Goal: Book appointment/travel/reservation

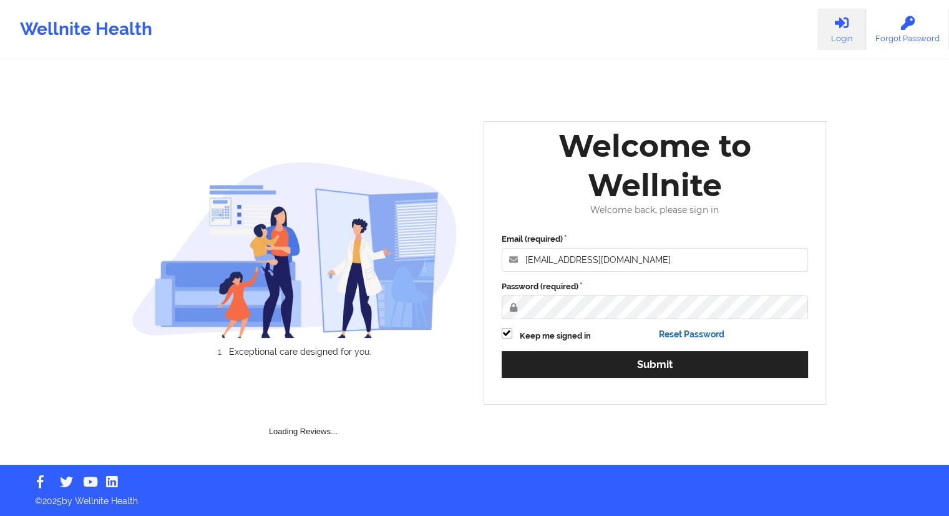
click at [667, 339] on link "Reset Password" at bounding box center [692, 334] width 66 height 10
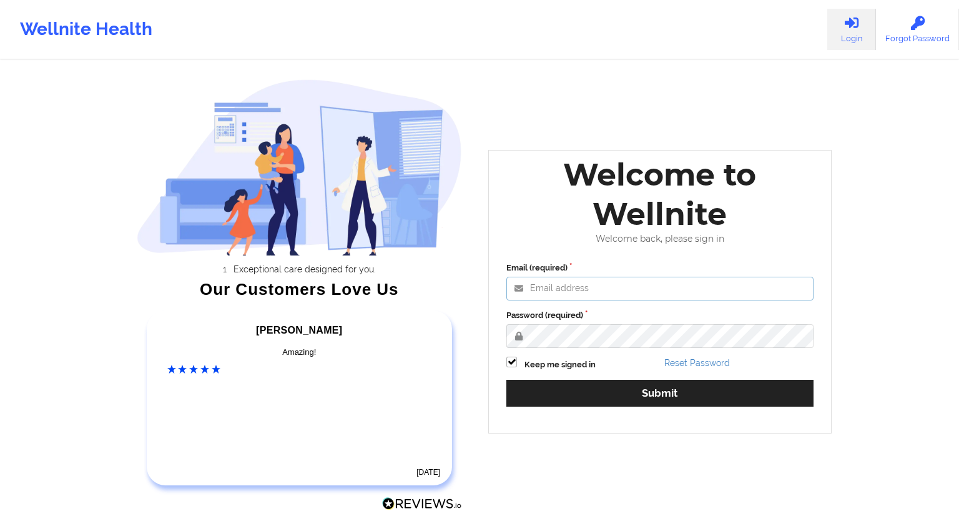
type input "[EMAIL_ADDRESS][DOMAIN_NAME]"
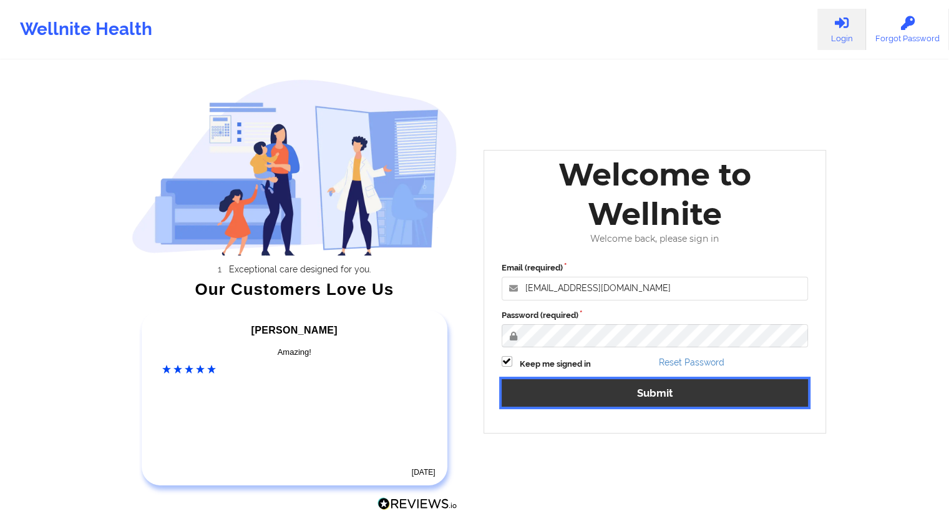
click at [652, 399] on button "Submit" at bounding box center [655, 392] width 307 height 27
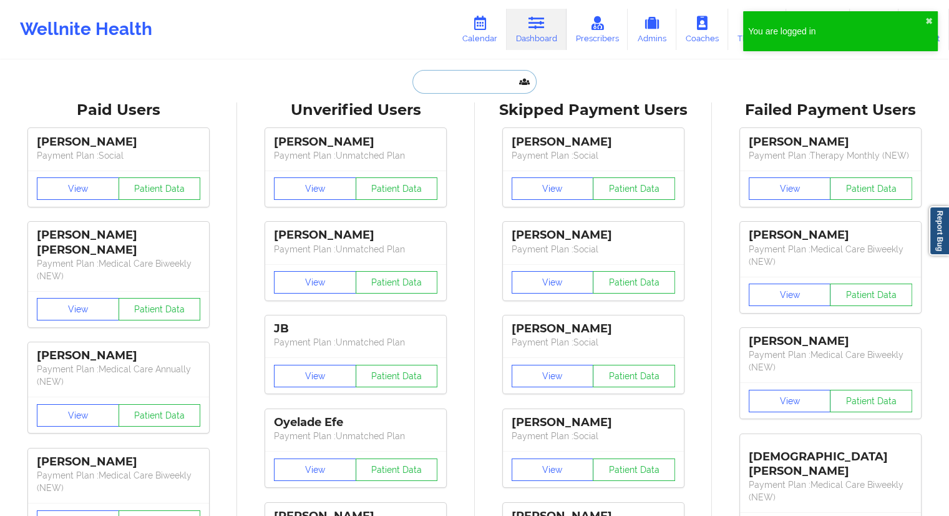
click at [447, 82] on input "text" at bounding box center [475, 82] width 124 height 24
paste input "[EMAIL_ADDRESS][DOMAIN_NAME]"
type input "[EMAIL_ADDRESS][DOMAIN_NAME]"
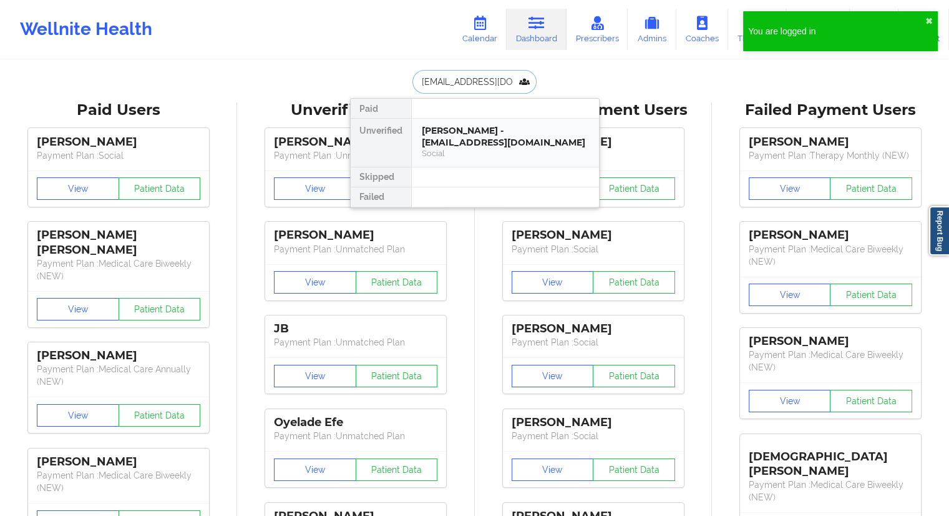
click at [447, 130] on div "[PERSON_NAME] - [EMAIL_ADDRESS][DOMAIN_NAME]" at bounding box center [505, 136] width 167 height 23
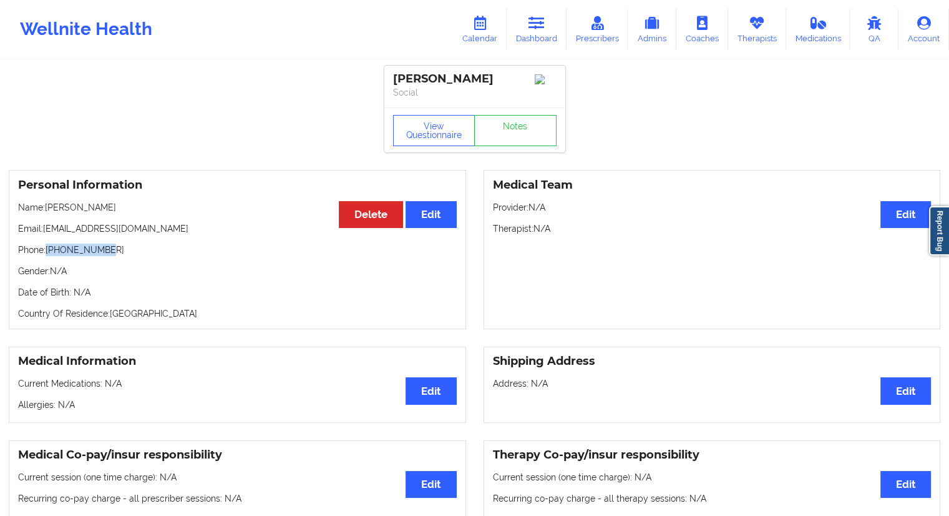
drag, startPoint x: 122, startPoint y: 254, endPoint x: 48, endPoint y: 258, distance: 74.4
click at [48, 256] on p "Phone: [PHONE_NUMBER]" at bounding box center [237, 249] width 439 height 12
copy p "[PHONE_NUMBER]"
drag, startPoint x: 154, startPoint y: 228, endPoint x: 47, endPoint y: 233, distance: 106.9
click at [47, 233] on p "Email: [EMAIL_ADDRESS][DOMAIN_NAME]" at bounding box center [237, 228] width 439 height 12
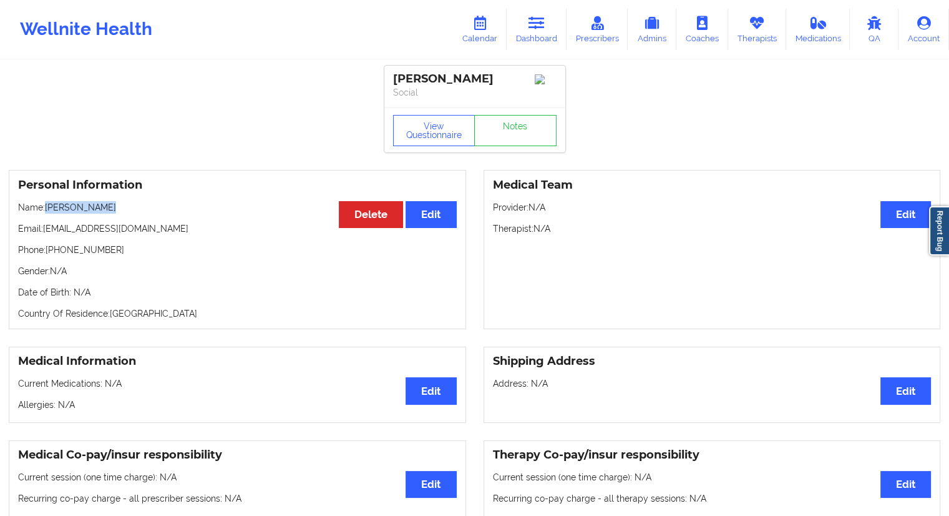
drag, startPoint x: 107, startPoint y: 213, endPoint x: 48, endPoint y: 215, distance: 59.3
click at [48, 213] on p "Name: [PERSON_NAME]" at bounding box center [237, 207] width 439 height 12
copy p "[PERSON_NAME]"
click at [527, 46] on link "Dashboard" at bounding box center [537, 29] width 60 height 41
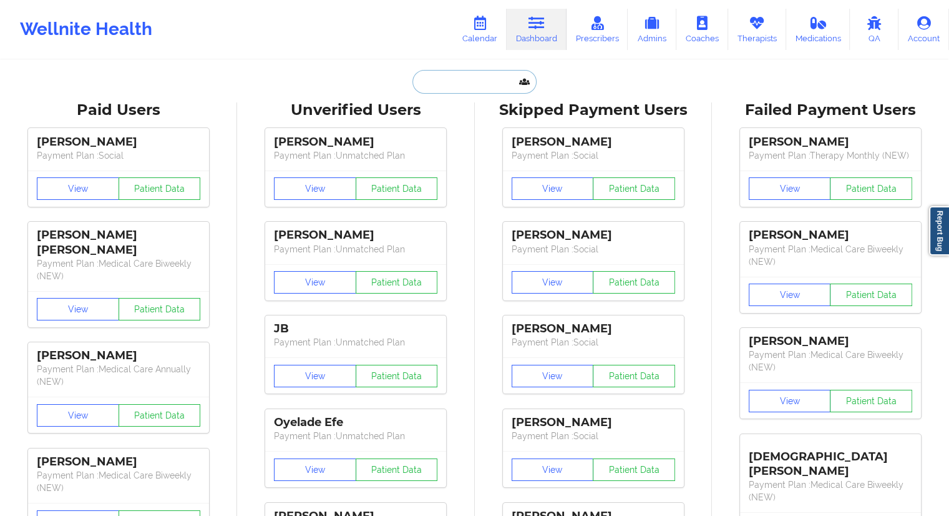
click at [445, 89] on input "text" at bounding box center [475, 82] width 124 height 24
paste input "[EMAIL_ADDRESS][DOMAIN_NAME]"
type input "[EMAIL_ADDRESS][DOMAIN_NAME]"
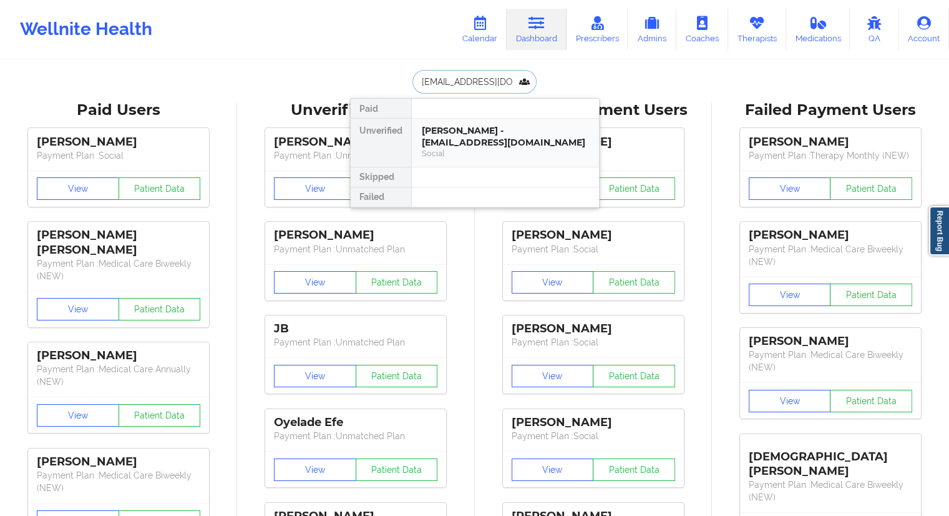
click at [459, 148] on div "Social" at bounding box center [505, 153] width 167 height 11
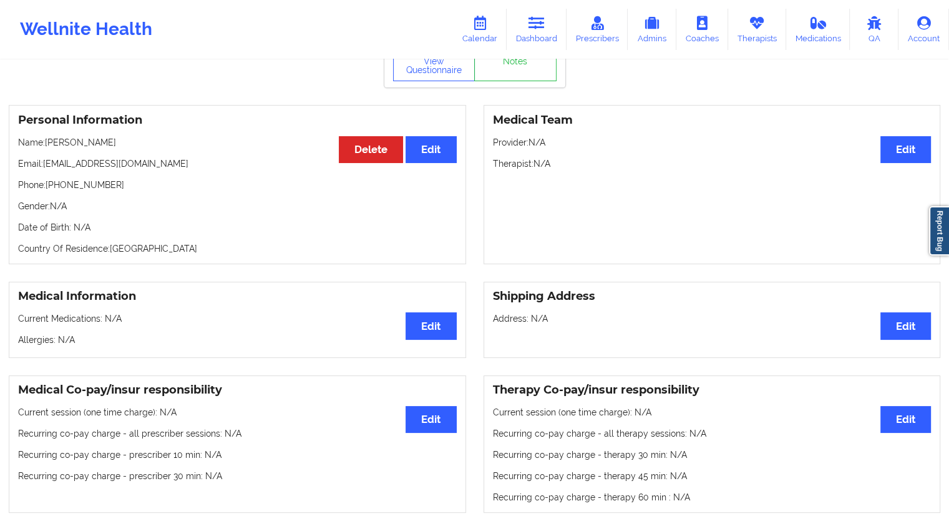
scroll to position [62, 0]
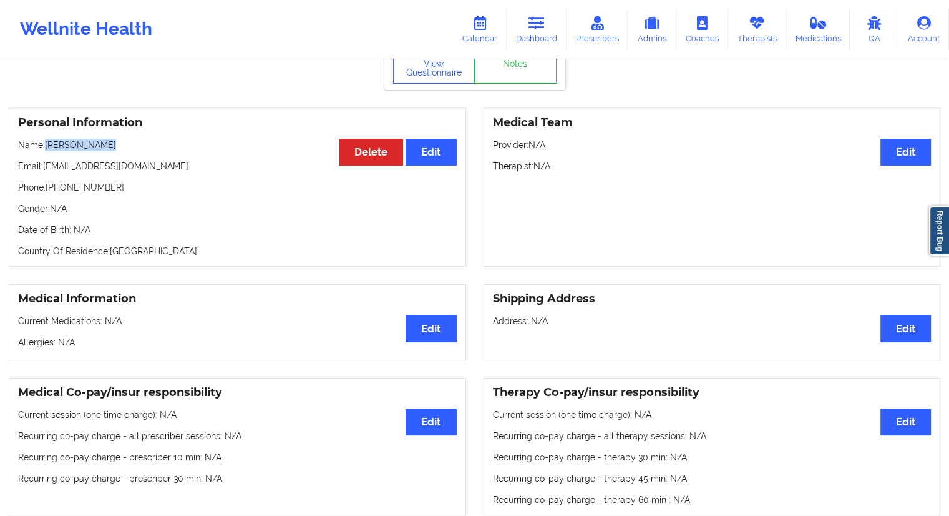
drag, startPoint x: 102, startPoint y: 145, endPoint x: 44, endPoint y: 140, distance: 58.3
click at [44, 140] on div "Personal Information Edit Delete Name: [PERSON_NAME] Email: [EMAIL_ADDRESS][DOM…" at bounding box center [238, 186] width 458 height 159
copy p "[PERSON_NAME]"
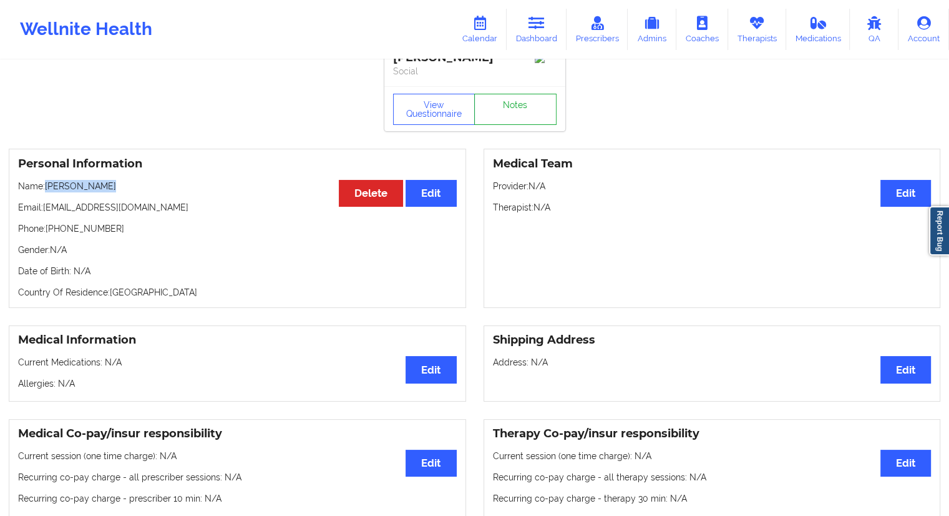
scroll to position [0, 0]
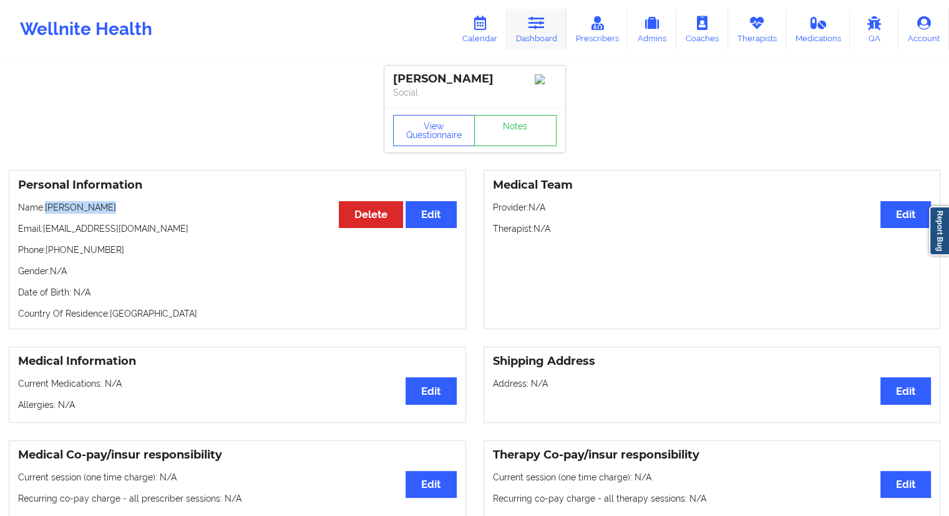
click at [534, 33] on link "Dashboard" at bounding box center [537, 29] width 60 height 41
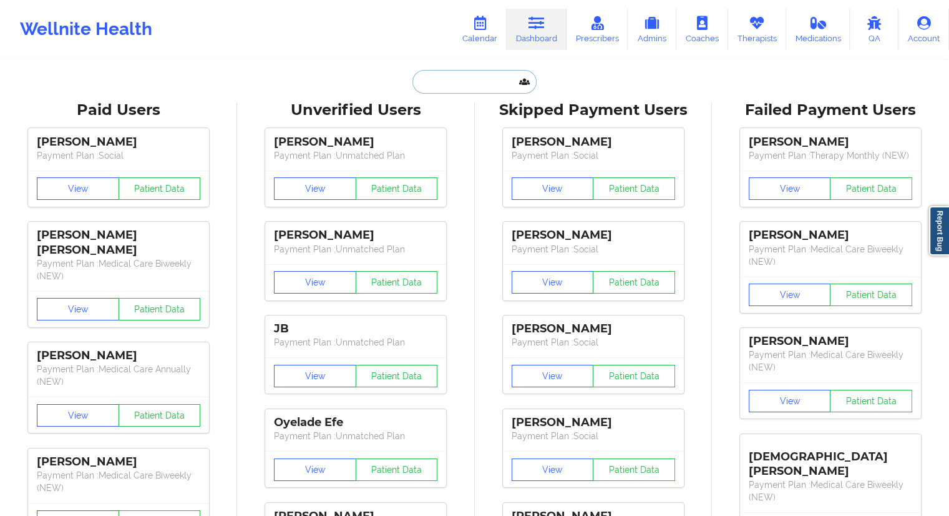
click at [444, 86] on input "text" at bounding box center [475, 82] width 124 height 24
paste input "[PERSON_NAME]"
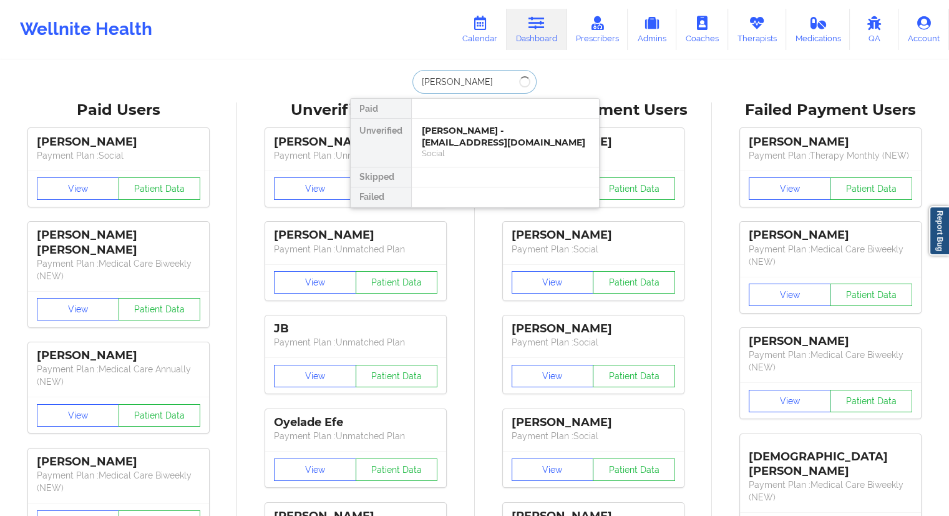
click at [455, 87] on input "[PERSON_NAME]" at bounding box center [475, 82] width 124 height 24
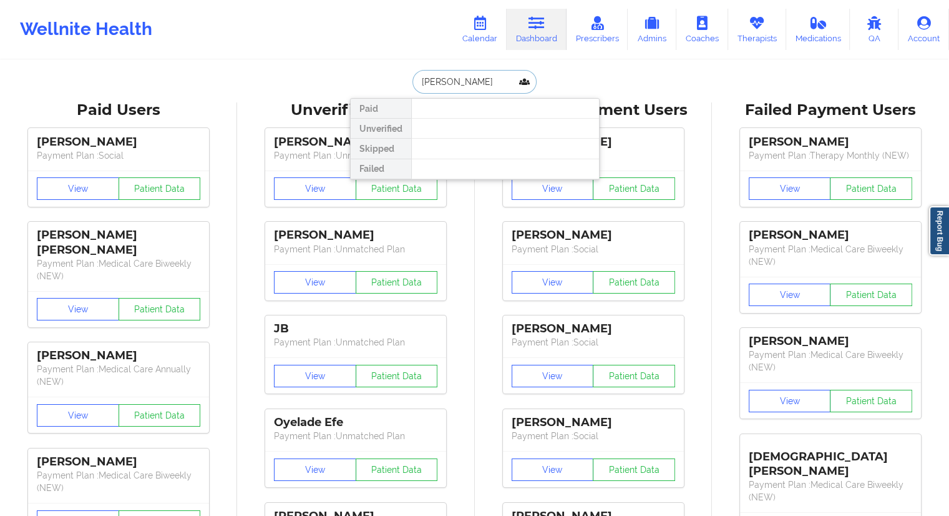
type input "[PERSON_NAME]"
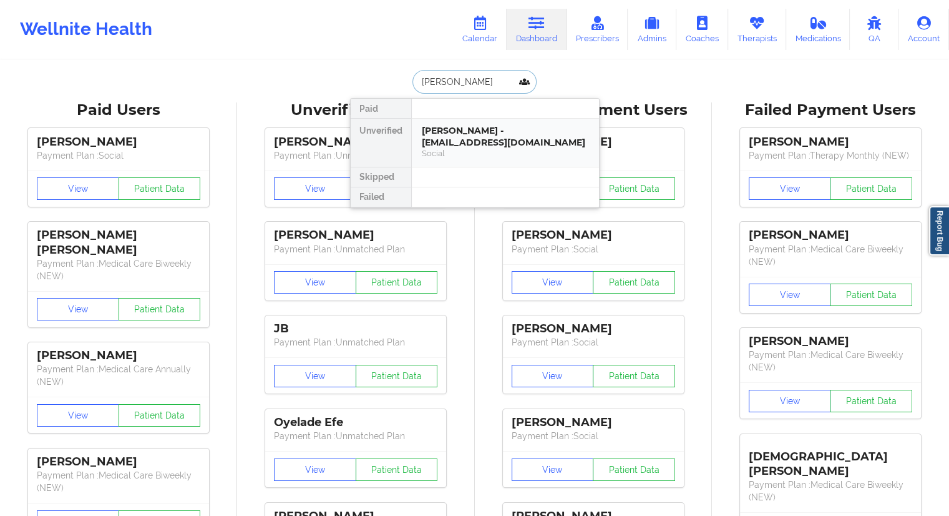
click at [489, 130] on div "[PERSON_NAME] - [EMAIL_ADDRESS][DOMAIN_NAME]" at bounding box center [505, 136] width 167 height 23
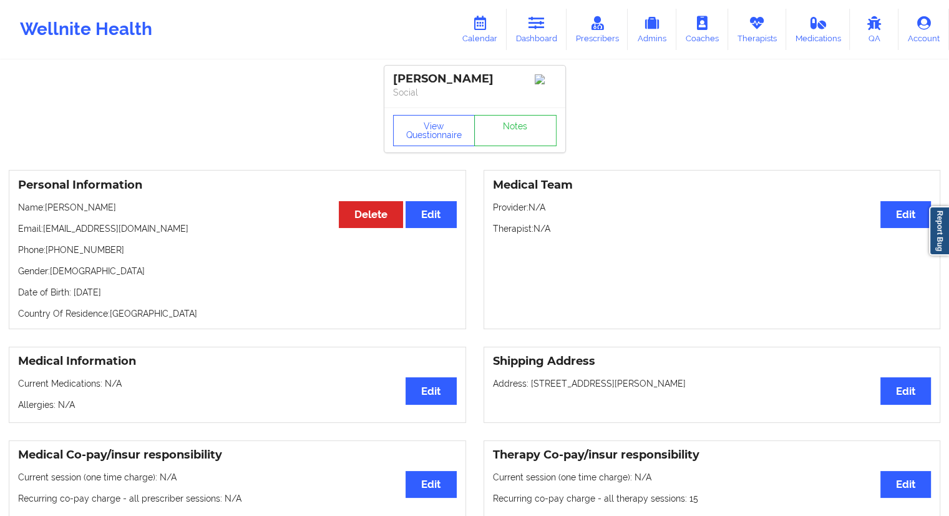
drag, startPoint x: 120, startPoint y: 215, endPoint x: 49, endPoint y: 210, distance: 71.3
click at [49, 210] on p "Name: [PERSON_NAME]" at bounding box center [237, 207] width 439 height 12
copy p "[PERSON_NAME]"
click at [157, 306] on div "Personal Information Edit Delete Name: [PERSON_NAME] Email: [EMAIL_ADDRESS][DOM…" at bounding box center [238, 249] width 458 height 159
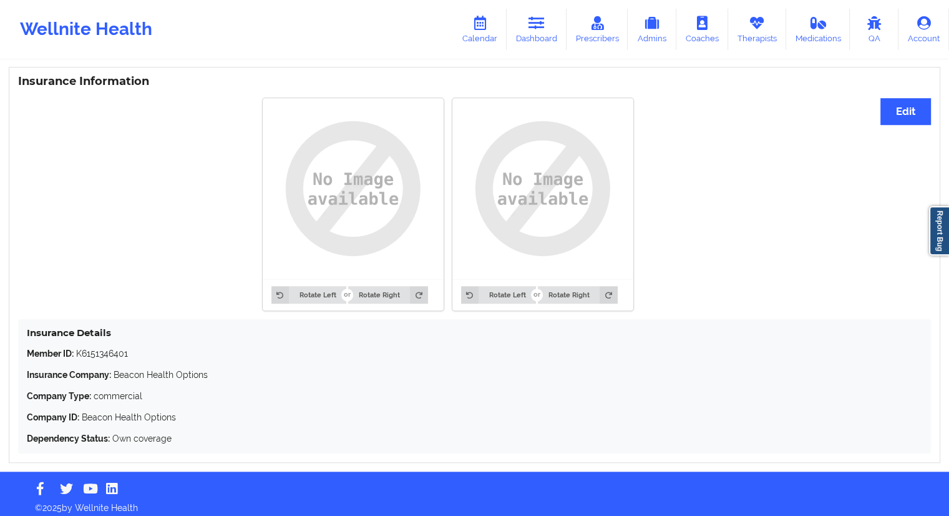
scroll to position [932, 0]
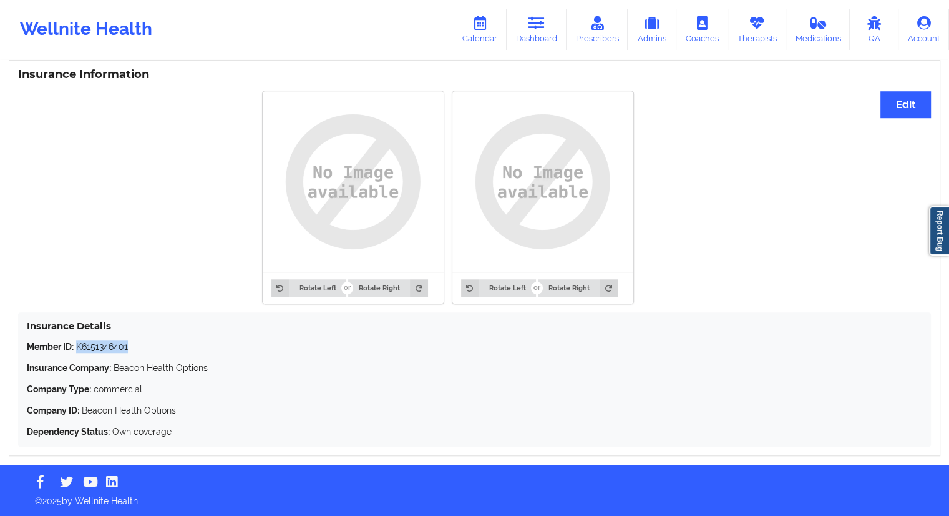
drag, startPoint x: 135, startPoint y: 344, endPoint x: 79, endPoint y: 347, distance: 55.6
click at [79, 347] on p "Member ID: K6151346401" at bounding box center [475, 346] width 896 height 12
copy p "K6151346401"
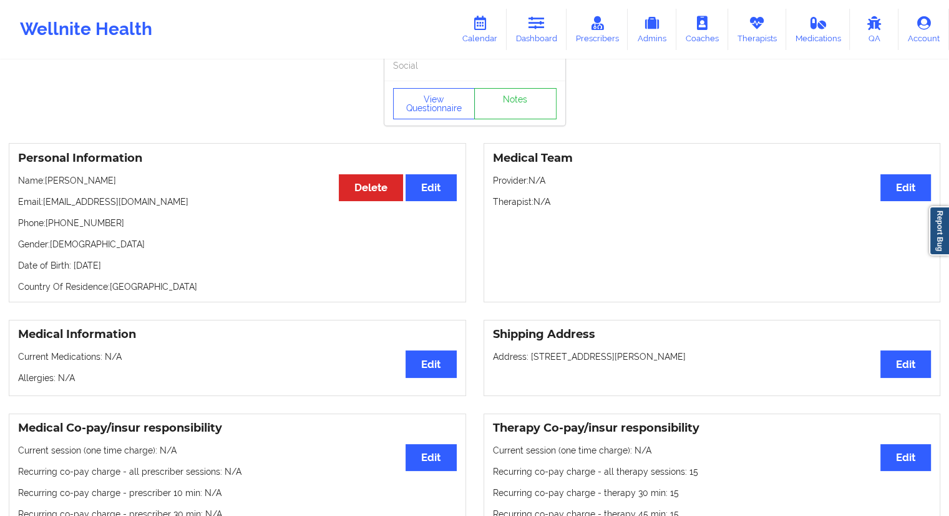
scroll to position [0, 0]
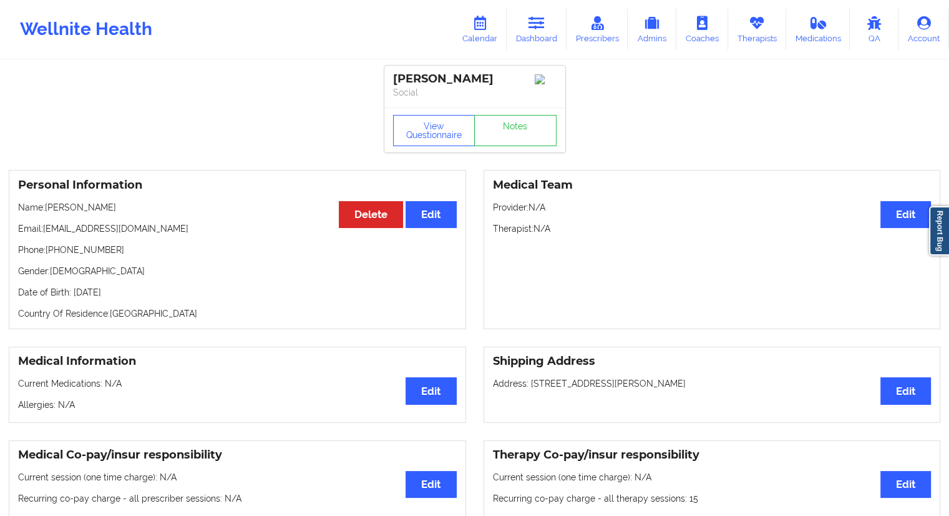
drag, startPoint x: 122, startPoint y: 209, endPoint x: 47, endPoint y: 209, distance: 74.9
click at [47, 209] on p "Name: [PERSON_NAME]" at bounding box center [237, 207] width 439 height 12
copy p "[PERSON_NAME]"
click at [535, 40] on link "Dashboard" at bounding box center [537, 29] width 60 height 41
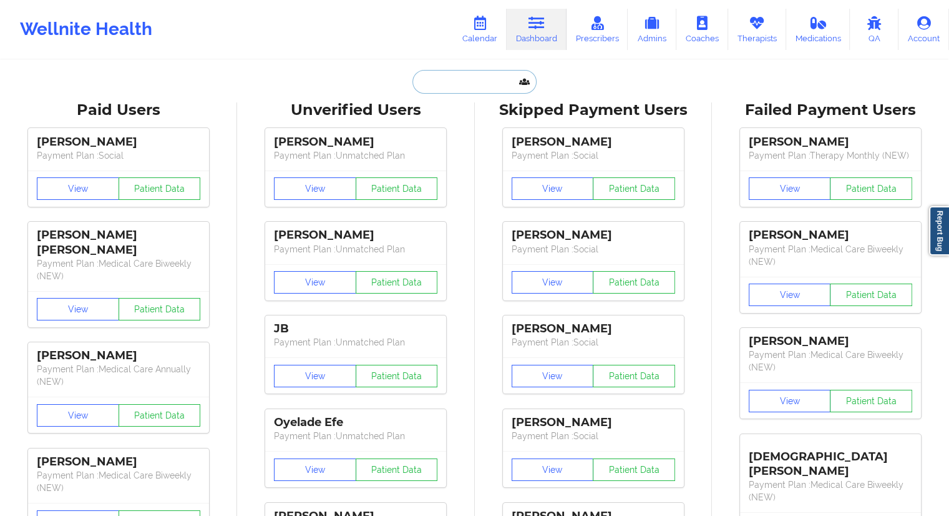
click at [429, 84] on input "text" at bounding box center [475, 82] width 124 height 24
paste input "[EMAIL_ADDRESS][DOMAIN_NAME]"
type input "[EMAIL_ADDRESS][DOMAIN_NAME]"
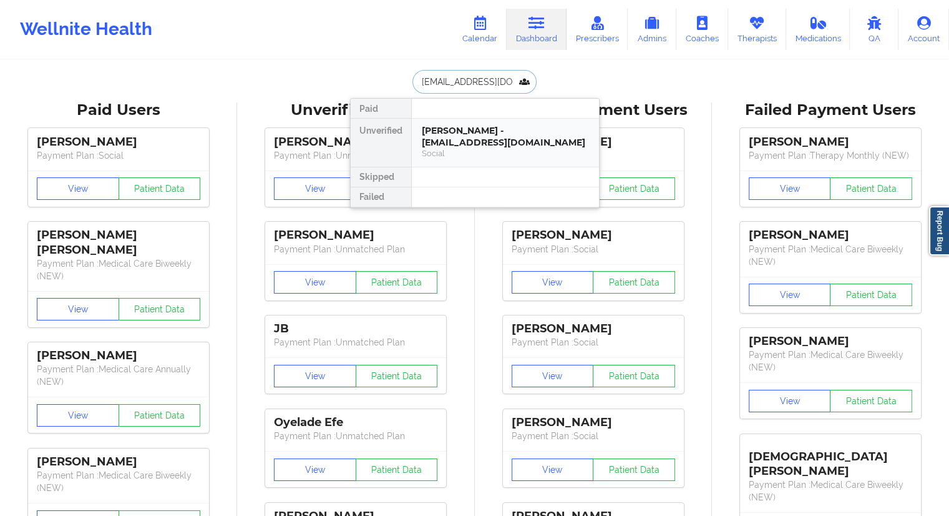
click at [444, 128] on div "[PERSON_NAME] - [EMAIL_ADDRESS][DOMAIN_NAME]" at bounding box center [505, 136] width 167 height 23
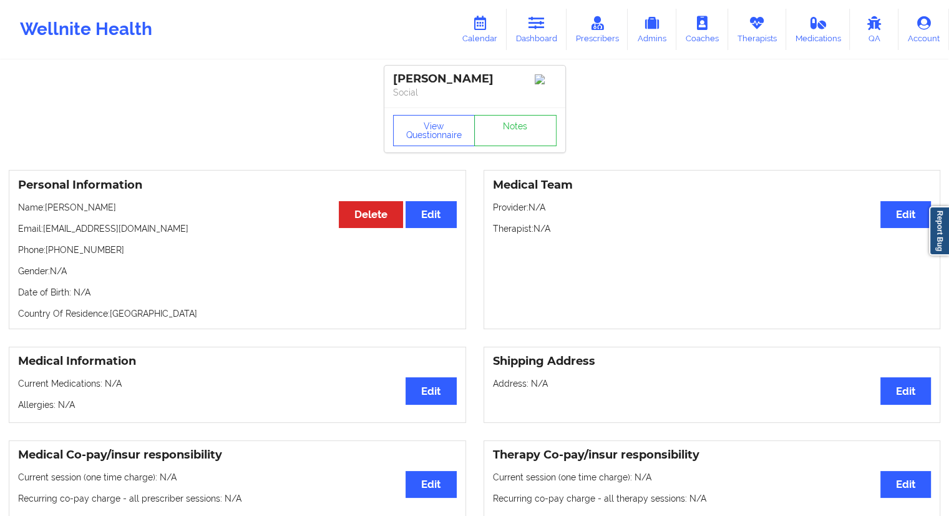
click at [102, 224] on div "Personal Information Edit Delete Name: [PERSON_NAME] Email: [EMAIL_ADDRESS][DOM…" at bounding box center [238, 249] width 458 height 159
drag, startPoint x: 112, startPoint y: 255, endPoint x: 63, endPoint y: 258, distance: 49.4
click at [63, 256] on p "Phone: [PHONE_NUMBER]" at bounding box center [237, 249] width 439 height 12
click at [115, 271] on p "Gender: N/A" at bounding box center [237, 271] width 439 height 12
drag, startPoint x: 92, startPoint y: 210, endPoint x: 79, endPoint y: 210, distance: 13.7
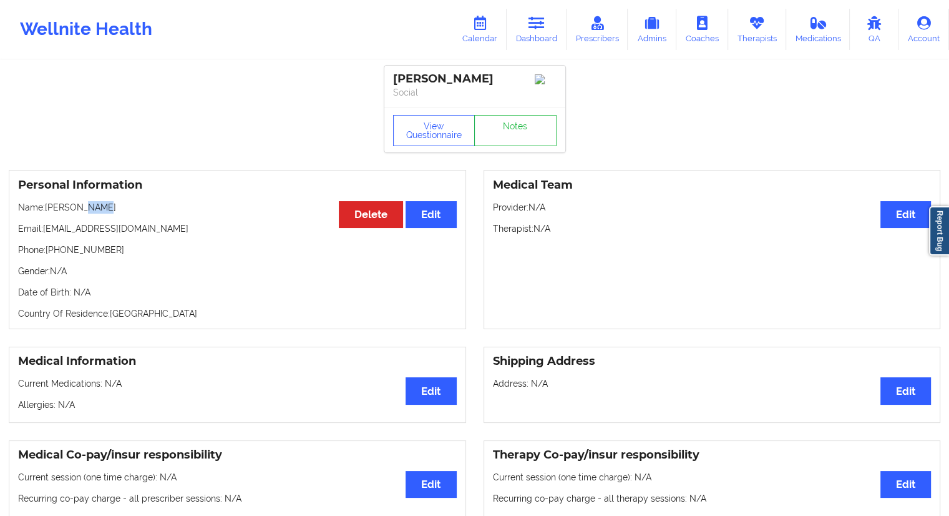
click at [79, 210] on p "Name: [PERSON_NAME]" at bounding box center [237, 207] width 439 height 12
click at [70, 210] on p "Name: [PERSON_NAME]" at bounding box center [237, 207] width 439 height 12
drag, startPoint x: 74, startPoint y: 208, endPoint x: 47, endPoint y: 207, distance: 26.8
click at [47, 207] on p "Name: [PERSON_NAME]" at bounding box center [237, 207] width 439 height 12
copy p "Cabrini"
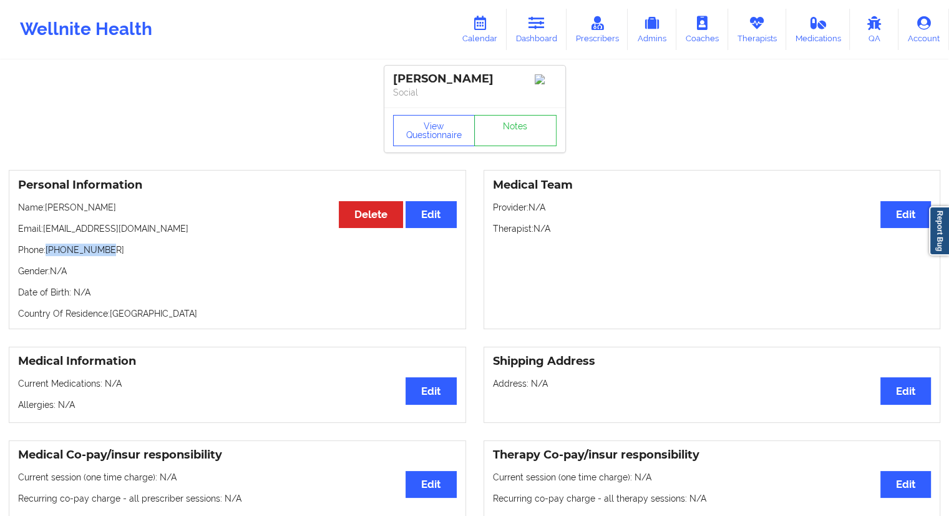
drag, startPoint x: 129, startPoint y: 256, endPoint x: 46, endPoint y: 253, distance: 82.4
click at [46, 253] on p "Phone: [PHONE_NUMBER]" at bounding box center [237, 249] width 439 height 12
copy p "[PHONE_NUMBER]"
drag, startPoint x: 99, startPoint y: 209, endPoint x: 47, endPoint y: 208, distance: 51.8
click at [47, 208] on p "Name: [PERSON_NAME]" at bounding box center [237, 207] width 439 height 12
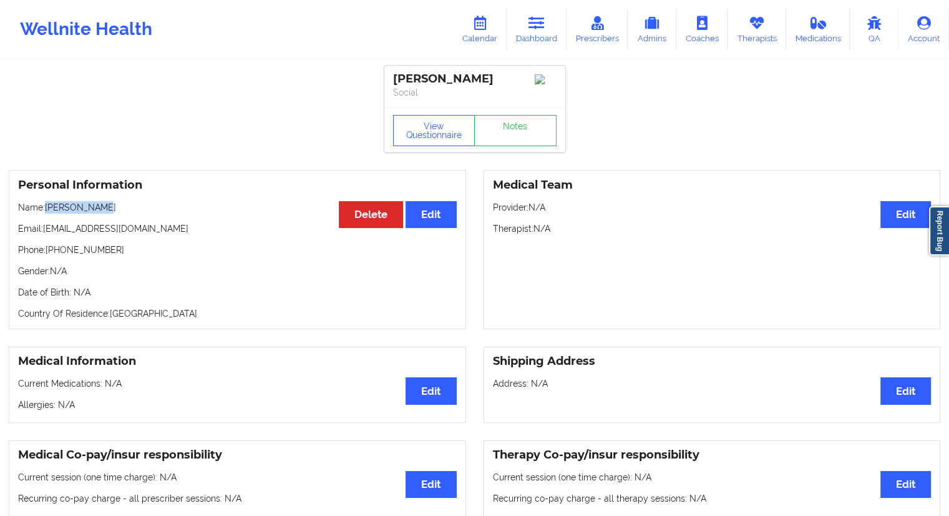
copy p "[PERSON_NAME]"
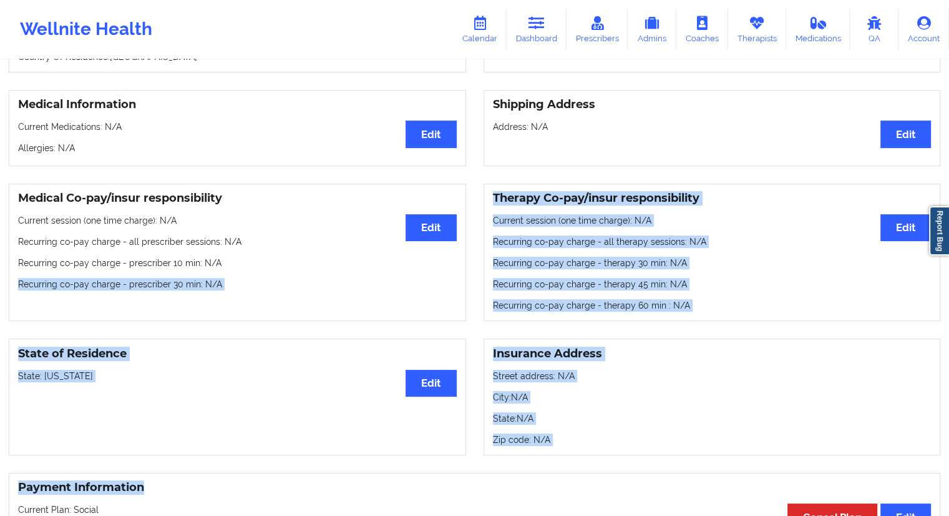
click at [464, 267] on div "[PERSON_NAME] Social View Questionnaire Notes Personal Information Edit Delete …" at bounding box center [474, 392] width 949 height 1298
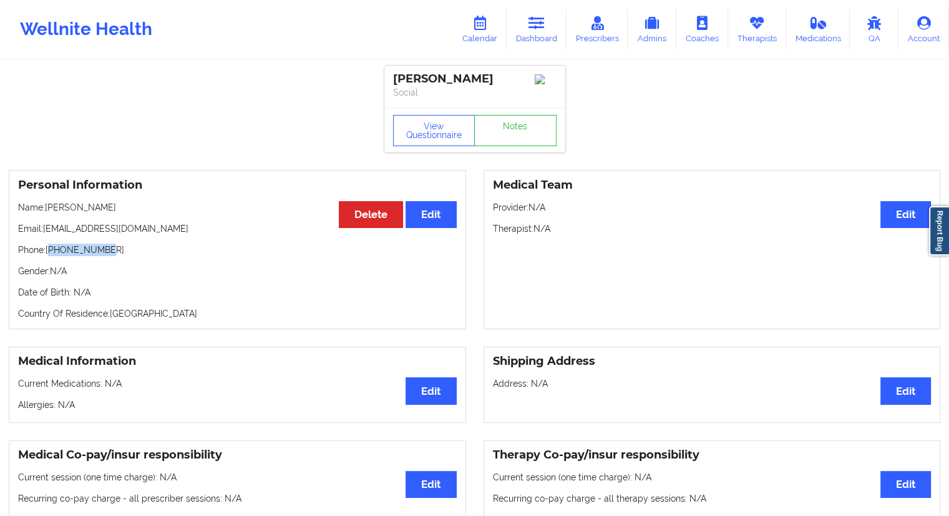
drag, startPoint x: 109, startPoint y: 257, endPoint x: 50, endPoint y: 251, distance: 59.6
click at [50, 251] on p "Phone: [PHONE_NUMBER]" at bounding box center [237, 249] width 439 height 12
click at [91, 270] on p "Gender: N/A" at bounding box center [237, 271] width 439 height 12
drag, startPoint x: 112, startPoint y: 252, endPoint x: 48, endPoint y: 250, distance: 63.7
click at [48, 250] on p "Phone: [PHONE_NUMBER]" at bounding box center [237, 249] width 439 height 12
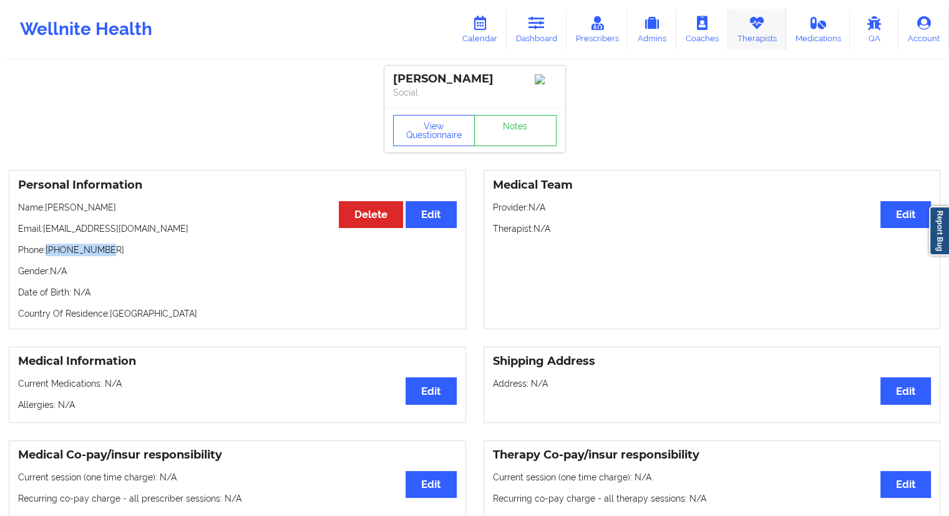
click at [753, 34] on link "Therapists" at bounding box center [757, 29] width 58 height 41
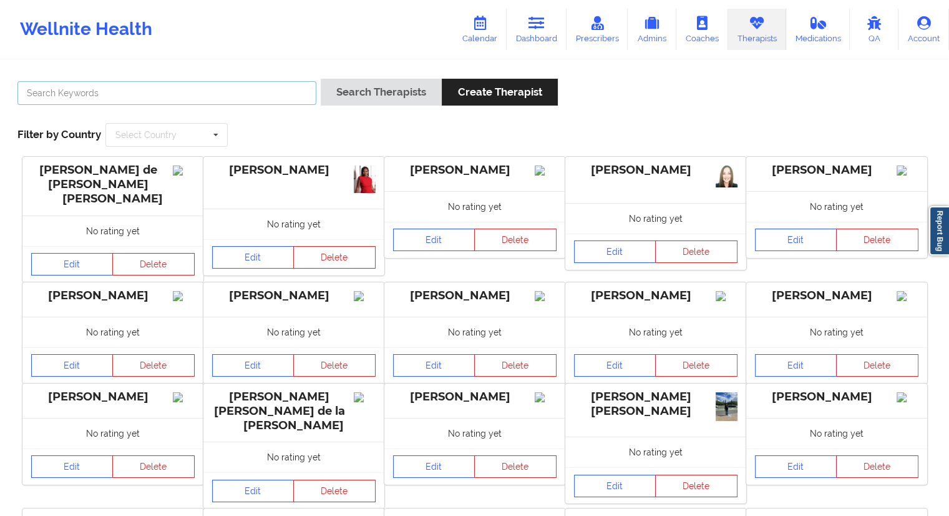
click at [157, 92] on input "text" at bounding box center [166, 93] width 299 height 24
paste input "[PERSON_NAME]"
type input "[PERSON_NAME]"
click at [344, 91] on button "Search Therapists" at bounding box center [381, 92] width 121 height 27
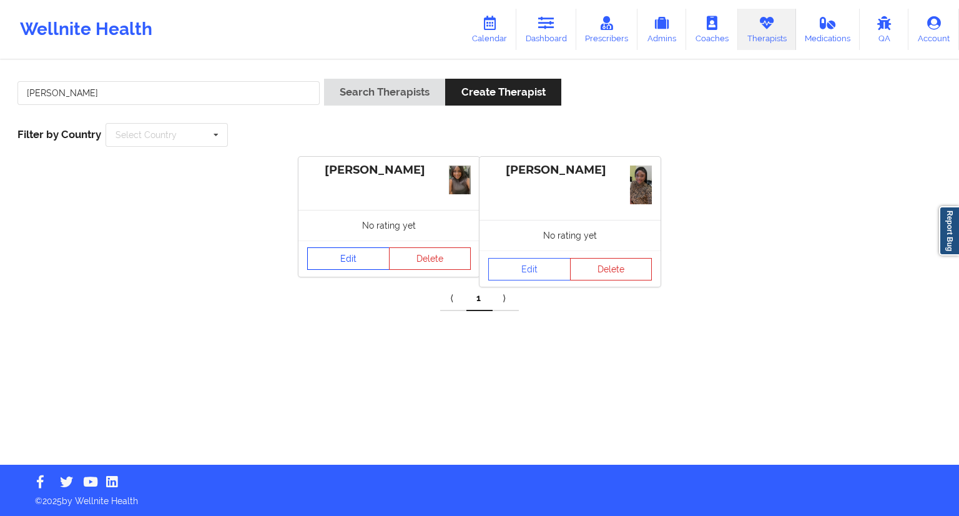
click at [340, 262] on link "Edit" at bounding box center [348, 258] width 82 height 22
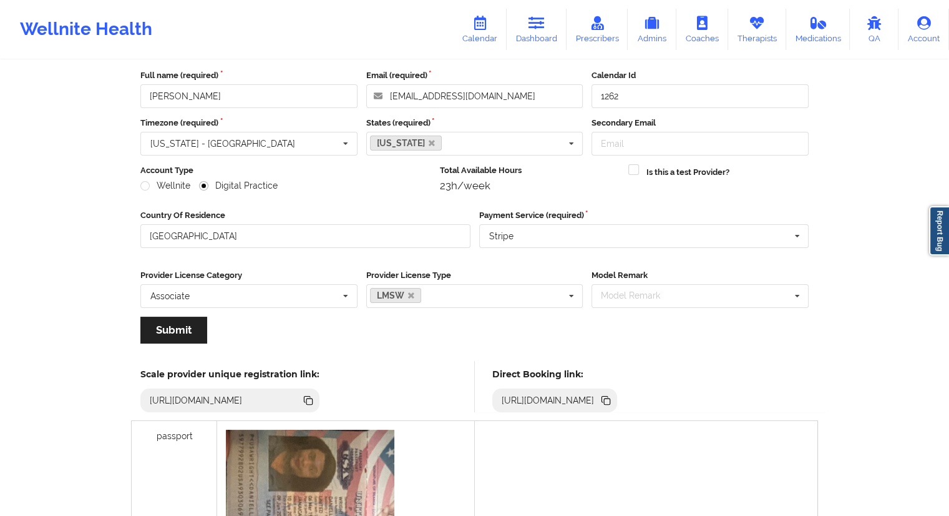
scroll to position [62, 0]
click at [610, 398] on icon at bounding box center [607, 401] width 6 height 6
click at [527, 36] on link "Dashboard" at bounding box center [537, 29] width 60 height 41
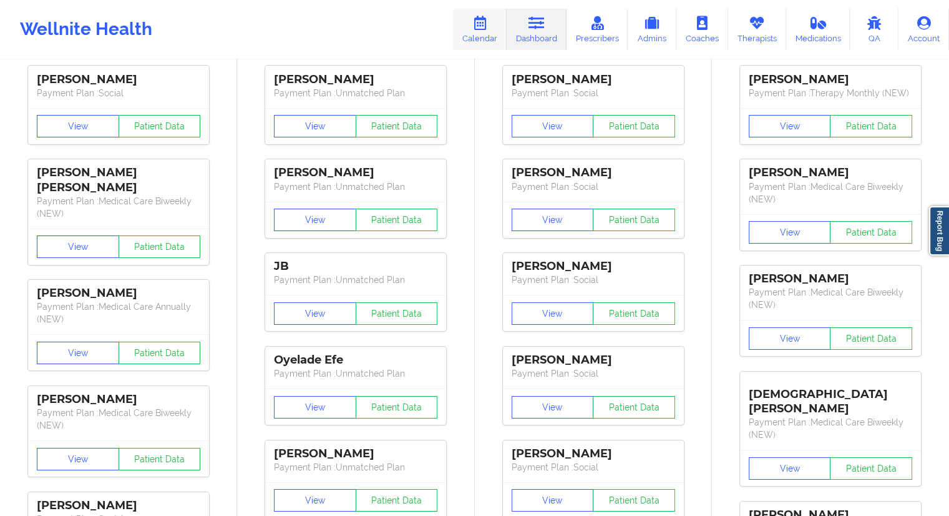
click at [486, 28] on icon at bounding box center [480, 23] width 16 height 14
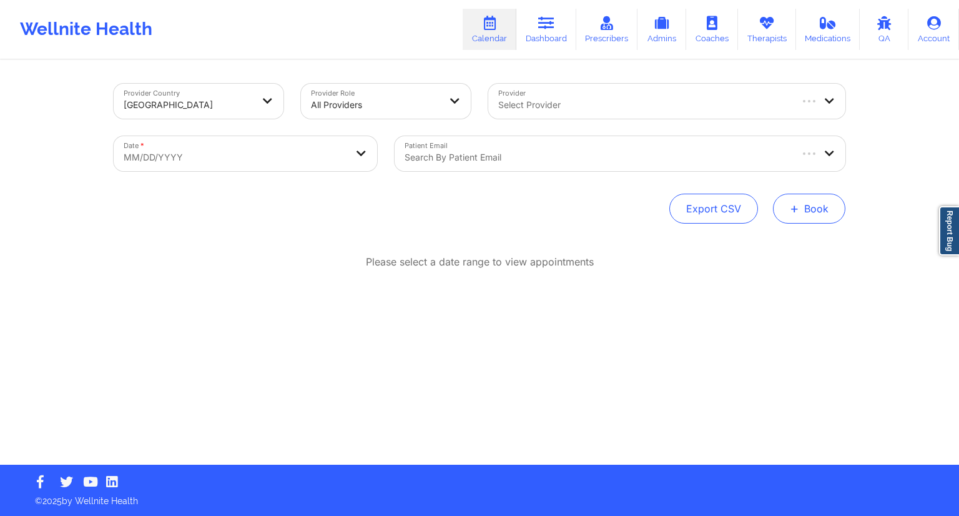
click at [789, 210] on button "+ Book" at bounding box center [809, 208] width 72 height 30
click at [766, 240] on button "Therapy Session" at bounding box center [787, 248] width 95 height 21
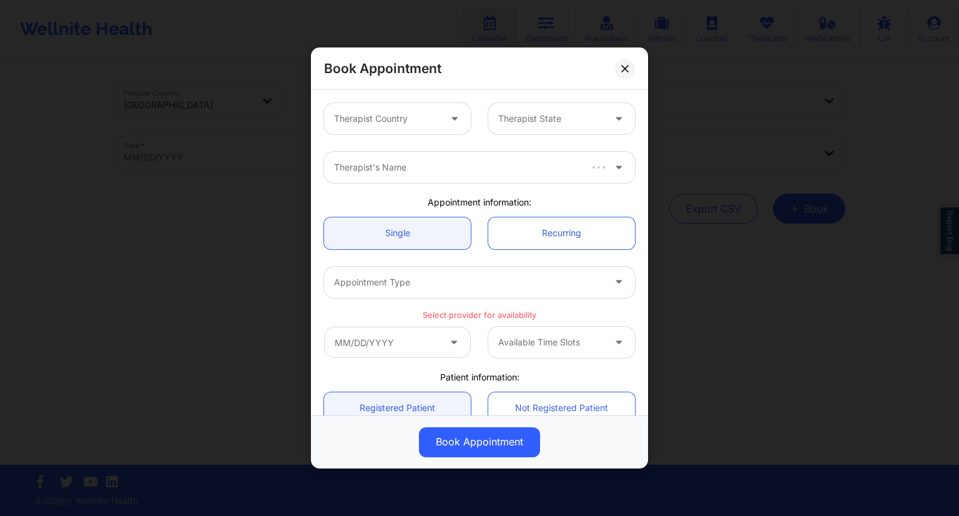
click at [418, 122] on div at bounding box center [386, 118] width 105 height 15
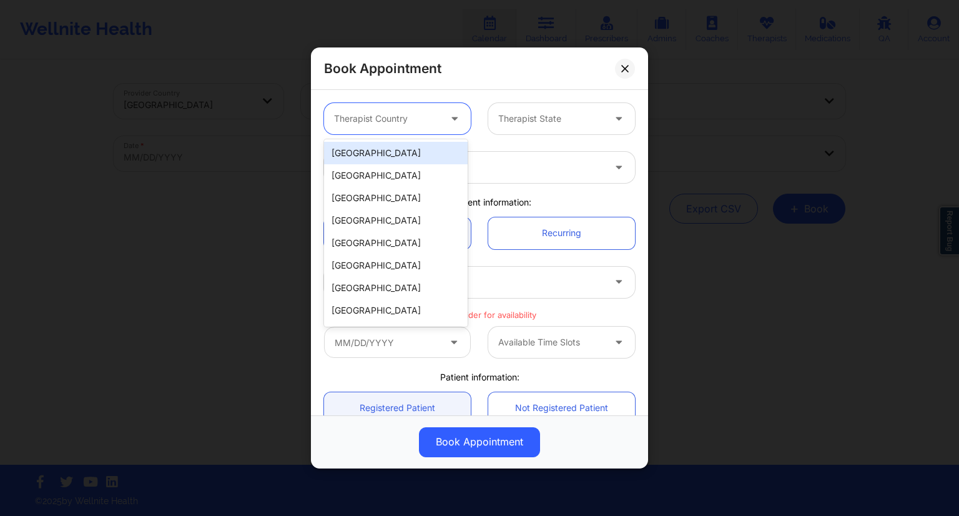
click at [372, 147] on div "[GEOGRAPHIC_DATA]" at bounding box center [396, 153] width 144 height 22
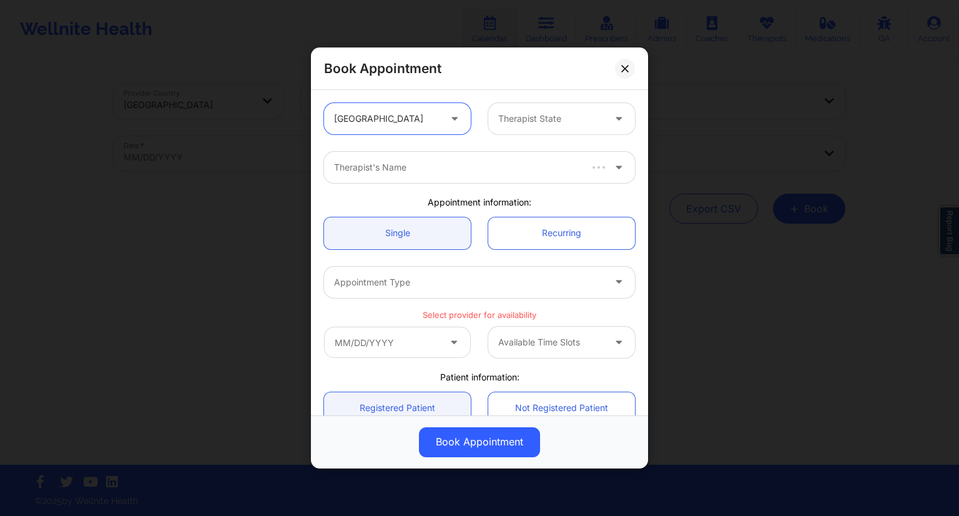
click at [494, 121] on div "Therapist State" at bounding box center [546, 118] width 117 height 31
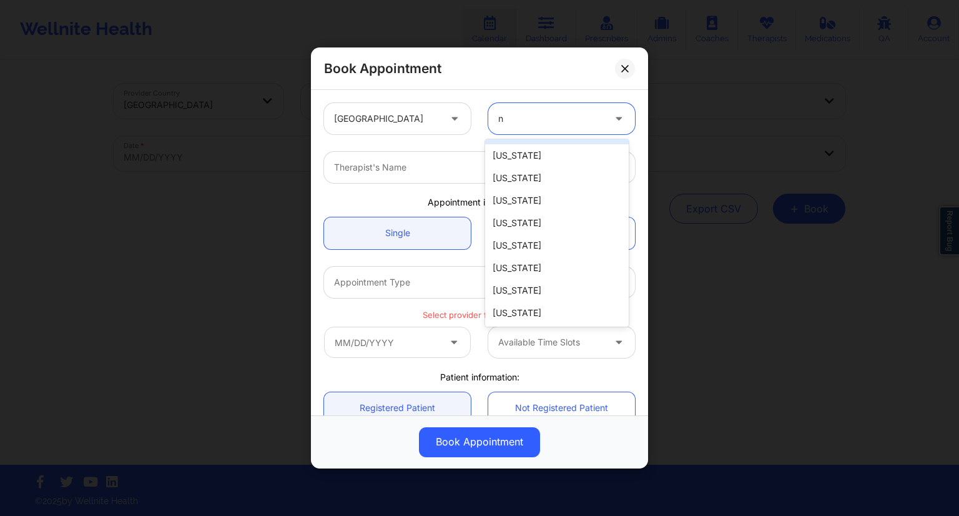
scroll to position [497, 0]
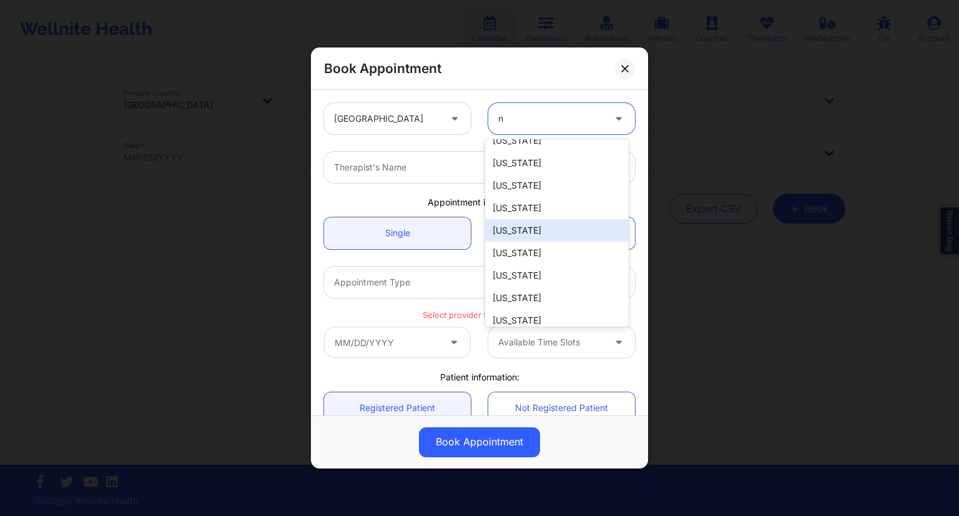
type input "ny"
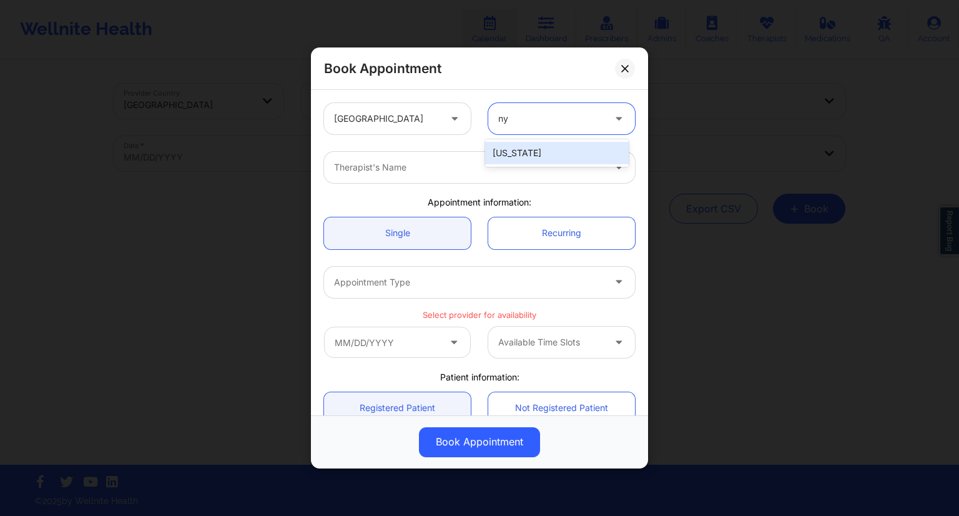
scroll to position [0, 0]
click at [518, 148] on div "[US_STATE]" at bounding box center [557, 153] width 144 height 22
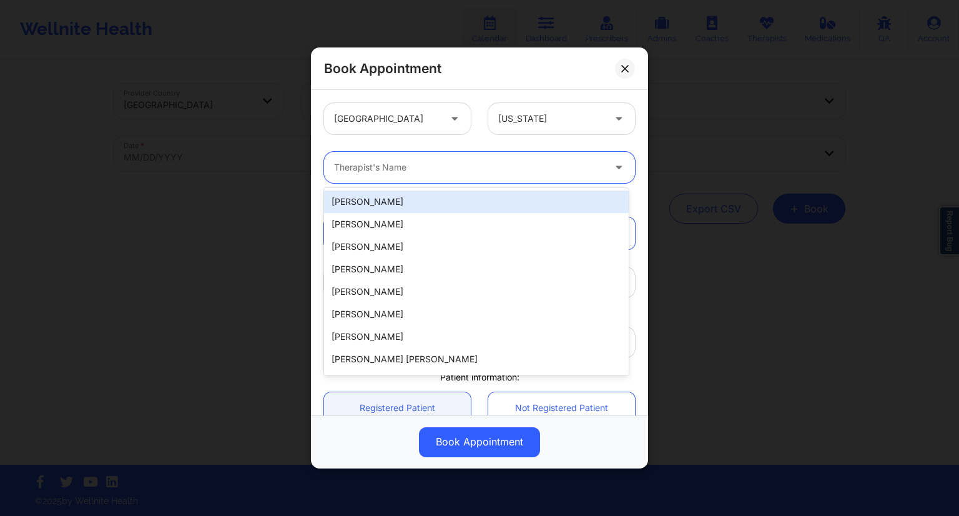
click at [449, 158] on div "Therapist's Name" at bounding box center [464, 167] width 281 height 31
paste input "[PERSON_NAME]"
type input "[PERSON_NAME]"
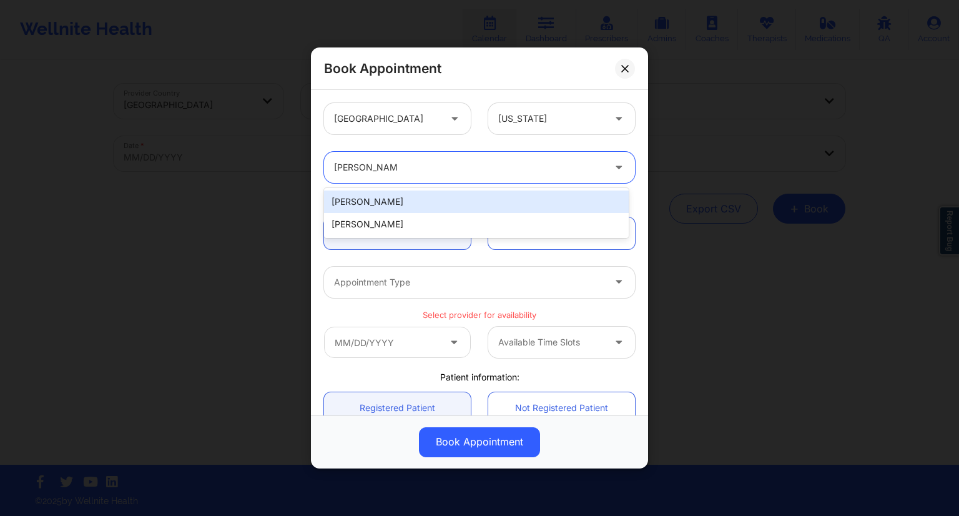
click at [402, 199] on div "[PERSON_NAME]" at bounding box center [476, 201] width 305 height 22
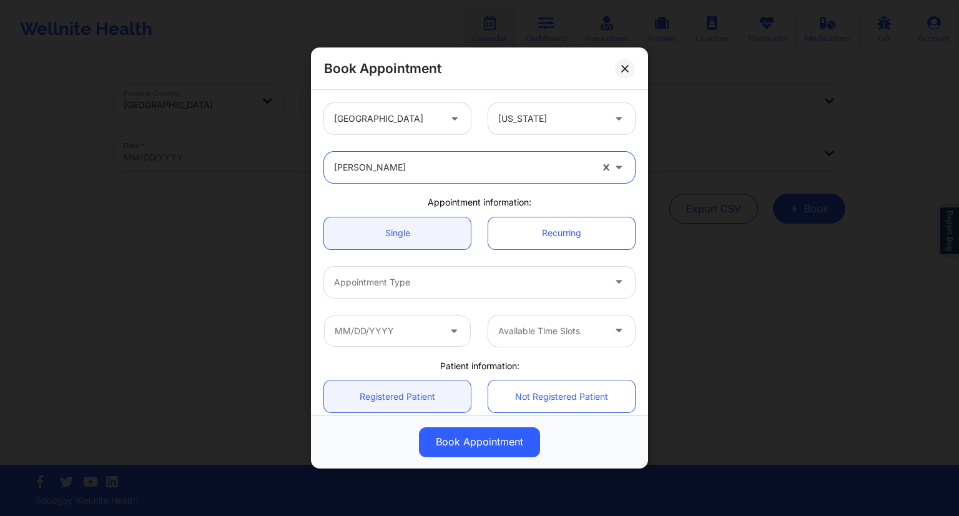
scroll to position [62, 0]
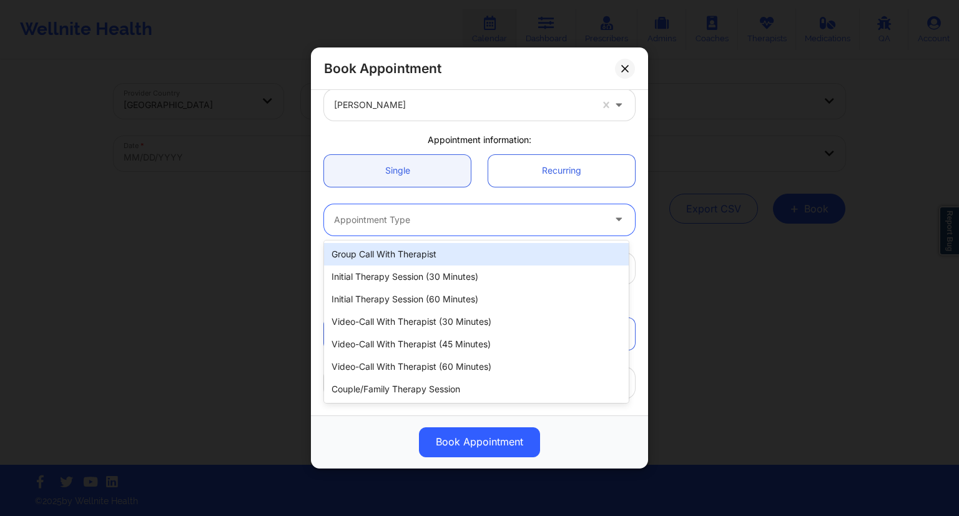
click at [473, 231] on div "Appointment Type" at bounding box center [464, 219] width 281 height 31
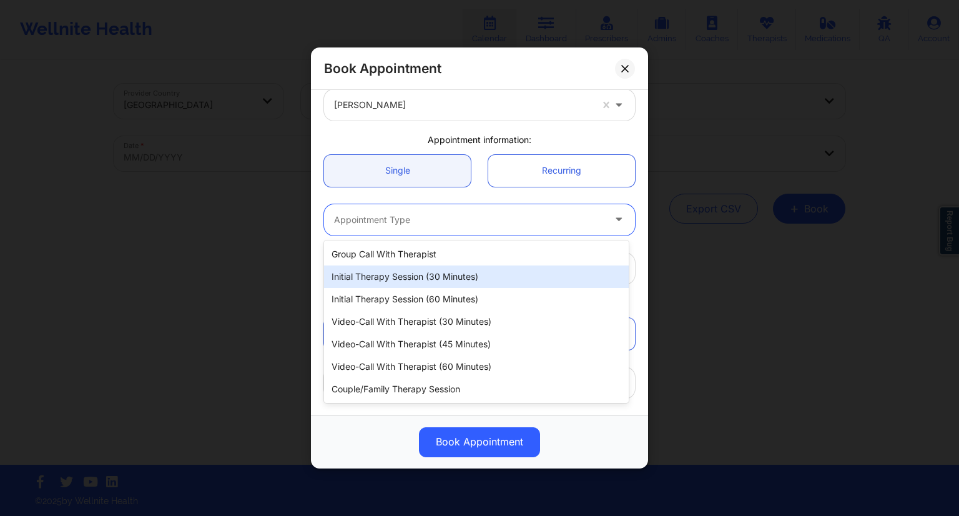
click at [416, 272] on div "Initial Therapy Session (30 minutes)" at bounding box center [476, 276] width 305 height 22
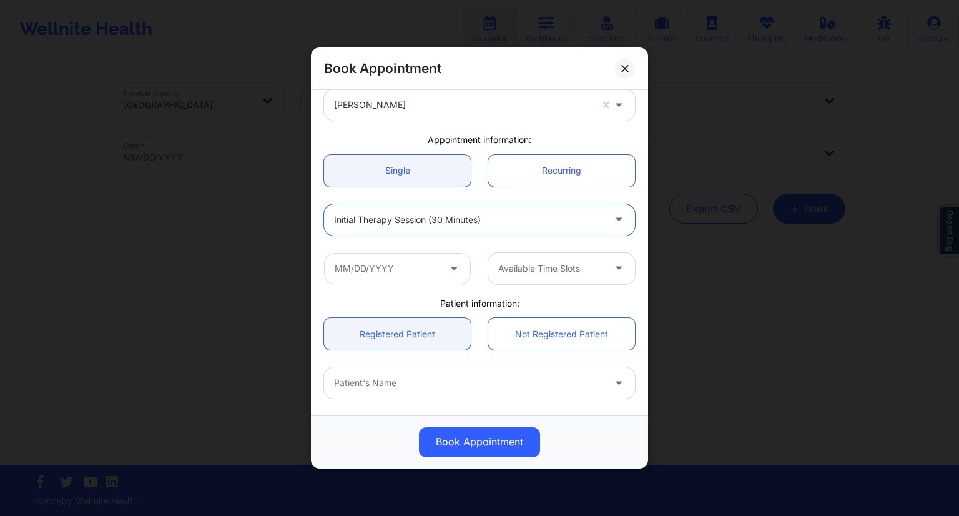
click at [448, 268] on icon at bounding box center [454, 265] width 12 height 11
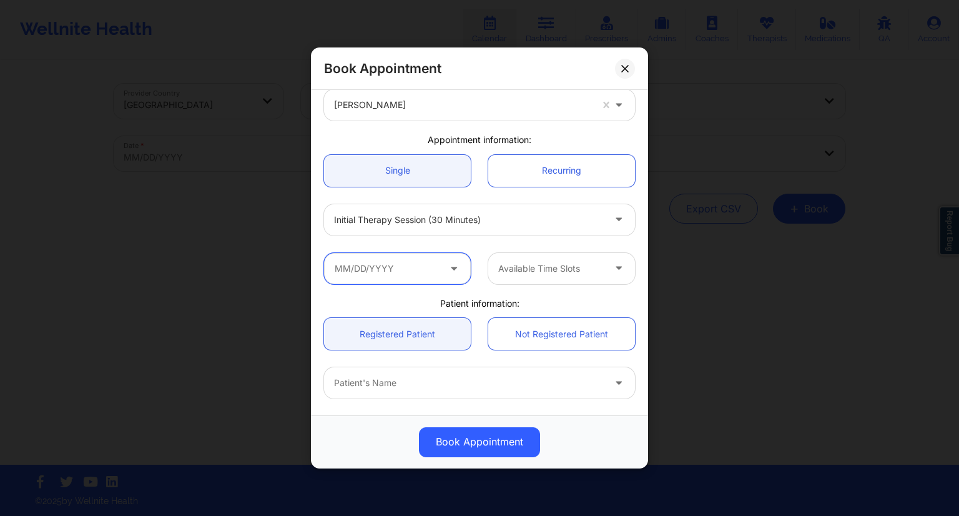
click at [432, 270] on input "text" at bounding box center [397, 268] width 147 height 31
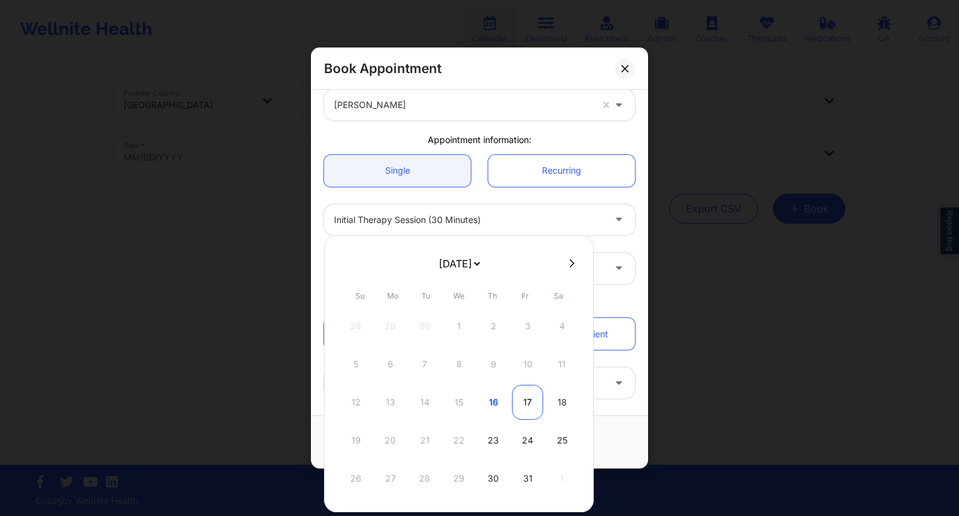
click at [521, 409] on div "17" at bounding box center [527, 401] width 31 height 35
type input "[DATE]"
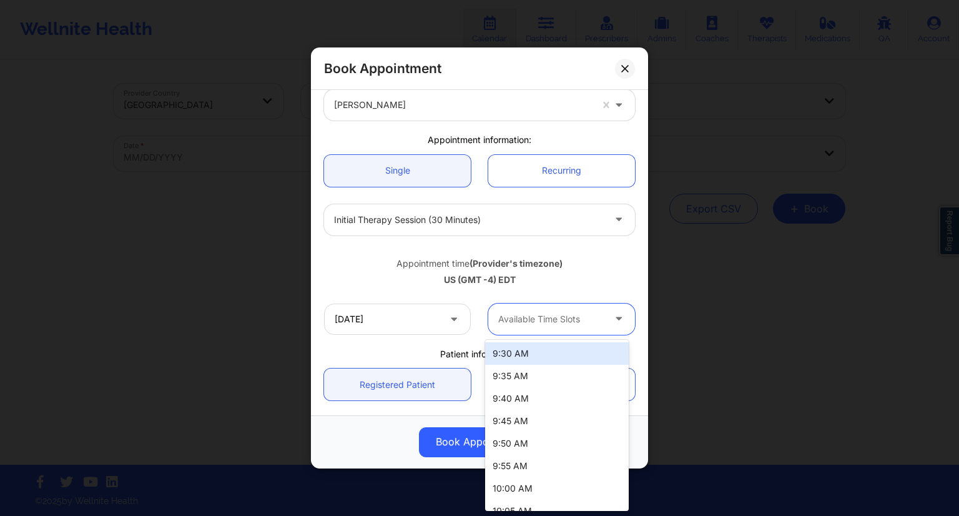
click at [562, 319] on div at bounding box center [550, 318] width 105 height 15
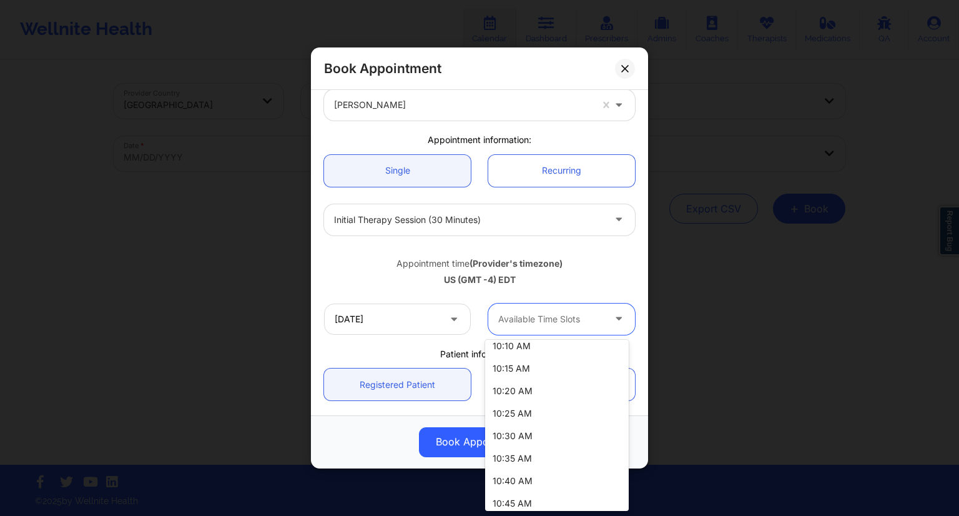
scroll to position [312, 0]
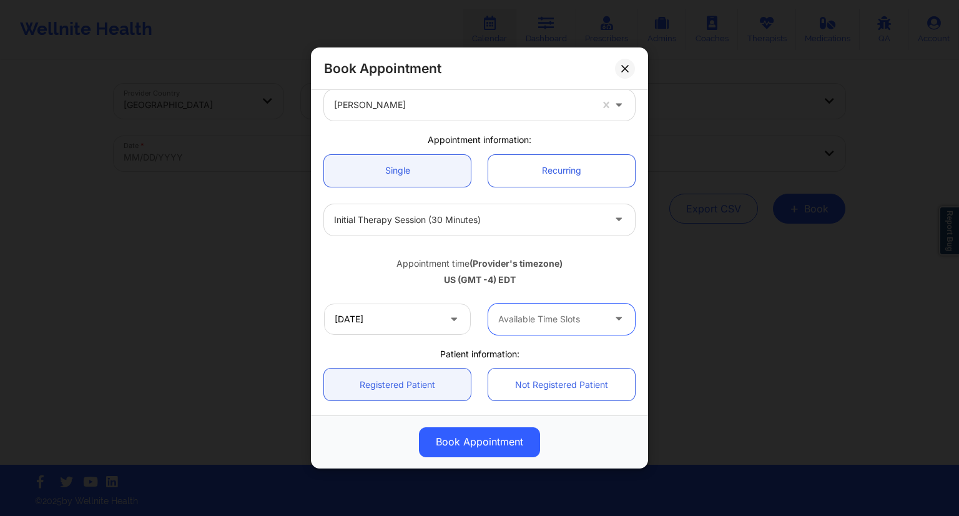
click at [544, 317] on div at bounding box center [550, 318] width 105 height 15
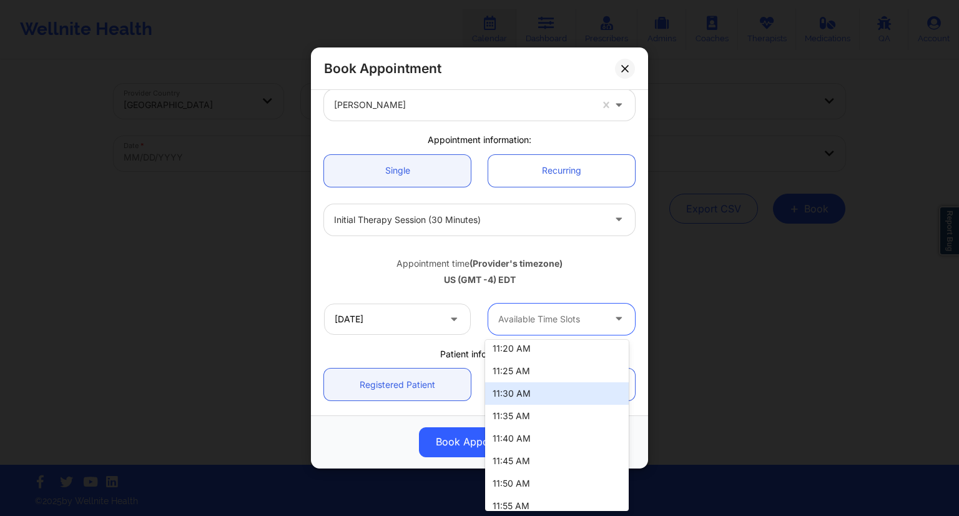
scroll to position [562, 0]
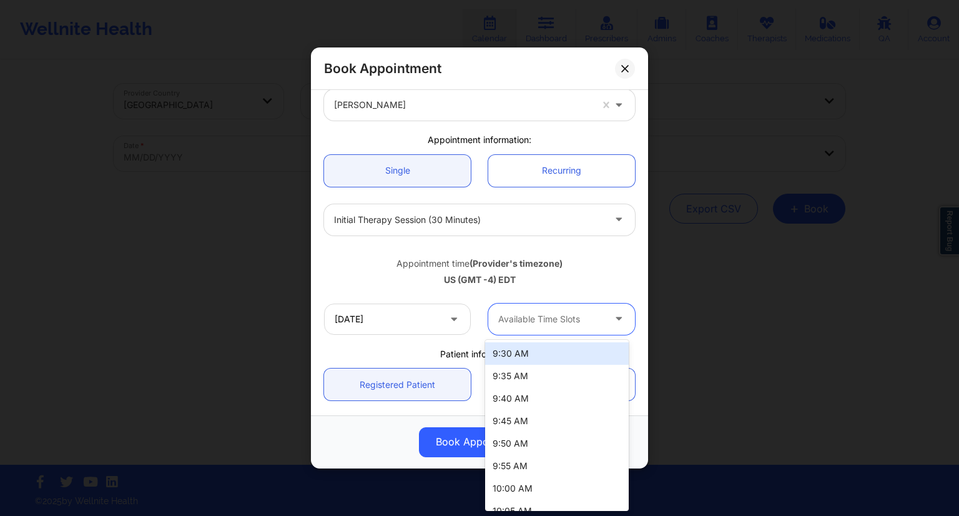
click at [584, 318] on div at bounding box center [550, 318] width 105 height 15
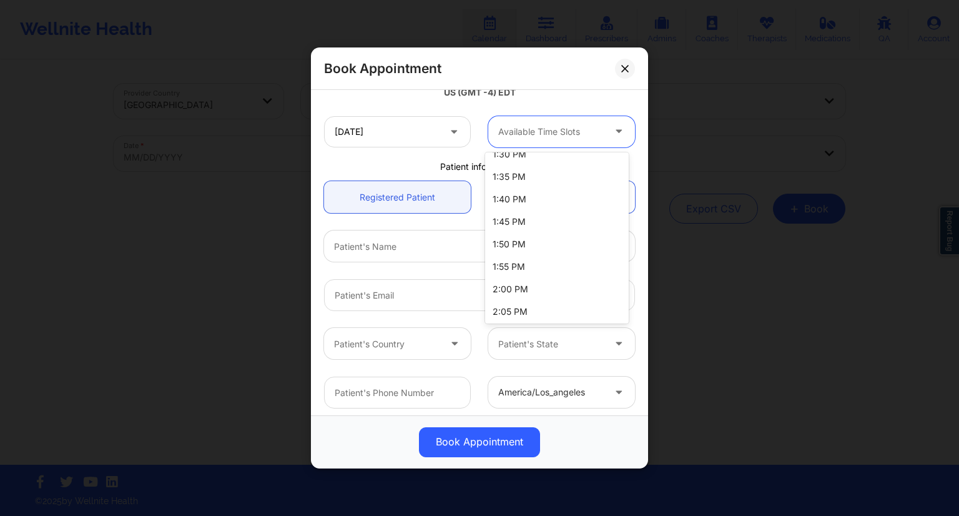
scroll to position [1186, 0]
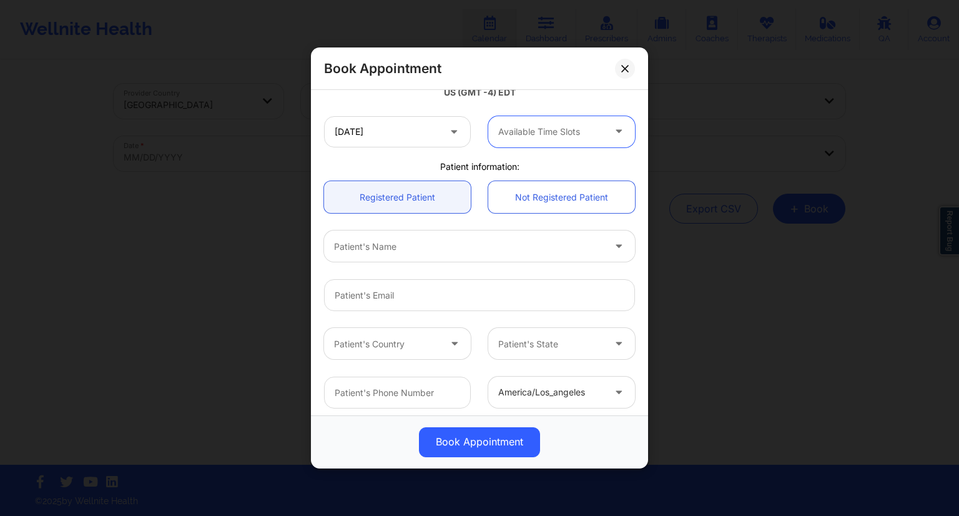
click at [542, 133] on div at bounding box center [550, 131] width 105 height 15
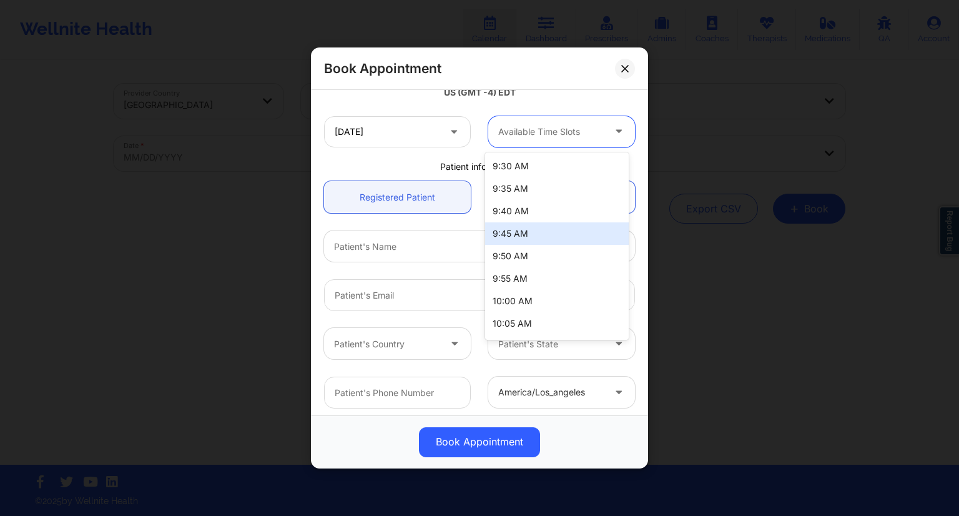
scroll to position [62, 0]
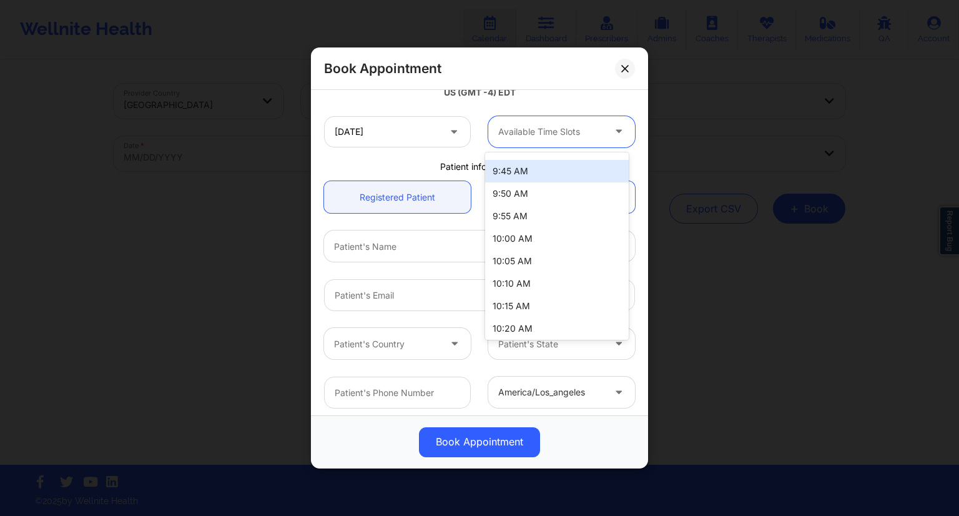
click at [479, 147] on div "134 results available. Use Up and Down to choose options, press Enter to select…" at bounding box center [561, 131] width 164 height 31
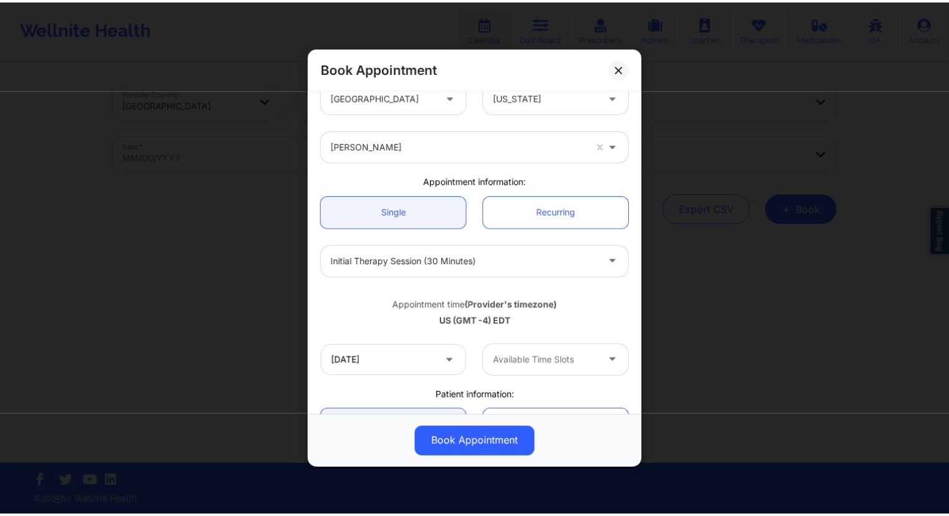
scroll to position [0, 0]
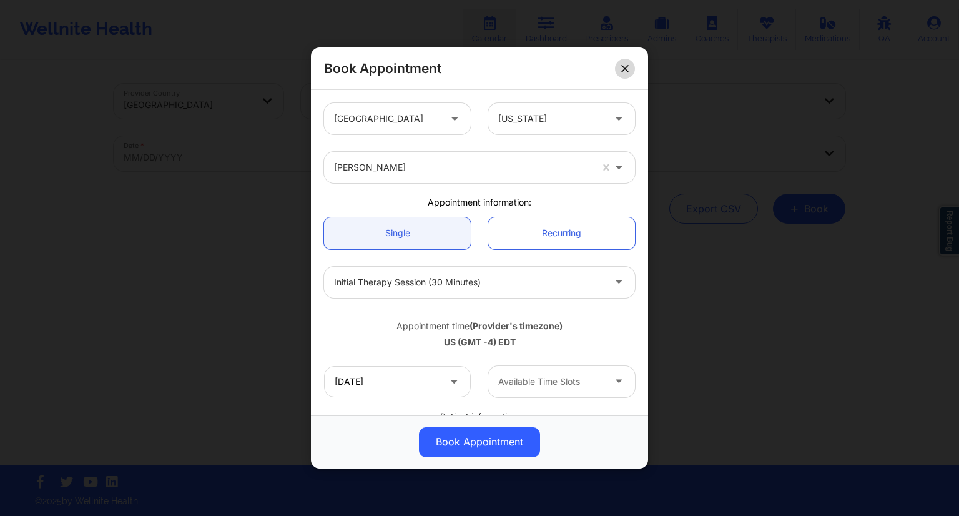
click at [620, 68] on button at bounding box center [625, 69] width 20 height 20
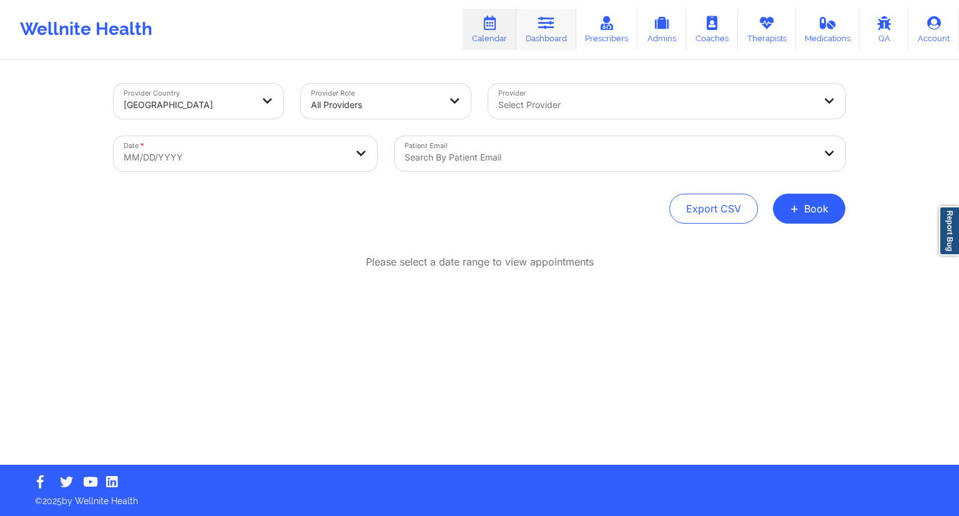
click at [542, 33] on link "Dashboard" at bounding box center [546, 29] width 60 height 41
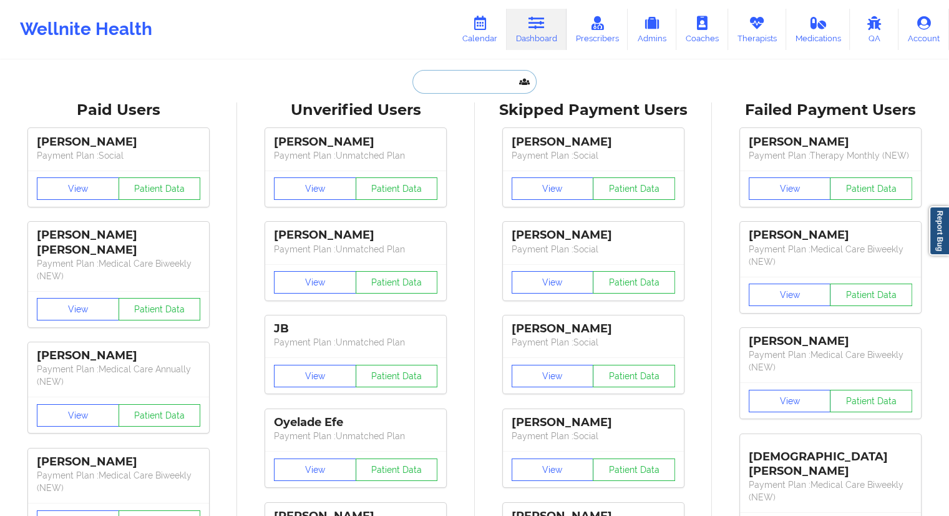
click at [459, 84] on input "text" at bounding box center [475, 82] width 124 height 24
paste input "[EMAIL_ADDRESS][DOMAIN_NAME]"
type input "[EMAIL_ADDRESS][DOMAIN_NAME]"
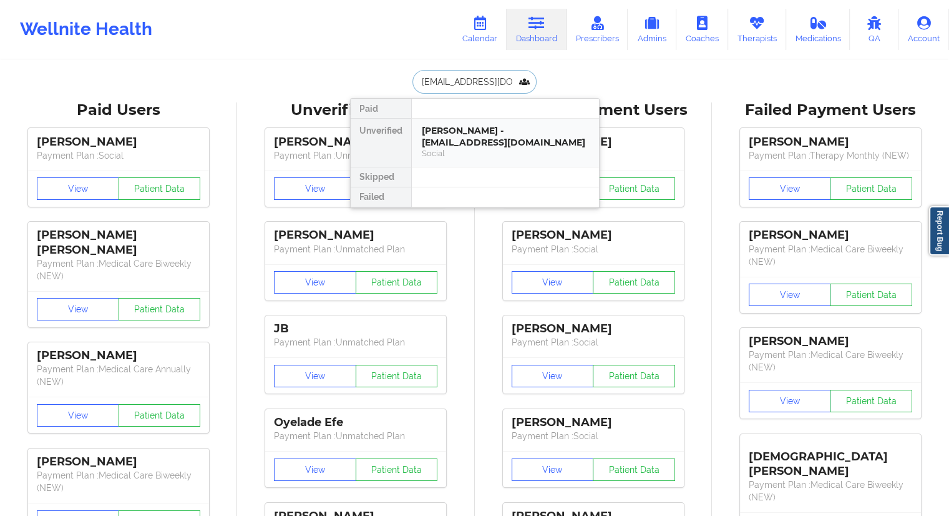
click at [456, 140] on div "[PERSON_NAME] - [EMAIL_ADDRESS][DOMAIN_NAME]" at bounding box center [505, 136] width 167 height 23
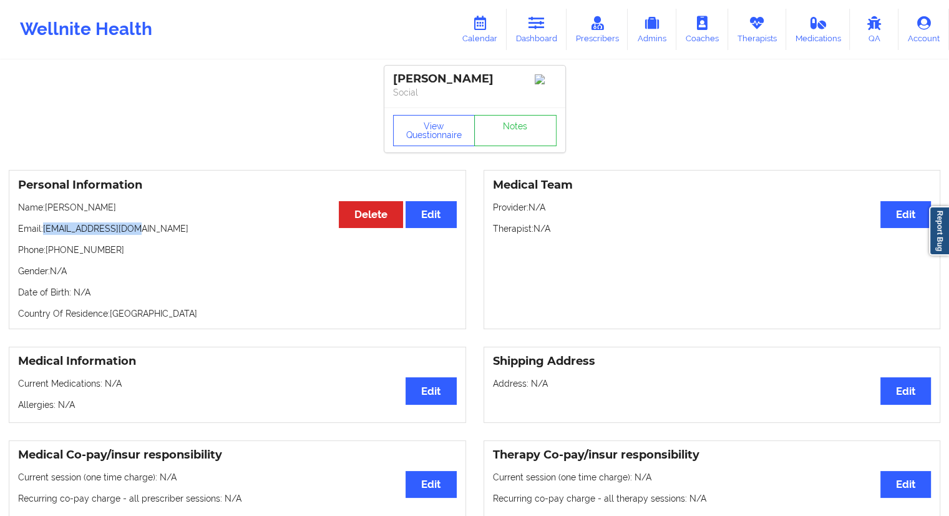
drag, startPoint x: 139, startPoint y: 228, endPoint x: 46, endPoint y: 227, distance: 93.6
click at [46, 227] on p "Email: [EMAIL_ADDRESS][DOMAIN_NAME]" at bounding box center [237, 228] width 439 height 12
click at [532, 36] on link "Dashboard" at bounding box center [537, 29] width 60 height 41
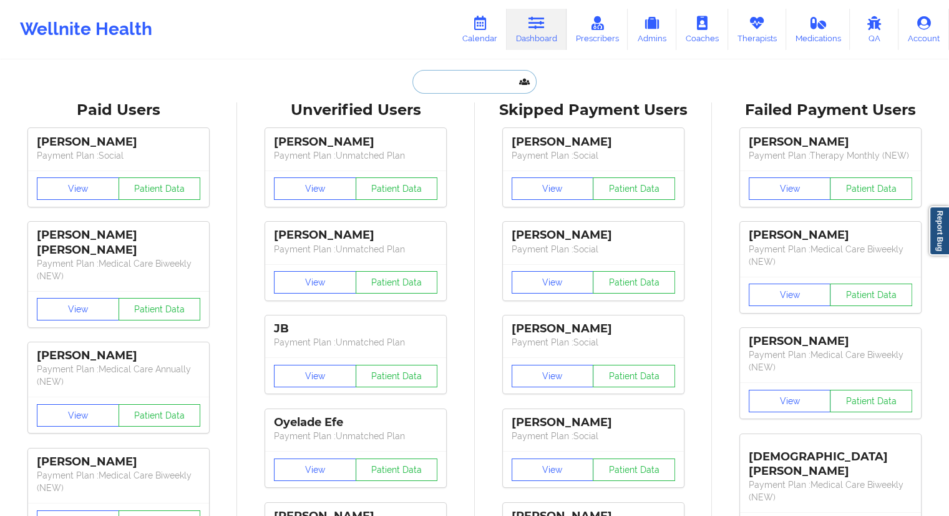
click at [443, 89] on input "text" at bounding box center [475, 82] width 124 height 24
paste input "[EMAIL_ADDRESS][DOMAIN_NAME]"
type input "[EMAIL_ADDRESS][DOMAIN_NAME]"
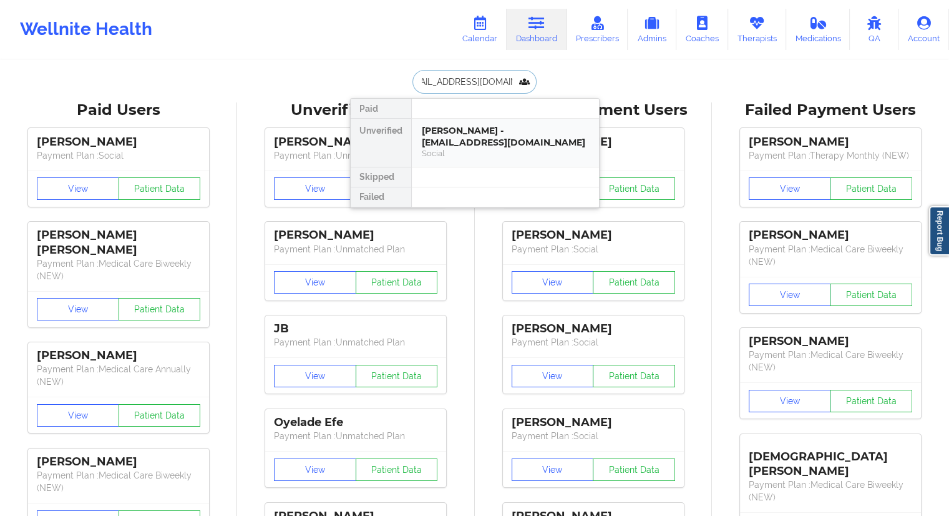
click at [457, 128] on div "[PERSON_NAME] - [EMAIL_ADDRESS][DOMAIN_NAME]" at bounding box center [505, 136] width 167 height 23
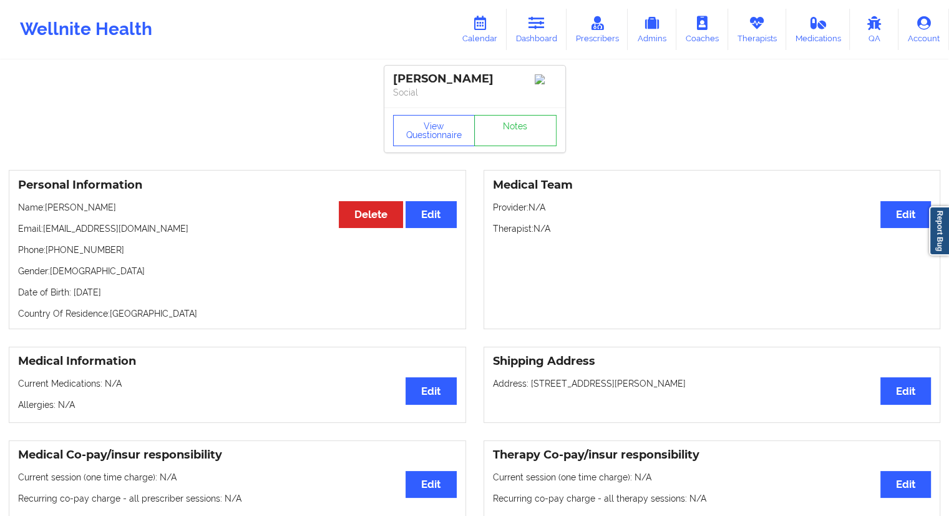
drag, startPoint x: 127, startPoint y: 210, endPoint x: 45, endPoint y: 211, distance: 82.4
click at [45, 211] on p "Name: [PERSON_NAME]" at bounding box center [237, 207] width 439 height 12
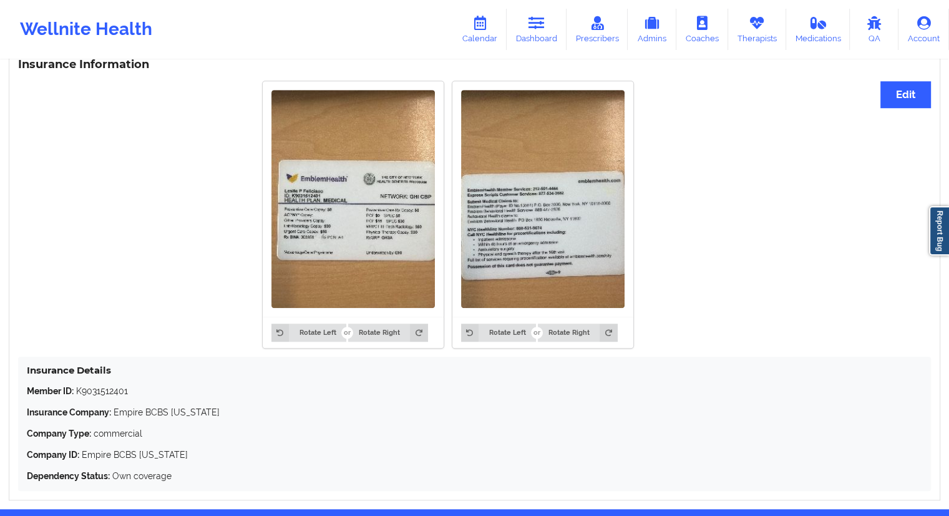
scroll to position [987, 0]
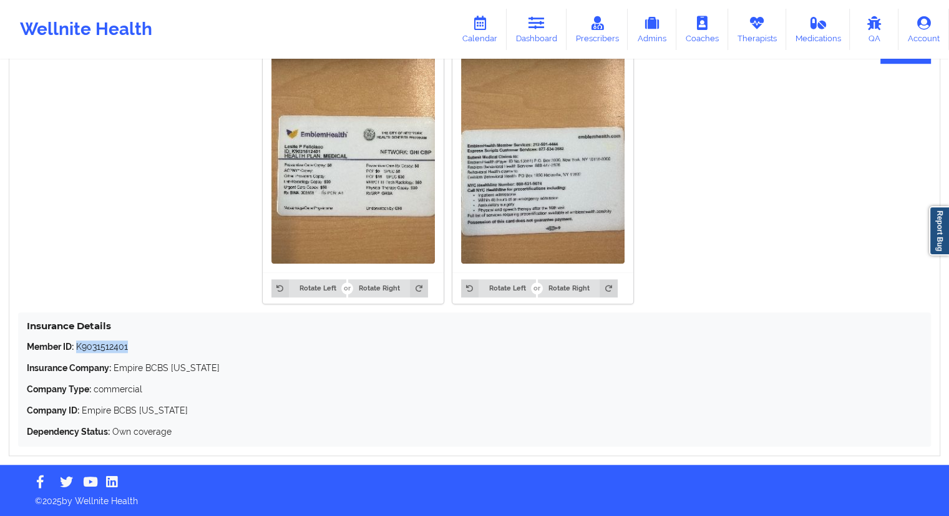
drag, startPoint x: 133, startPoint y: 343, endPoint x: 76, endPoint y: 344, distance: 57.4
click at [76, 344] on p "Member ID: K9031512401" at bounding box center [475, 346] width 896 height 12
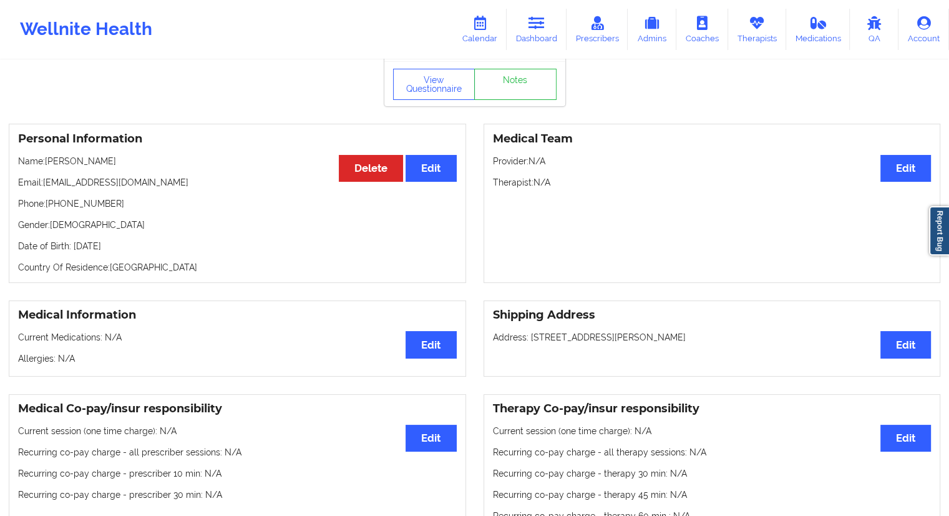
scroll to position [0, 0]
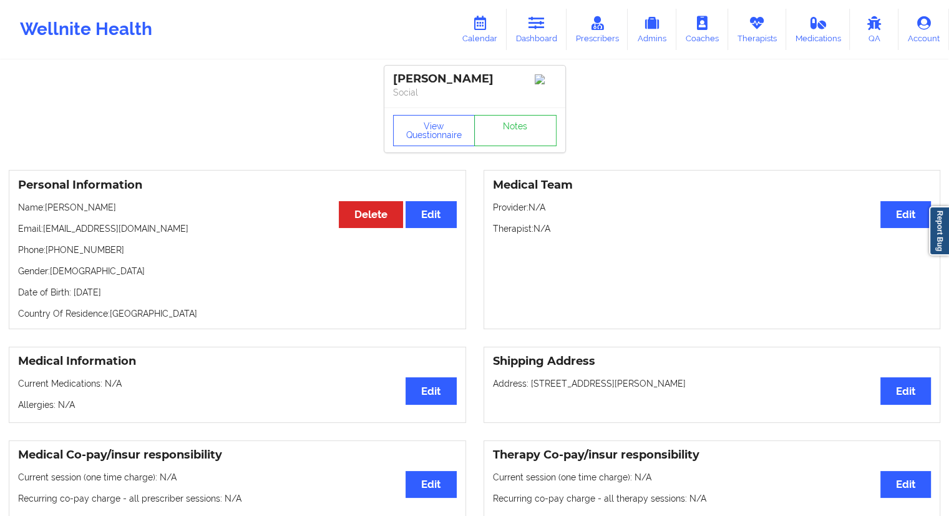
click at [112, 210] on p "Name: [PERSON_NAME]" at bounding box center [237, 207] width 439 height 12
drag, startPoint x: 110, startPoint y: 210, endPoint x: 46, endPoint y: 207, distance: 63.7
click at [46, 207] on p "Name: [PERSON_NAME]" at bounding box center [237, 207] width 439 height 12
click at [95, 213] on p "Name: [PERSON_NAME]" at bounding box center [237, 207] width 439 height 12
drag, startPoint x: 114, startPoint y: 210, endPoint x: 72, endPoint y: 206, distance: 42.0
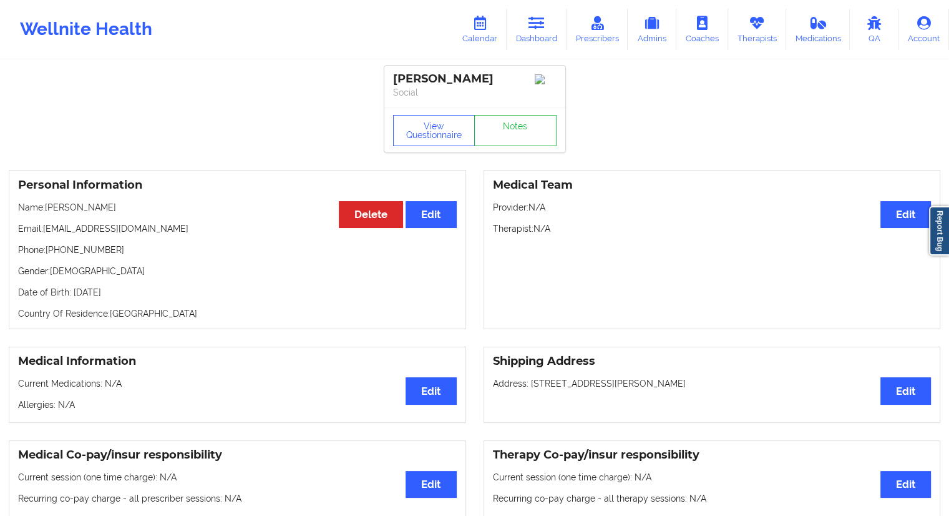
click at [72, 206] on p "Name: [PERSON_NAME]" at bounding box center [237, 207] width 439 height 12
drag, startPoint x: 132, startPoint y: 230, endPoint x: 42, endPoint y: 220, distance: 91.0
click at [42, 220] on div "Personal Information Edit Delete Name: [PERSON_NAME] Email: [EMAIL_ADDRESS][DOM…" at bounding box center [238, 249] width 458 height 159
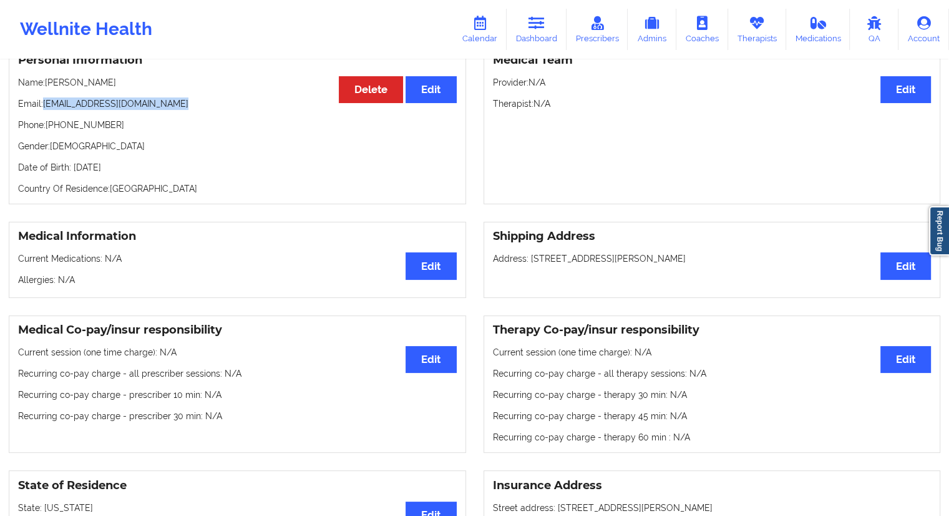
scroll to position [51, 0]
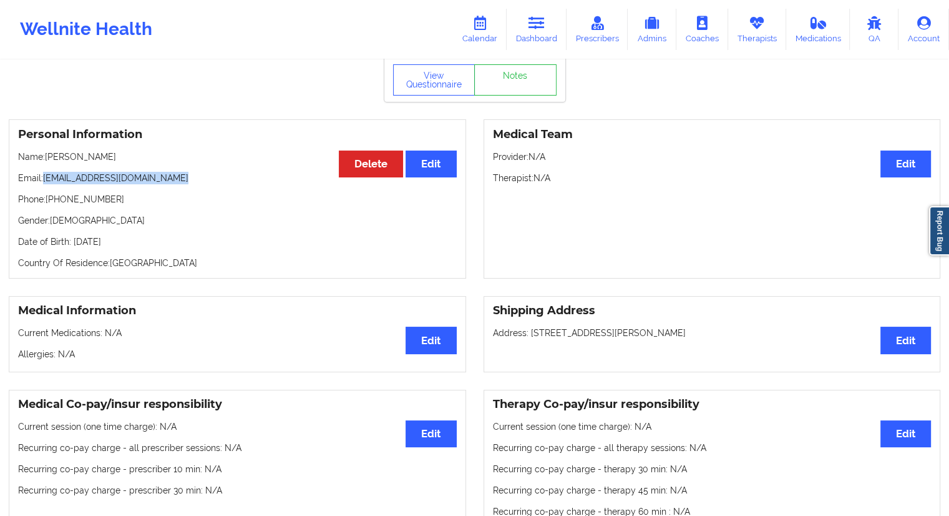
click at [130, 175] on p "Email: [EMAIL_ADDRESS][DOMAIN_NAME]" at bounding box center [237, 178] width 439 height 12
drag, startPoint x: 127, startPoint y: 159, endPoint x: 45, endPoint y: 155, distance: 82.5
click at [45, 155] on p "Name: [PERSON_NAME]" at bounding box center [237, 156] width 439 height 12
click at [532, 36] on link "Dashboard" at bounding box center [537, 29] width 60 height 41
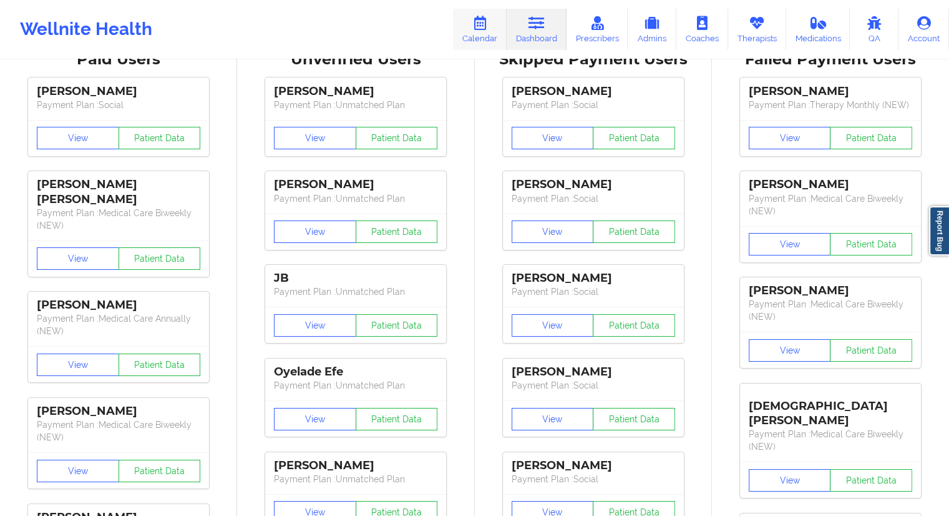
click at [482, 36] on link "Calendar" at bounding box center [480, 29] width 54 height 41
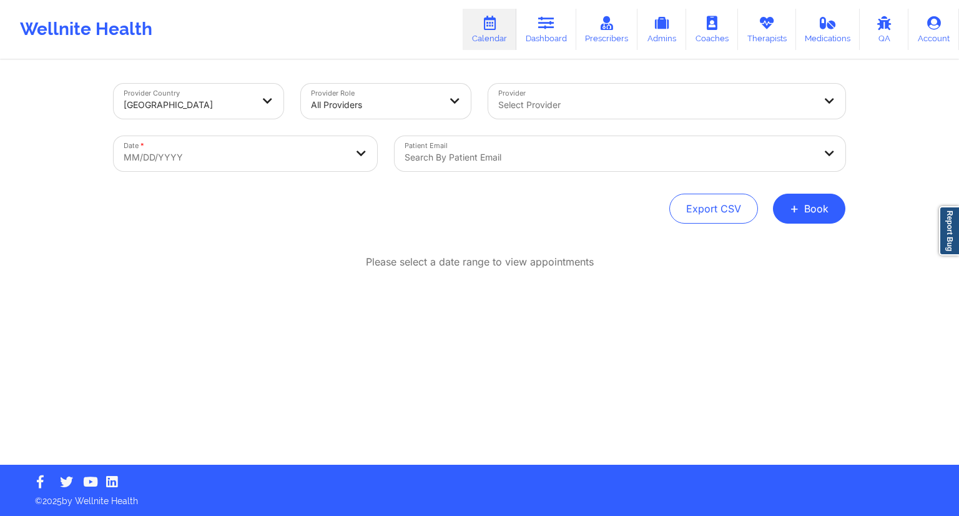
select select "2025-8"
select select "2025-9"
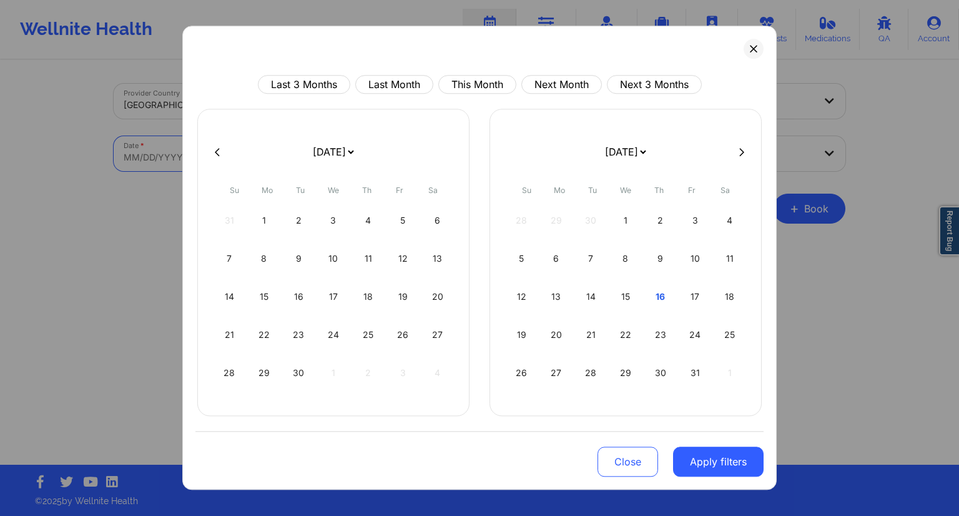
click at [254, 157] on body "Wellnite Health Calendar Dashboard Prescribers Admins Coaches Therapists Medica…" at bounding box center [479, 258] width 959 height 516
click at [554, 338] on div "20" at bounding box center [557, 334] width 32 height 35
select select "2025-9"
select select "2025-10"
select select "2025-9"
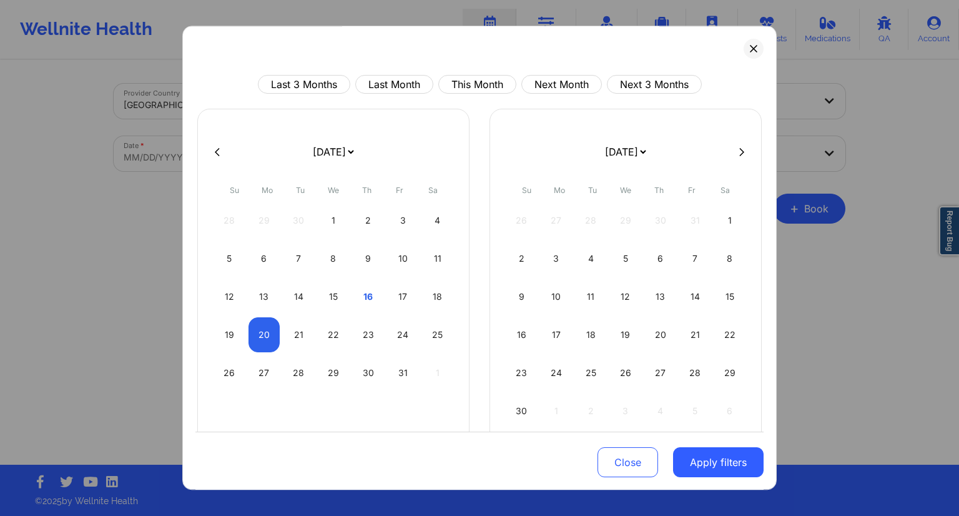
select select "2025-10"
select select "2025-9"
select select "2025-10"
click at [300, 336] on div "21" at bounding box center [299, 334] width 32 height 35
select select "2025-9"
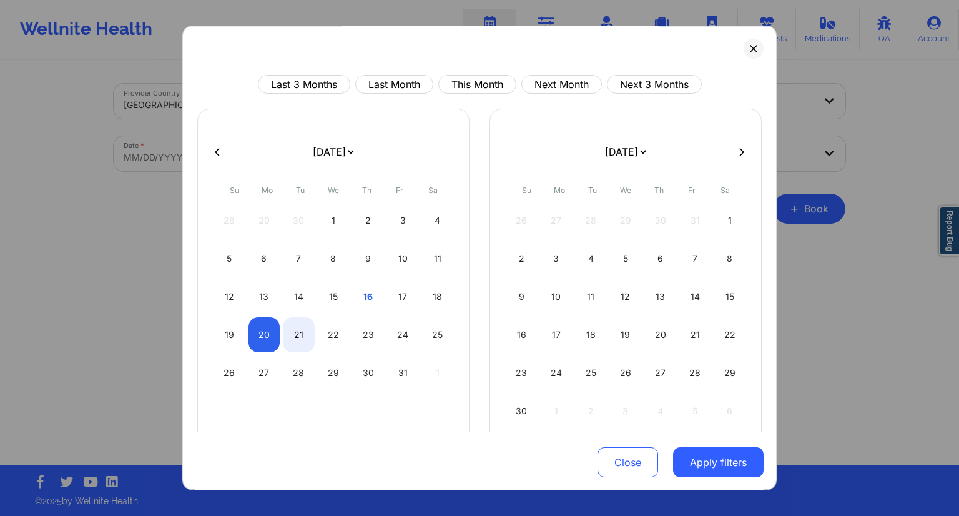
select select "2025-10"
click at [733, 460] on button "Apply filters" at bounding box center [718, 462] width 91 height 30
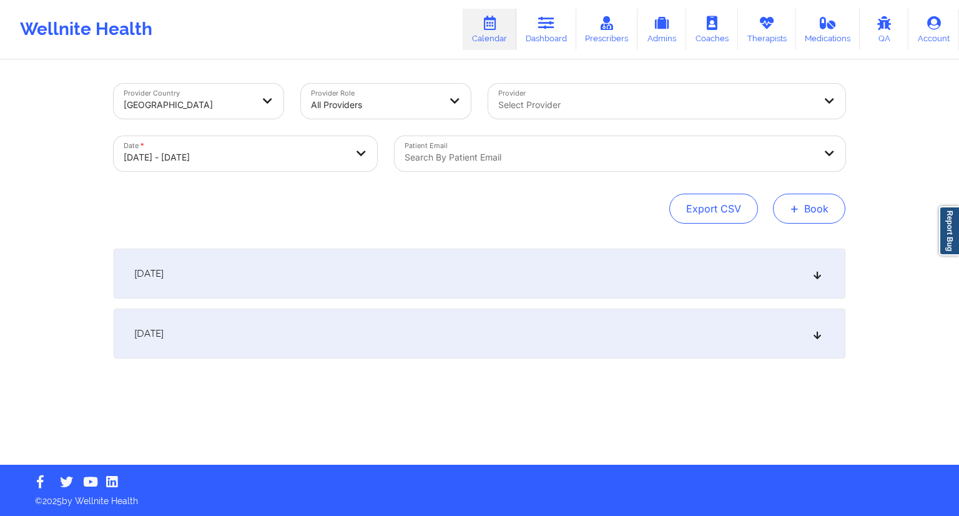
click at [808, 213] on button "+ Book" at bounding box center [809, 208] width 72 height 30
click at [753, 248] on button "Therapy Session" at bounding box center [787, 248] width 95 height 21
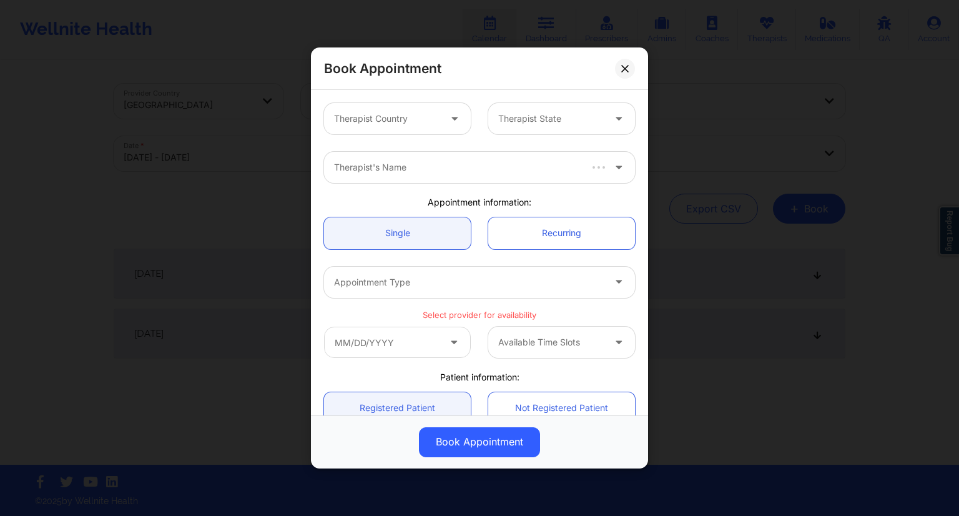
click at [403, 108] on div "Therapist Country" at bounding box center [382, 118] width 117 height 31
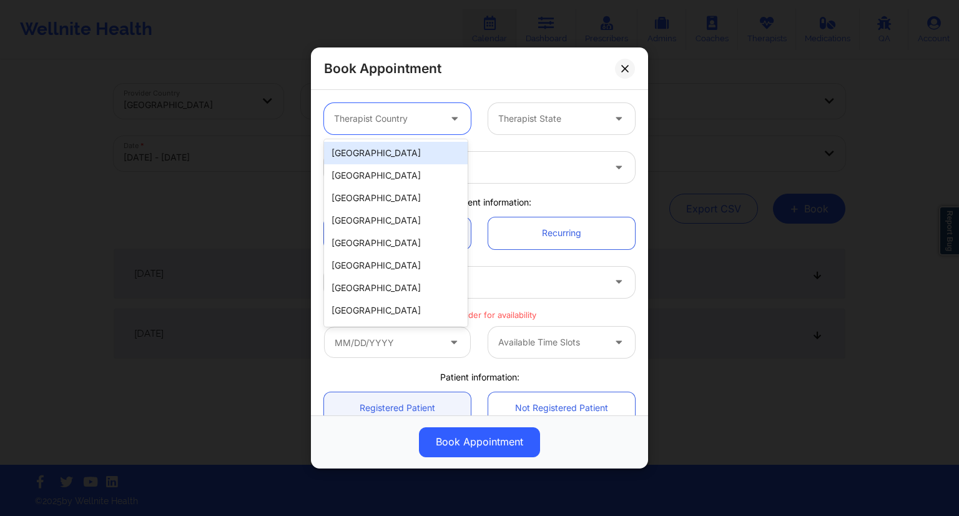
click at [370, 154] on div "[GEOGRAPHIC_DATA]" at bounding box center [396, 153] width 144 height 22
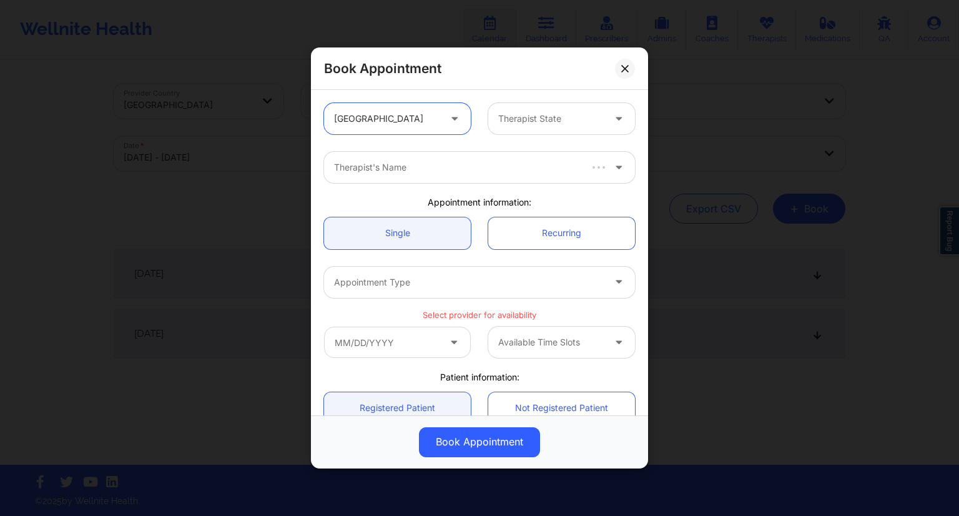
click at [516, 109] on div "Therapist State" at bounding box center [546, 118] width 117 height 31
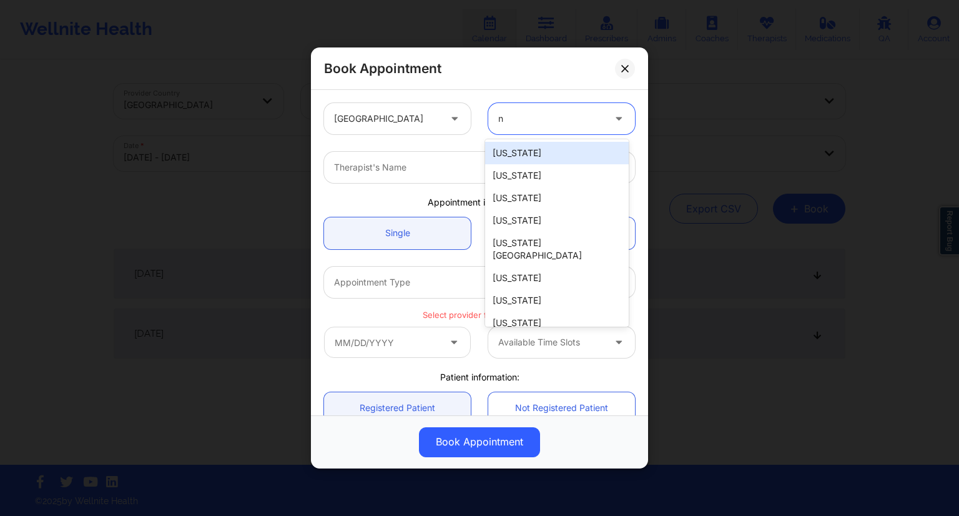
type input "ny"
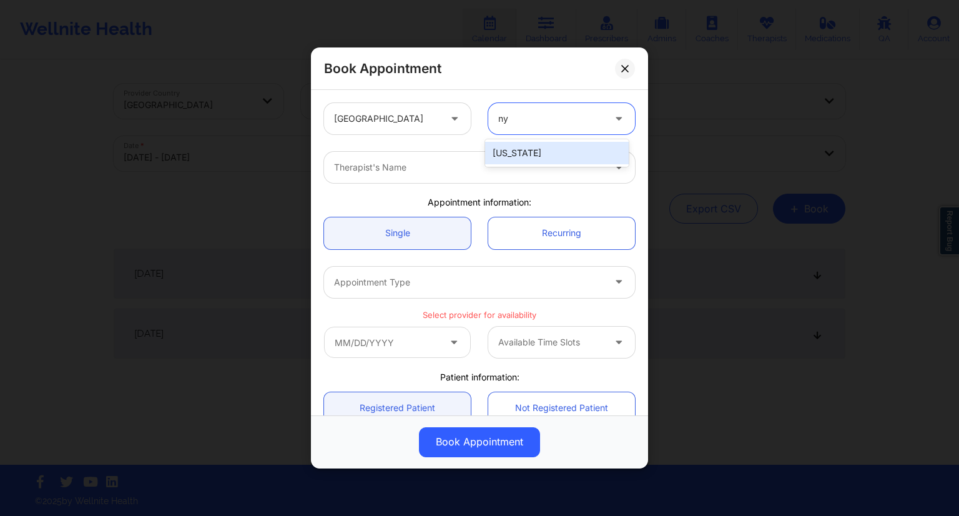
click at [504, 152] on div "[US_STATE]" at bounding box center [557, 153] width 144 height 22
click at [421, 160] on div at bounding box center [469, 167] width 270 height 15
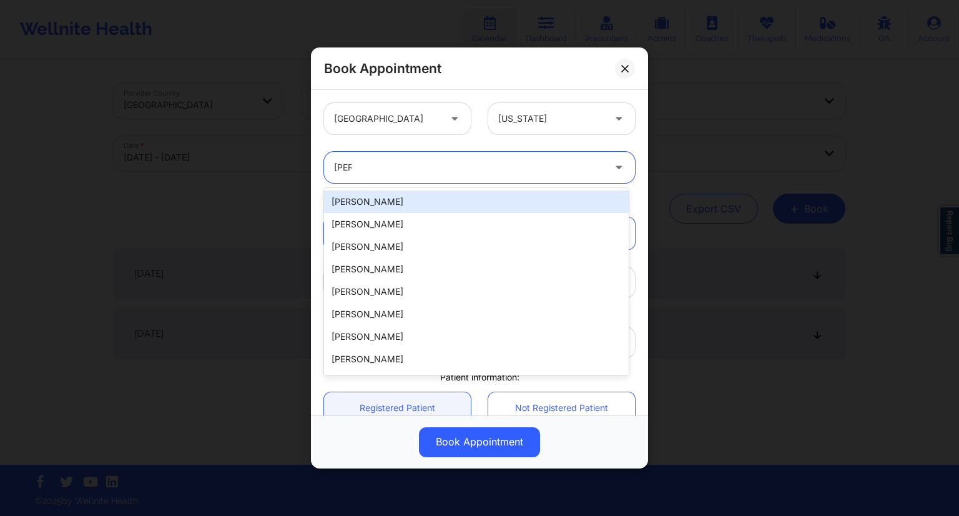
type input "anai"
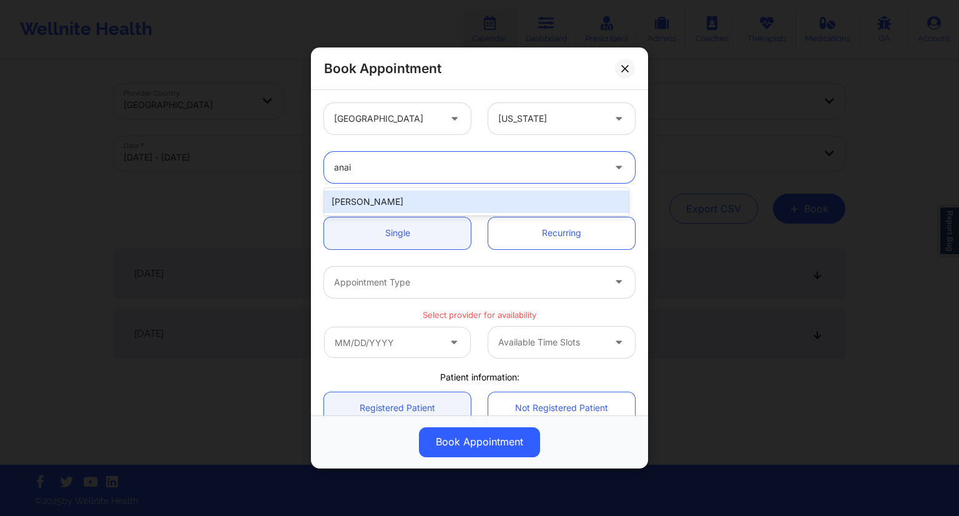
click at [374, 200] on div "[PERSON_NAME]" at bounding box center [476, 201] width 305 height 22
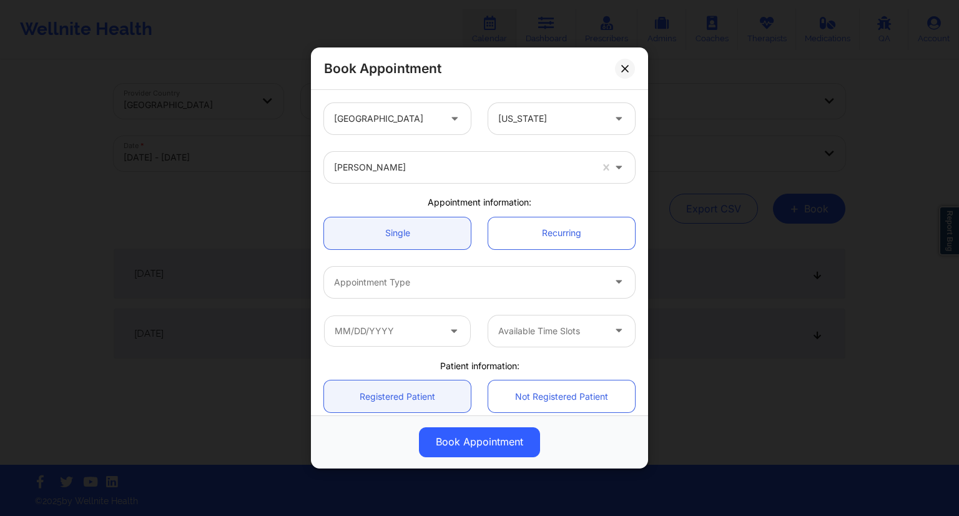
click at [403, 196] on div "Appointment information:" at bounding box center [479, 202] width 328 height 12
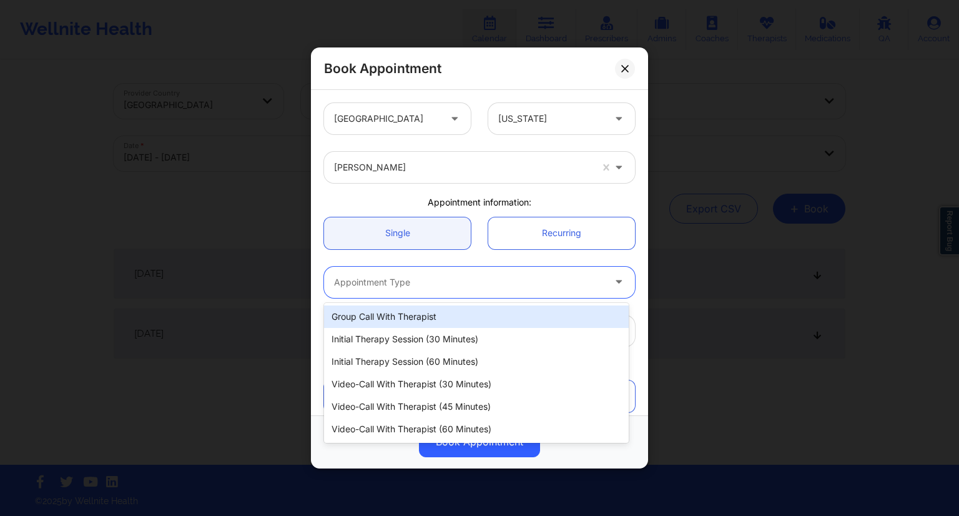
click at [389, 276] on div at bounding box center [469, 282] width 270 height 15
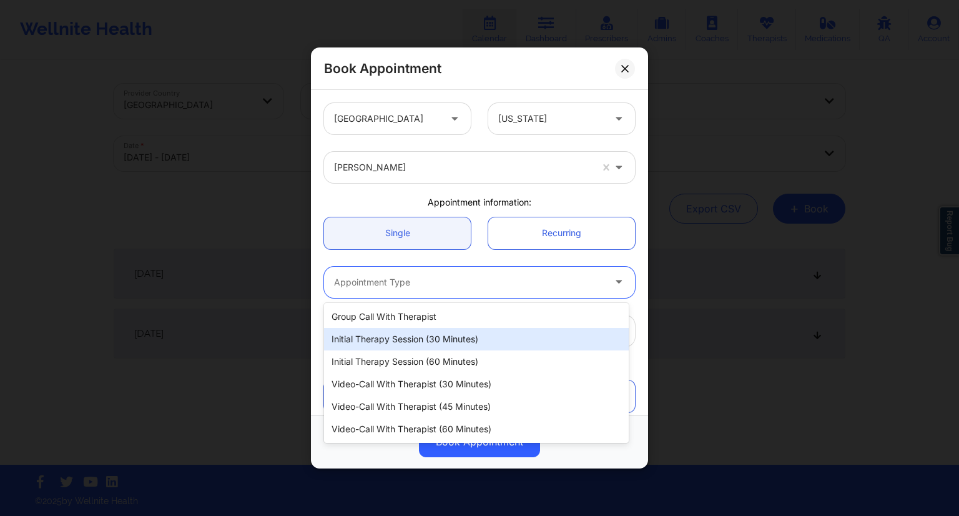
click at [407, 334] on div "Initial Therapy Session (30 minutes)" at bounding box center [476, 339] width 305 height 22
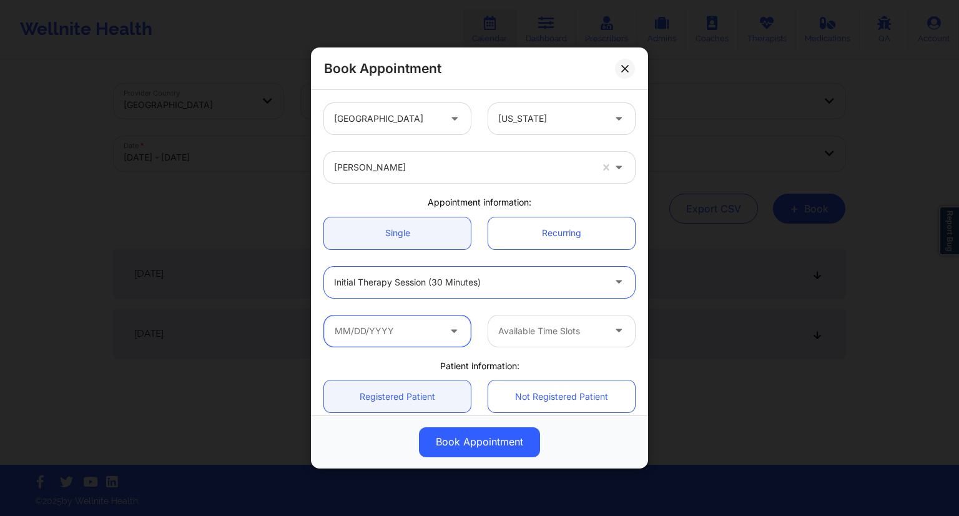
click at [400, 337] on input "text" at bounding box center [397, 330] width 147 height 31
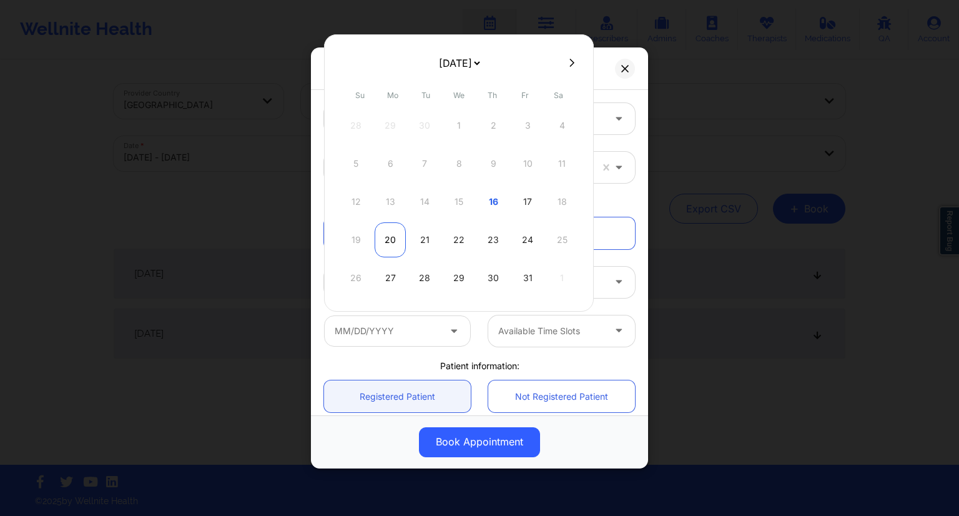
click at [388, 242] on div "20" at bounding box center [389, 239] width 31 height 35
type input "[DATE]"
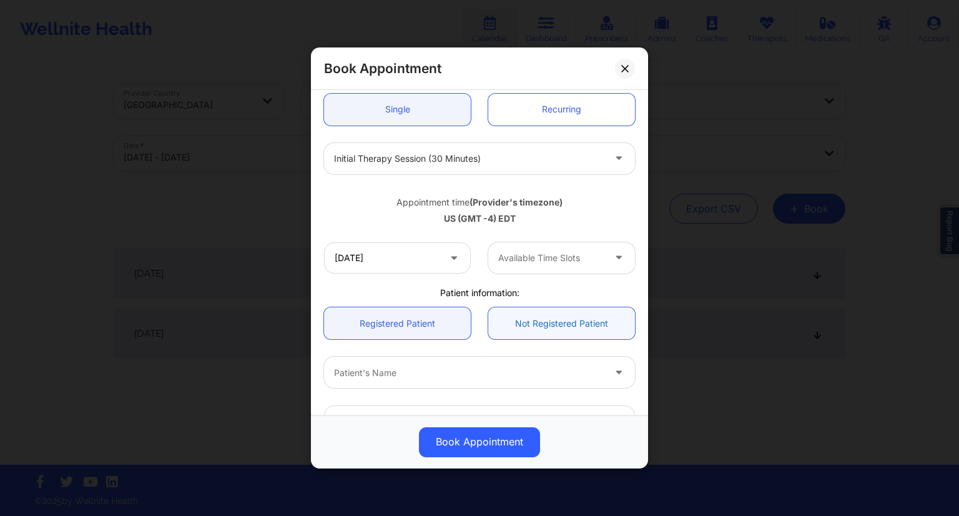
scroll to position [125, 0]
click at [567, 268] on div "Available Time Slots" at bounding box center [546, 256] width 117 height 31
click at [555, 257] on div at bounding box center [550, 256] width 105 height 15
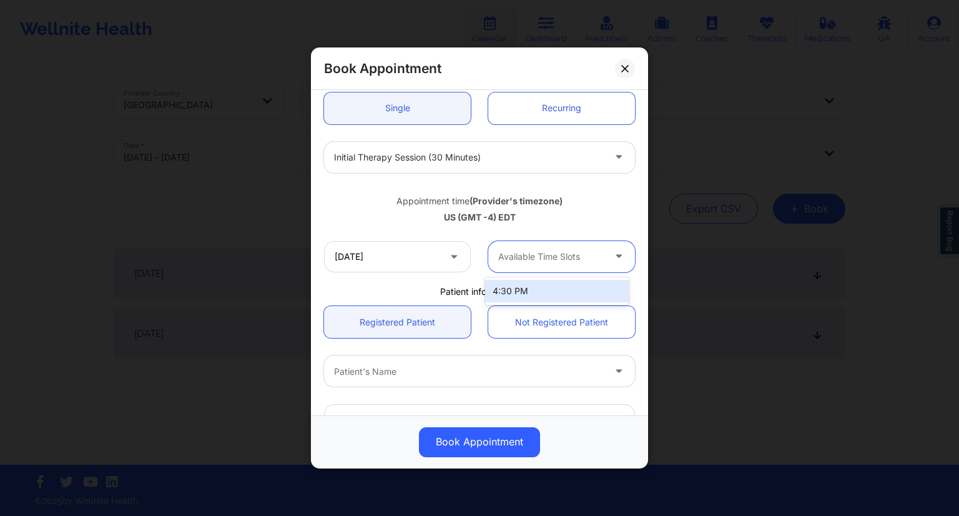
click at [555, 257] on div at bounding box center [550, 256] width 105 height 15
click at [392, 207] on div "Appointment time (Provider's timezone) [GEOGRAPHIC_DATA] (GMT -4) EDT" at bounding box center [479, 206] width 328 height 33
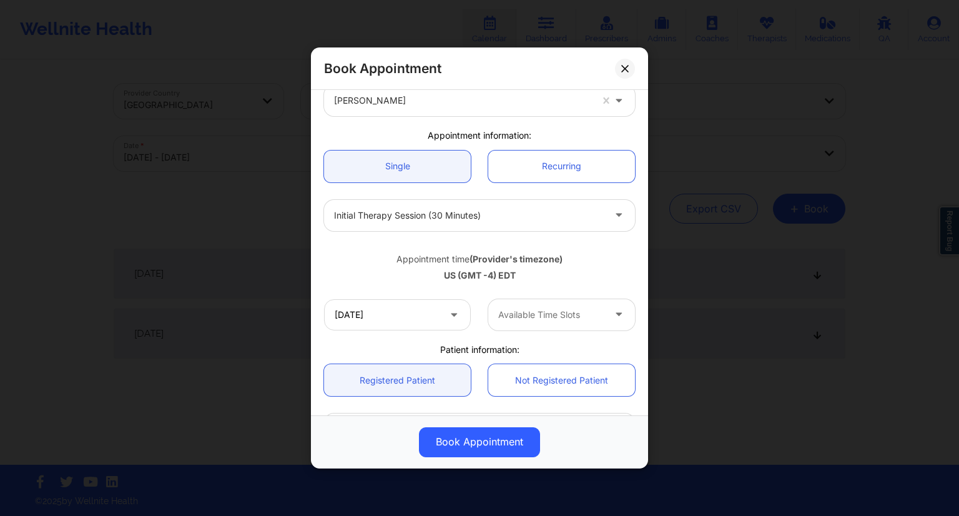
scroll to position [0, 0]
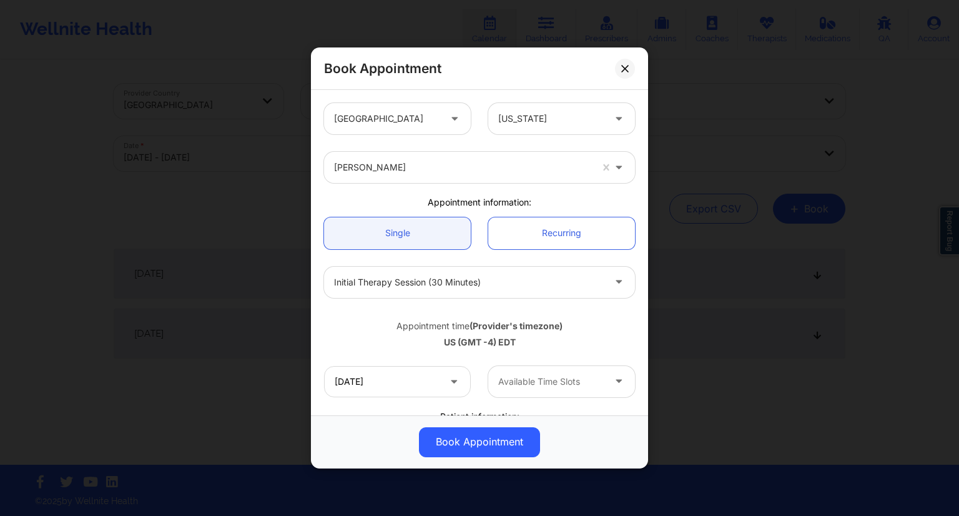
click at [416, 169] on div at bounding box center [462, 167] width 257 height 15
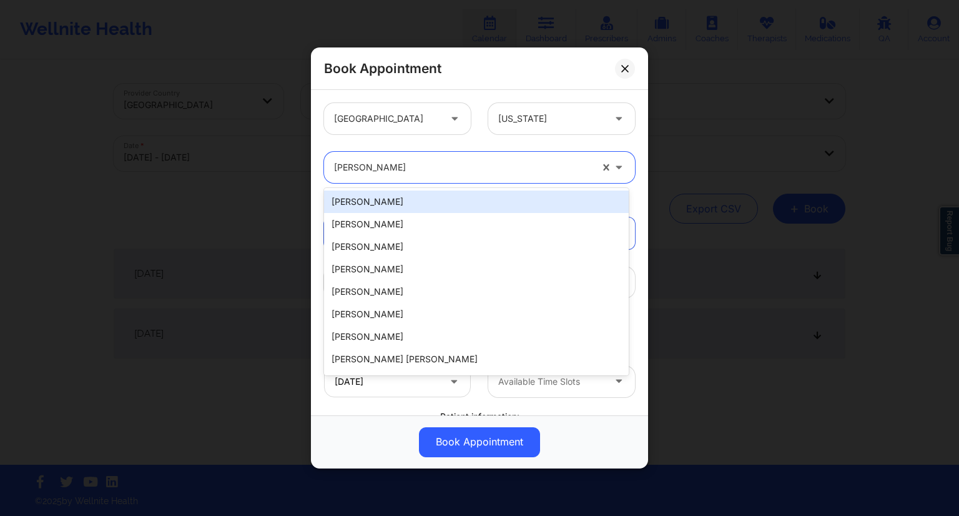
paste input "[PERSON_NAME]"
type input "[PERSON_NAME]"
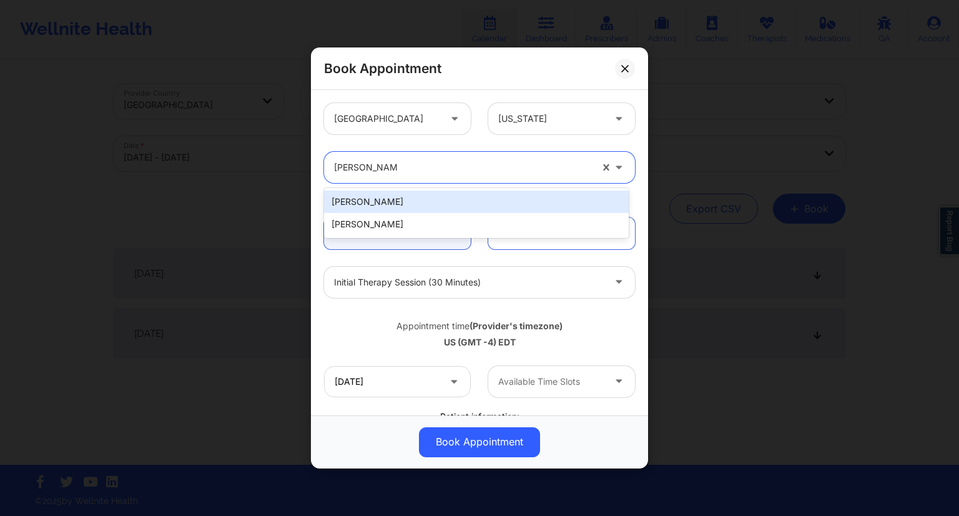
click at [387, 202] on div "[PERSON_NAME]" at bounding box center [476, 201] width 305 height 22
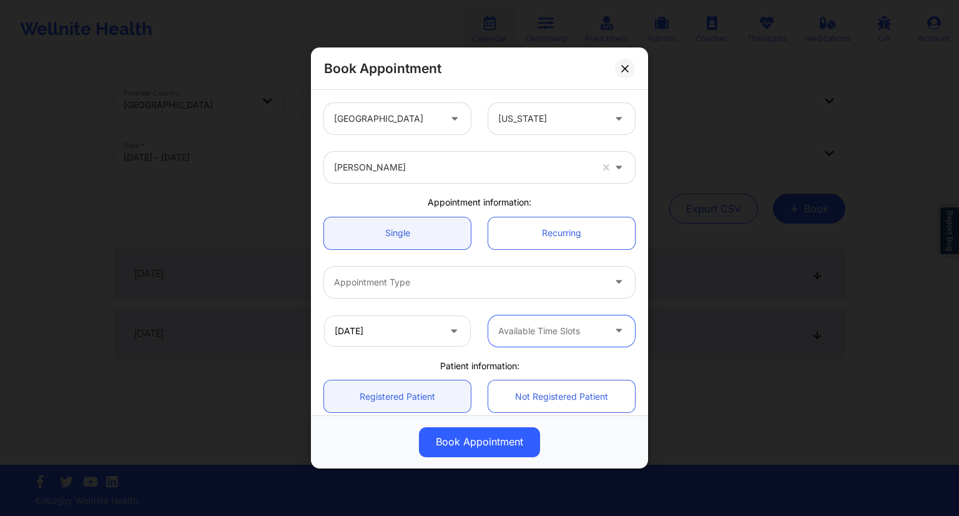
click at [541, 333] on div at bounding box center [550, 330] width 105 height 15
click at [541, 334] on div at bounding box center [550, 330] width 105 height 15
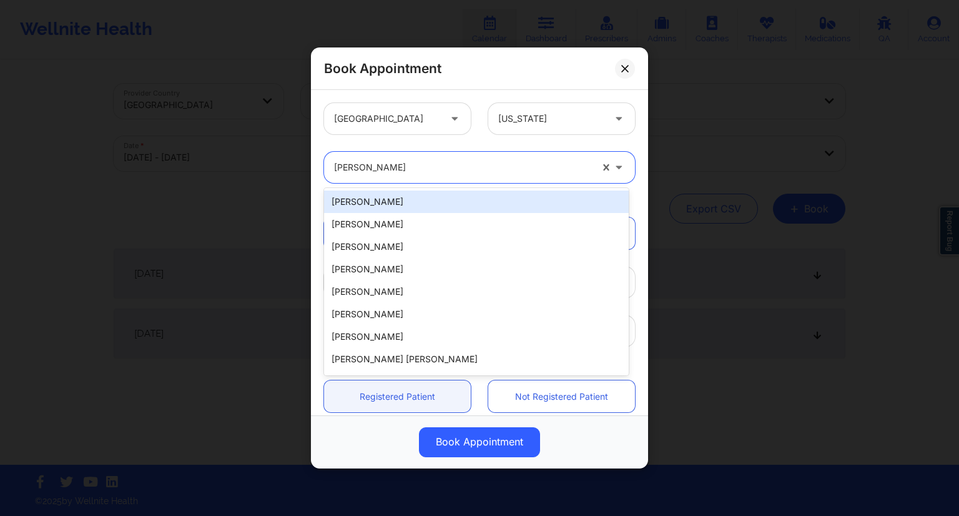
click at [376, 169] on div at bounding box center [462, 167] width 257 height 15
paste input "[PERSON_NAME]"
type input "[PERSON_NAME]"
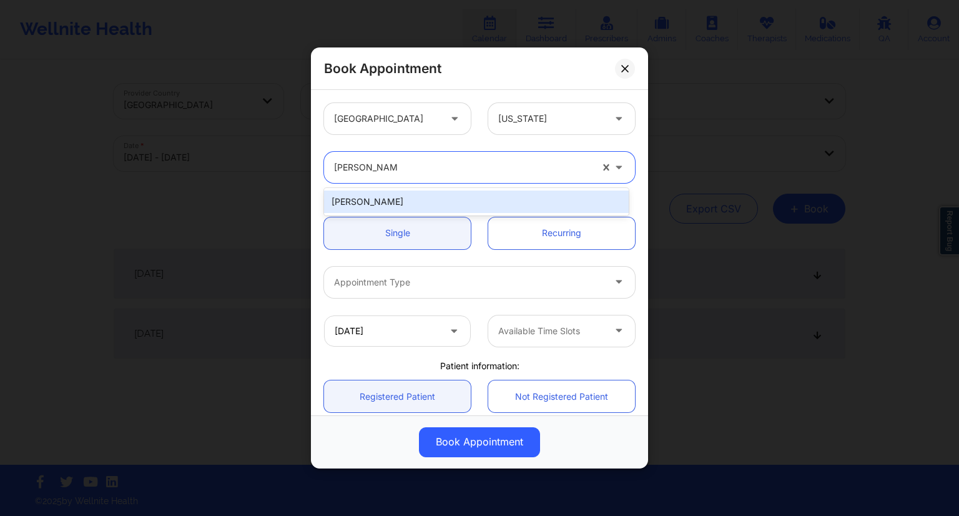
click at [367, 205] on div "[PERSON_NAME]" at bounding box center [476, 201] width 305 height 22
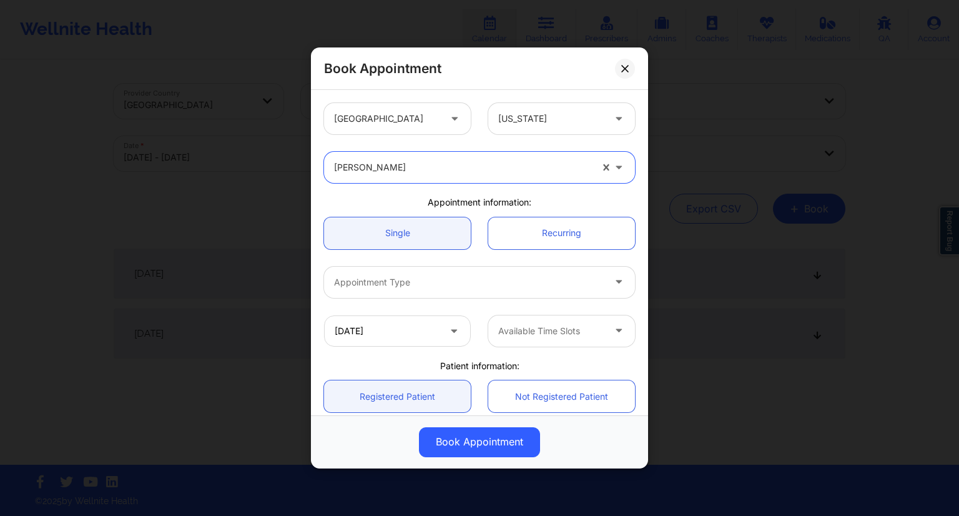
click at [562, 346] on div "[DATE] Available Time Slots" at bounding box center [479, 330] width 328 height 49
click at [569, 341] on div "Available Time Slots" at bounding box center [546, 330] width 117 height 31
click at [562, 338] on div "Available Time Slots" at bounding box center [546, 330] width 117 height 31
click at [401, 333] on input "[DATE]" at bounding box center [397, 330] width 147 height 31
click at [613, 306] on div "[DATE] Available Time Slots" at bounding box center [479, 330] width 328 height 49
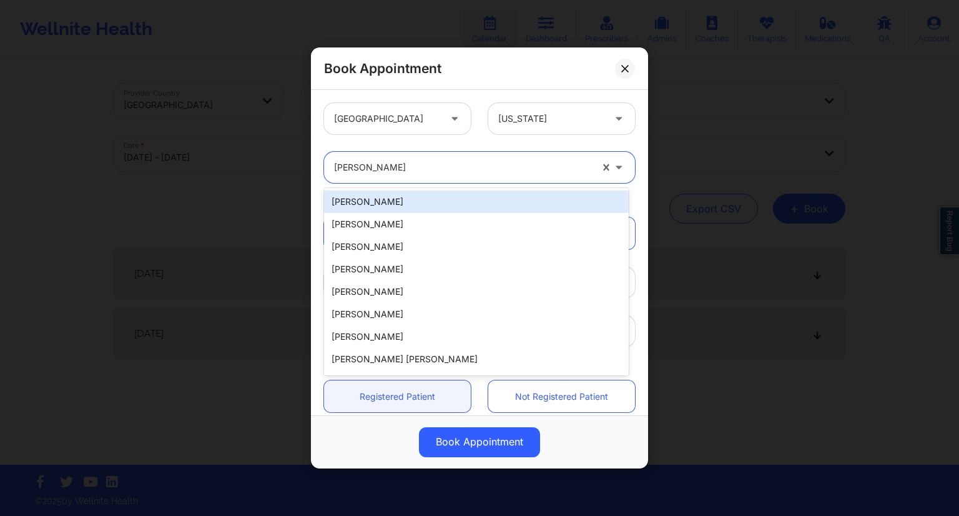
click at [346, 165] on div at bounding box center [462, 167] width 257 height 15
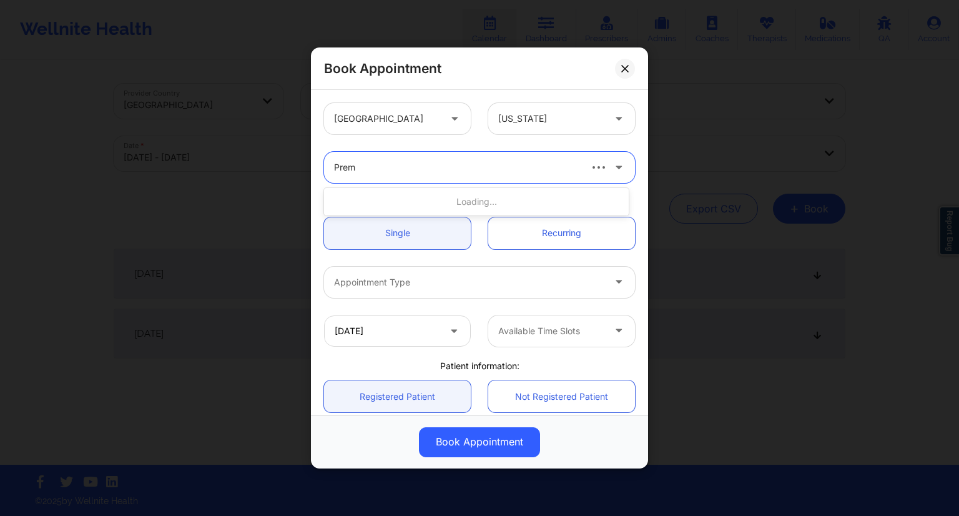
type input "[PERSON_NAME]"
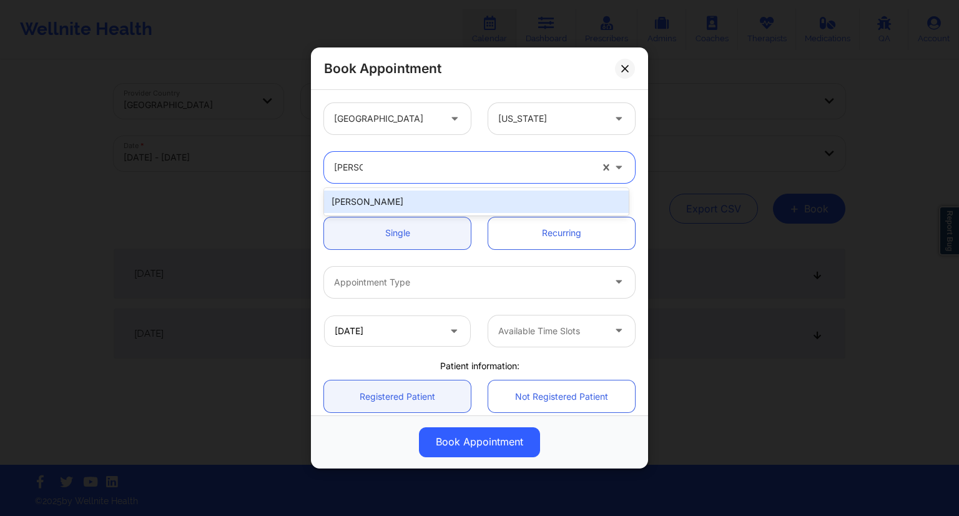
click at [365, 198] on div "[PERSON_NAME]" at bounding box center [476, 201] width 305 height 22
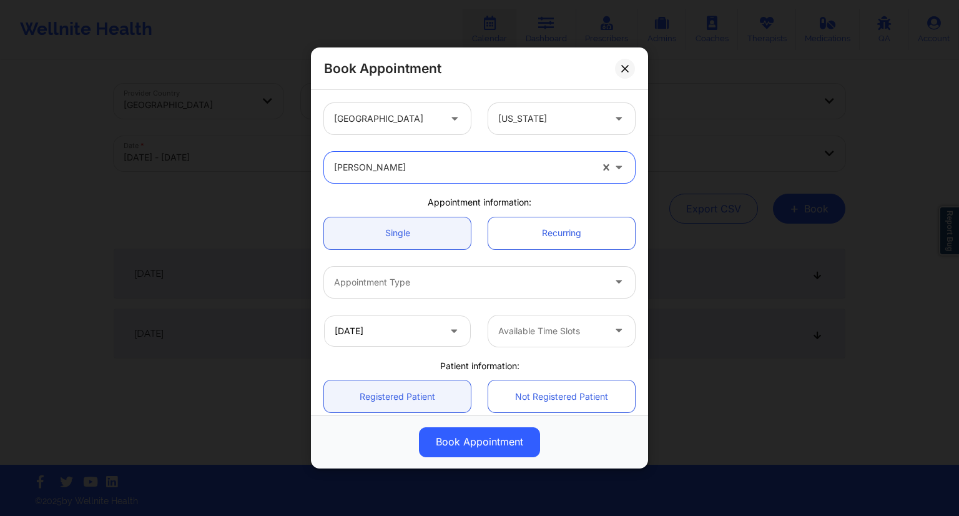
click at [532, 339] on div "Available Time Slots" at bounding box center [546, 330] width 117 height 31
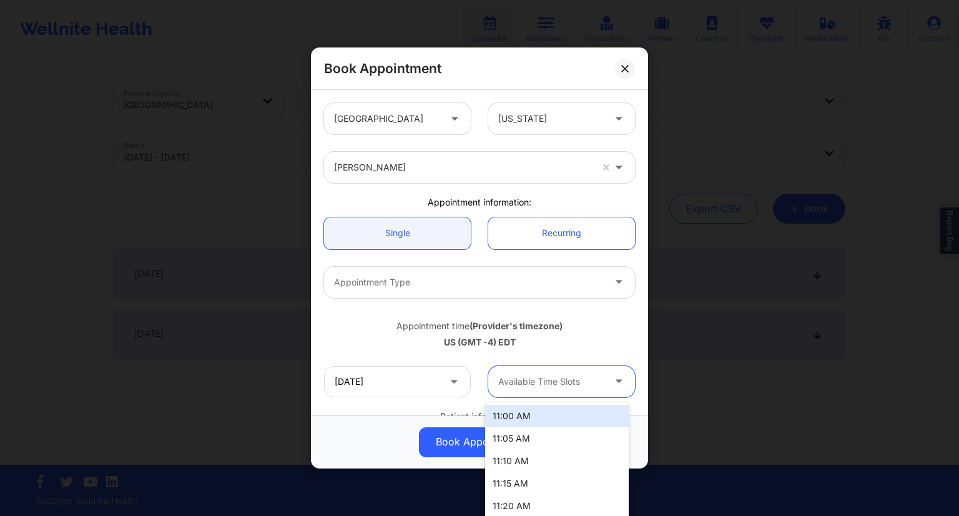
click at [486, 340] on div "US (GMT -4) EDT" at bounding box center [479, 342] width 311 height 12
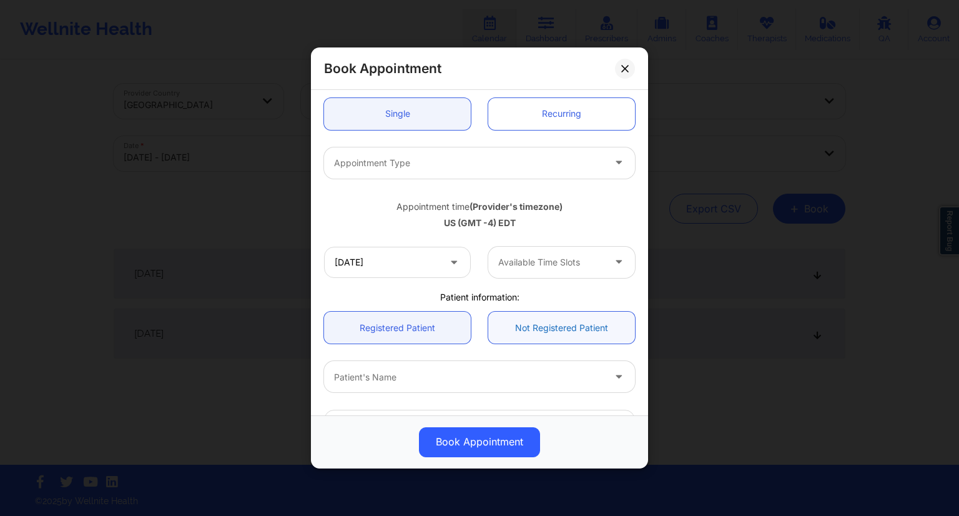
scroll to position [125, 0]
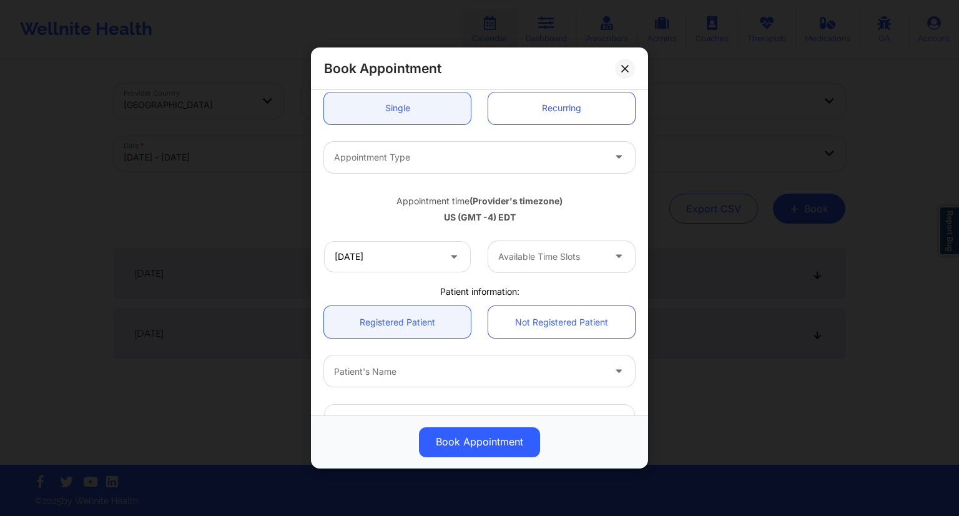
click at [612, 258] on icon at bounding box center [618, 253] width 12 height 11
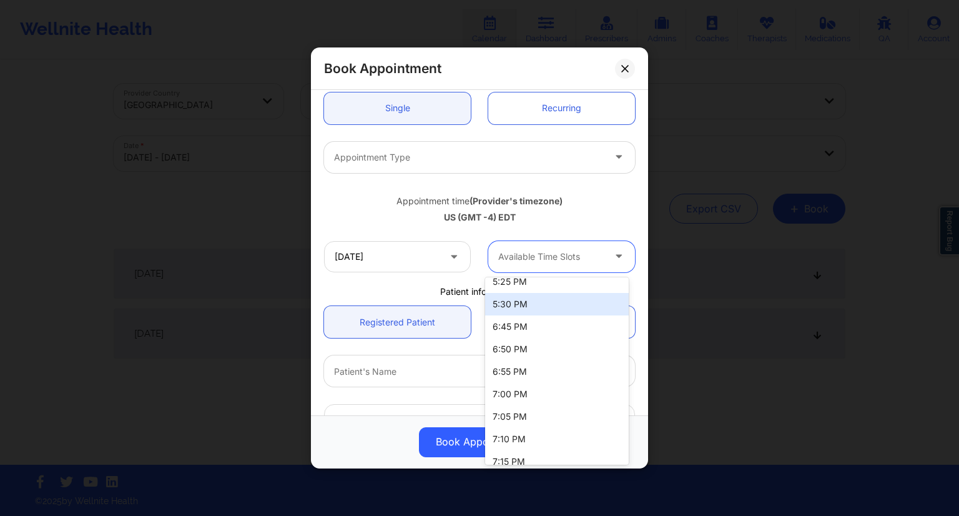
scroll to position [1441, 0]
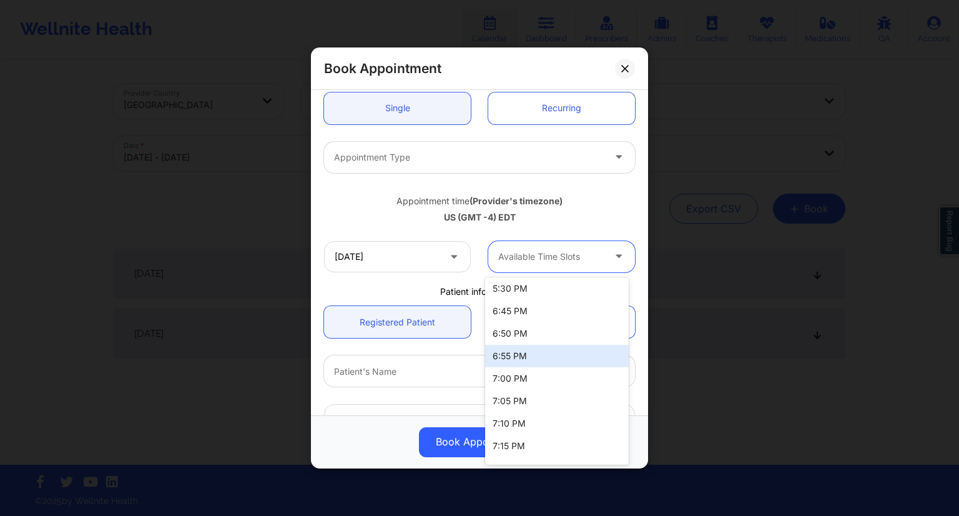
click at [384, 219] on div "US (GMT -4) EDT" at bounding box center [479, 217] width 311 height 12
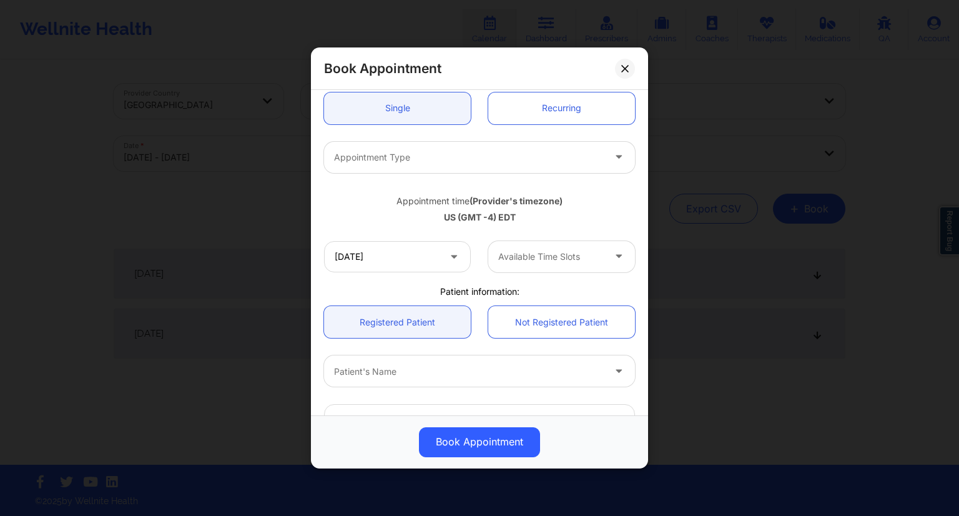
click at [562, 255] on div at bounding box center [550, 256] width 105 height 15
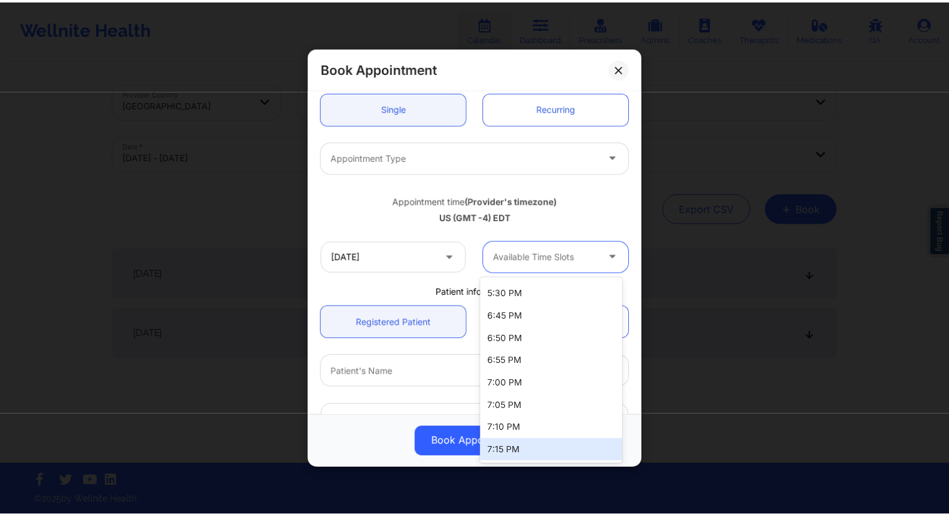
scroll to position [1503, 0]
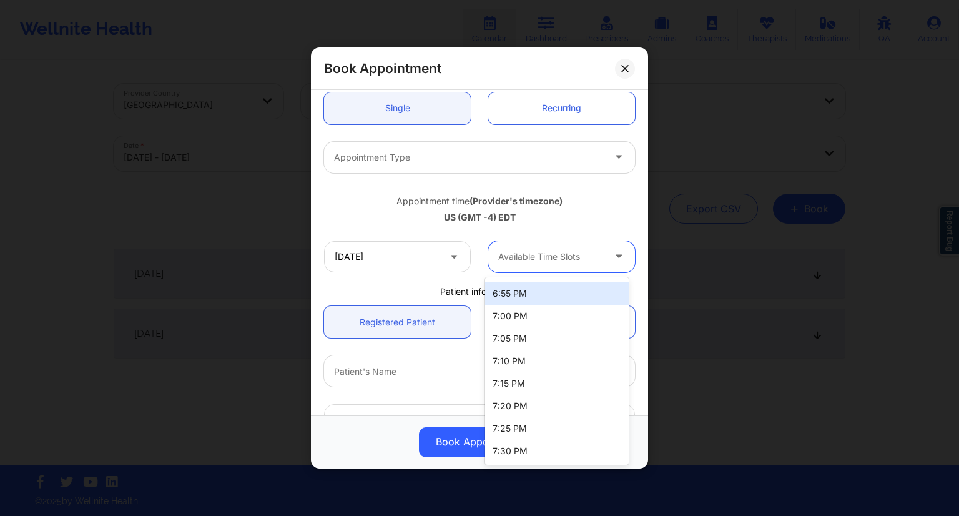
click at [410, 222] on div "US (GMT -4) EDT" at bounding box center [479, 217] width 311 height 12
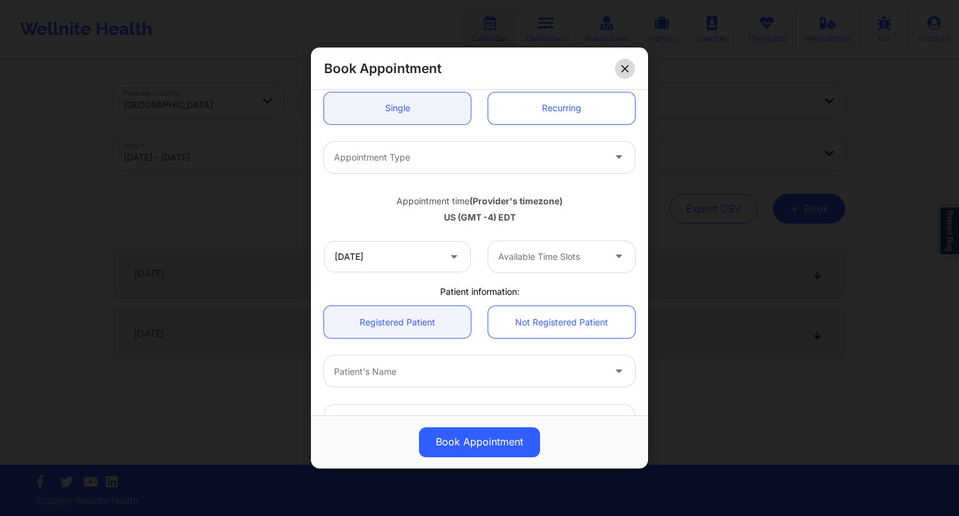
click at [625, 69] on icon at bounding box center [624, 68] width 7 height 7
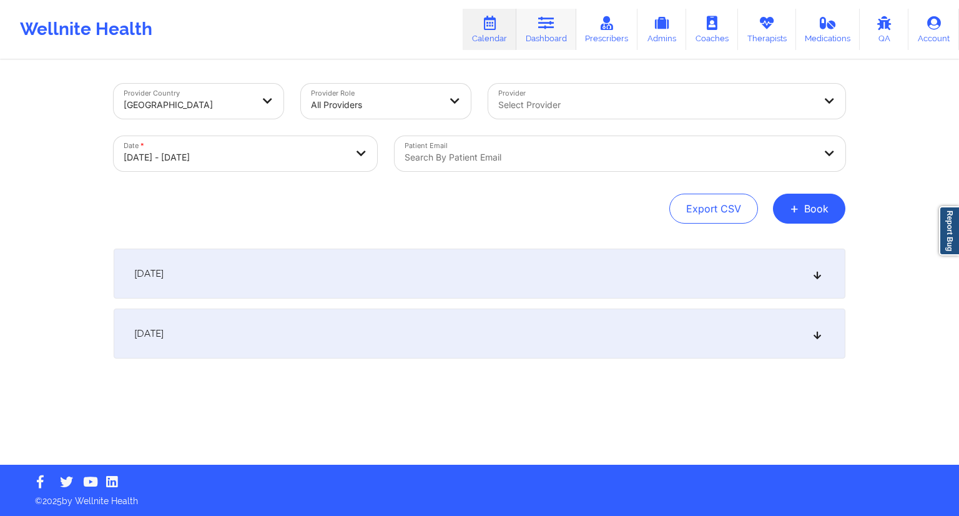
click at [537, 27] on link "Dashboard" at bounding box center [546, 29] width 60 height 41
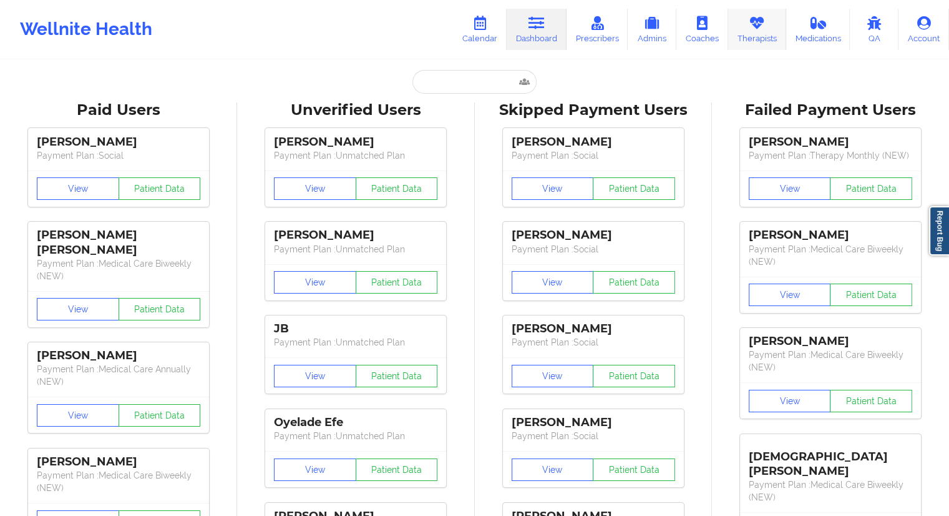
click at [746, 33] on link "Therapists" at bounding box center [757, 29] width 58 height 41
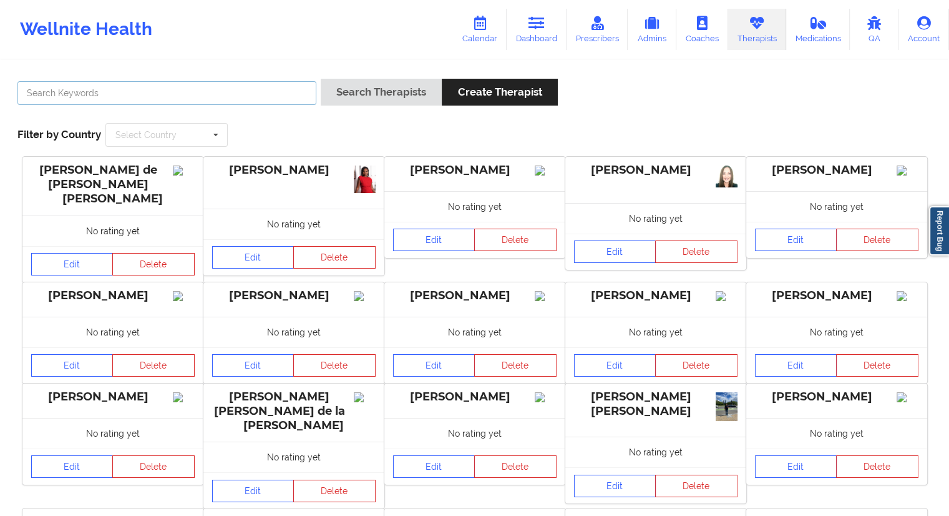
click at [94, 95] on input "text" at bounding box center [166, 93] width 299 height 24
paste input "[PERSON_NAME]"
type input "[PERSON_NAME]"
click at [371, 88] on button "Search Therapists" at bounding box center [381, 92] width 121 height 27
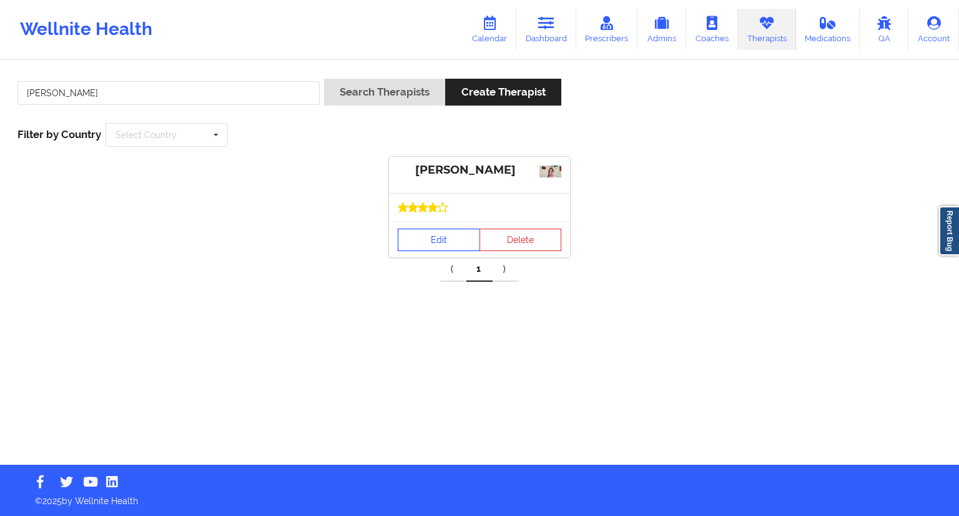
click at [422, 240] on link "Edit" at bounding box center [439, 239] width 82 height 22
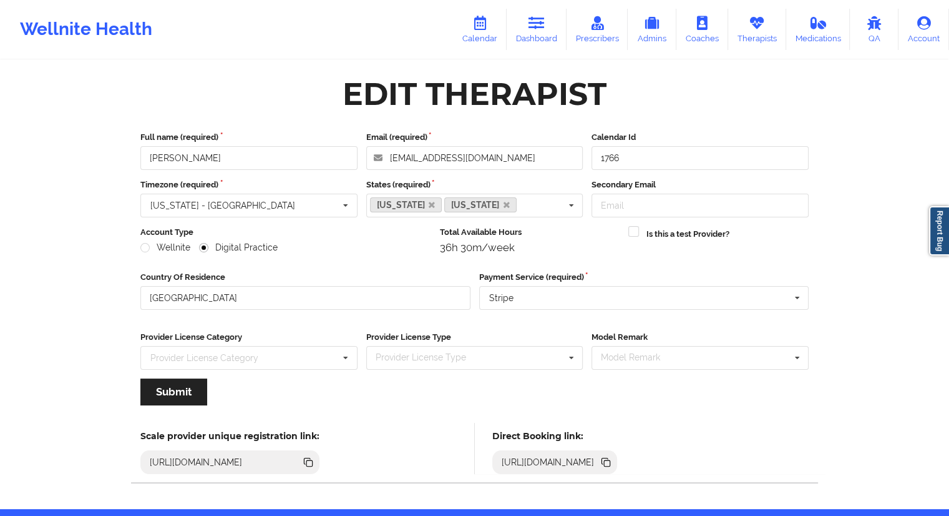
click at [610, 462] on icon at bounding box center [607, 463] width 6 height 6
click at [479, 36] on link "Calendar" at bounding box center [480, 29] width 54 height 41
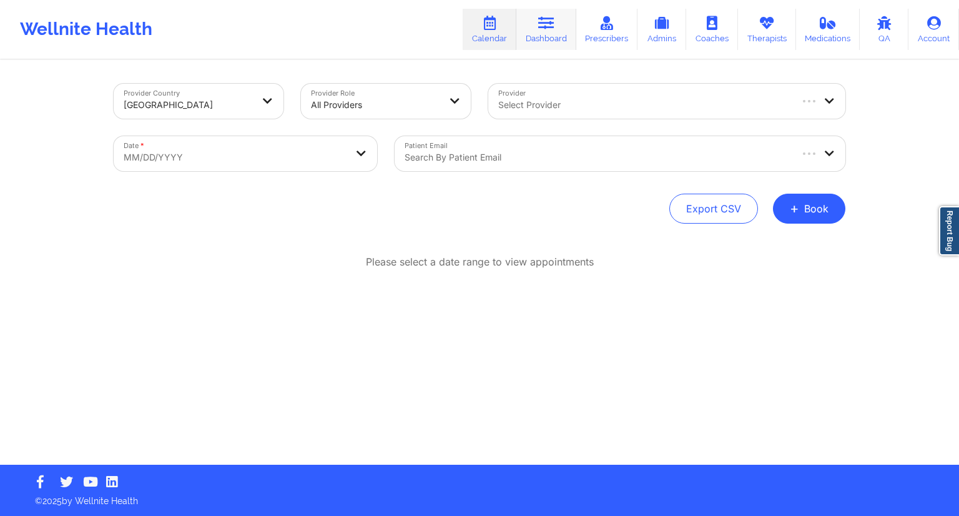
click at [540, 36] on link "Dashboard" at bounding box center [546, 29] width 60 height 41
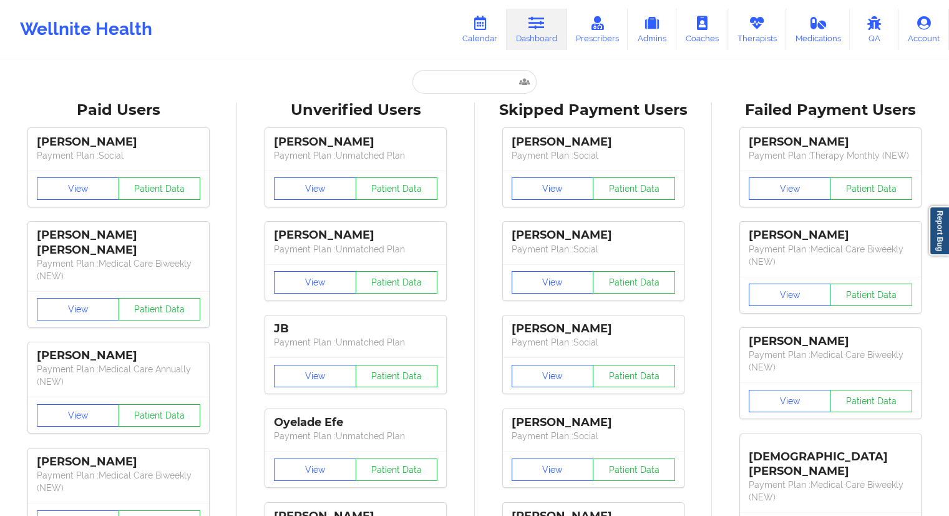
click at [457, 86] on input "text" at bounding box center [475, 82] width 124 height 24
paste input "[EMAIL_ADDRESS][DOMAIN_NAME]"
type input "[EMAIL_ADDRESS][DOMAIN_NAME]"
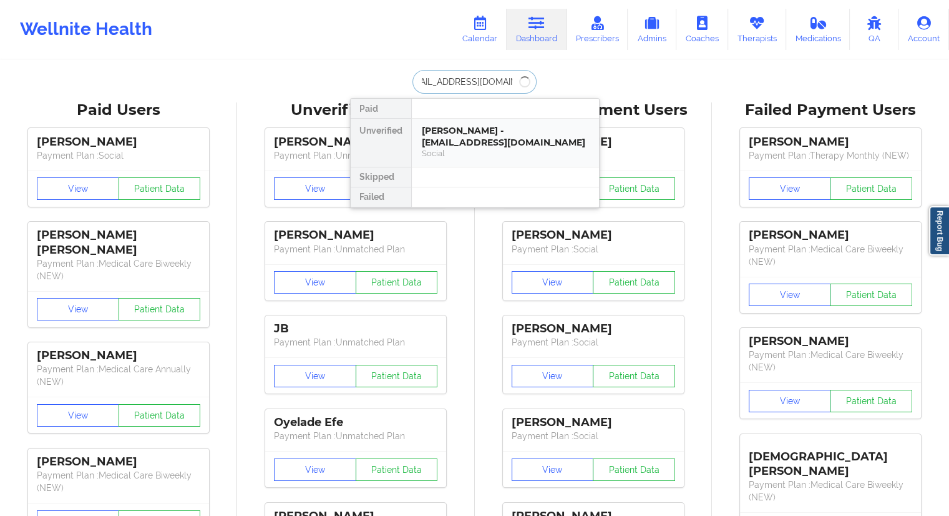
click at [456, 138] on div "[PERSON_NAME] - [EMAIL_ADDRESS][DOMAIN_NAME]" at bounding box center [505, 136] width 167 height 23
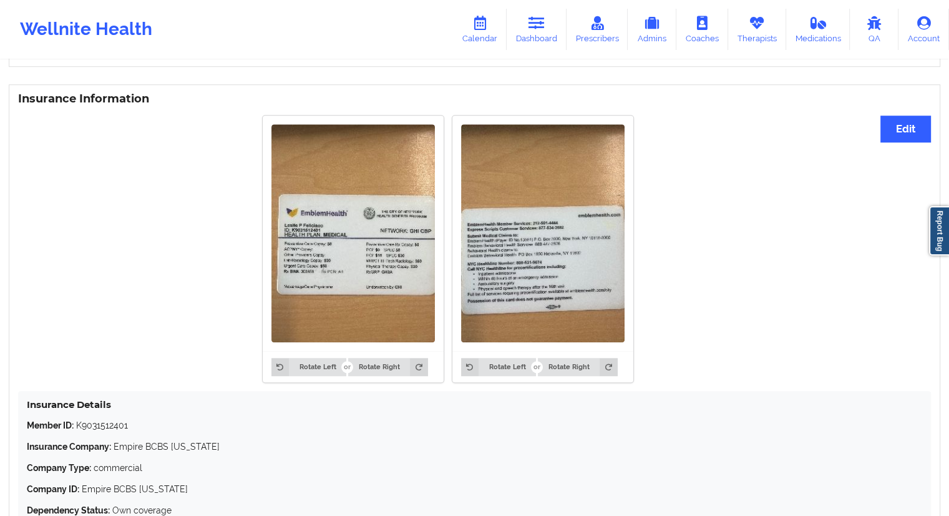
scroll to position [987, 0]
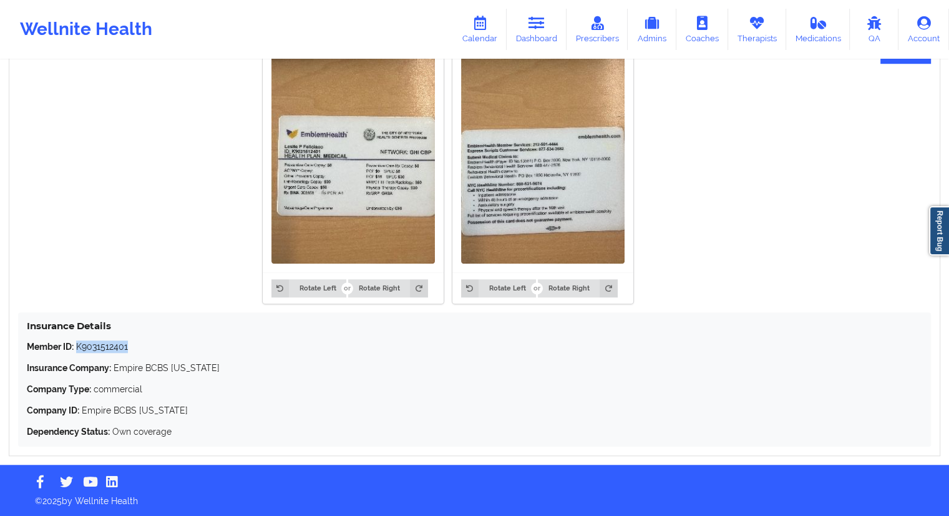
drag, startPoint x: 119, startPoint y: 348, endPoint x: 78, endPoint y: 347, distance: 41.2
click at [78, 347] on p "Member ID: K9031512401" at bounding box center [475, 346] width 896 height 12
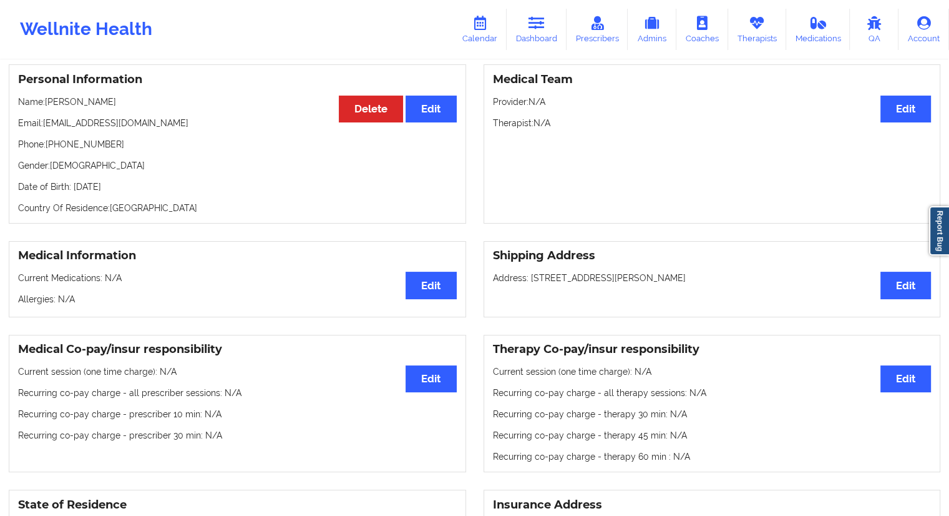
scroll to position [0, 0]
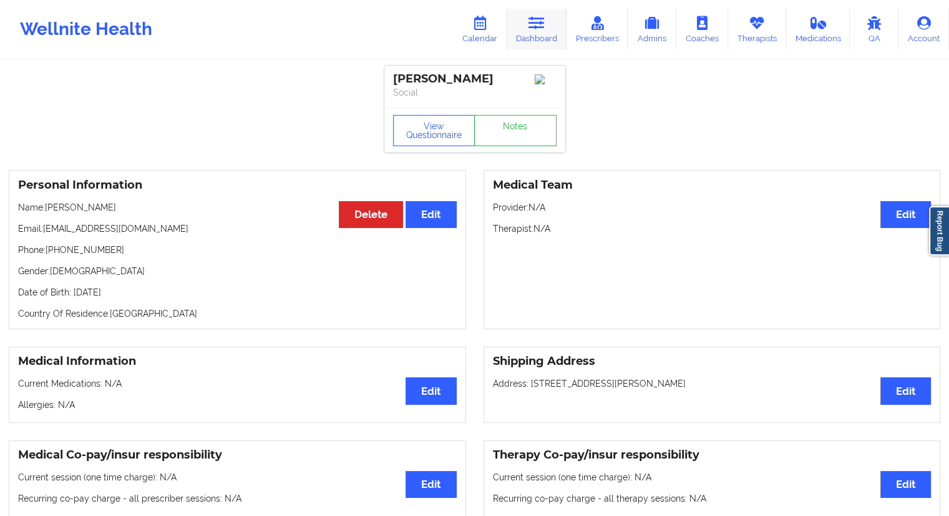
click at [531, 38] on link "Dashboard" at bounding box center [537, 29] width 60 height 41
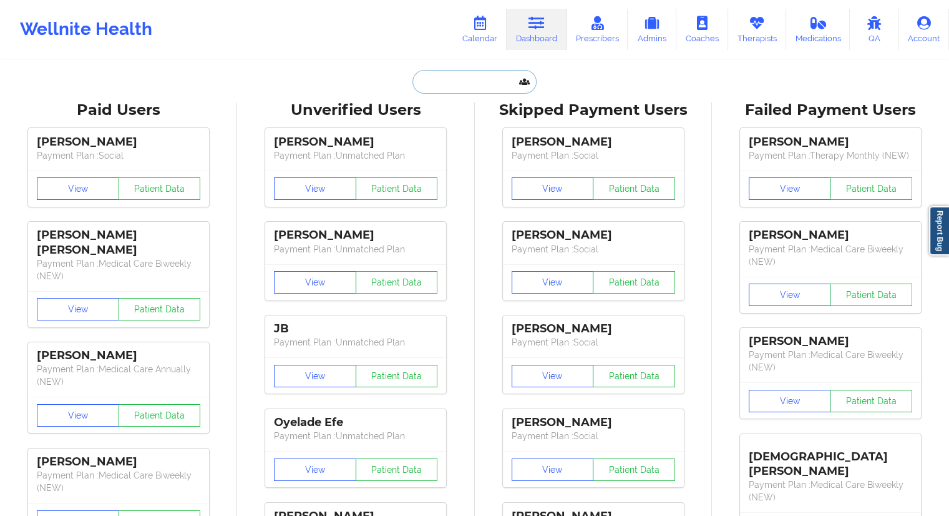
click at [439, 77] on input "text" at bounding box center [475, 82] width 124 height 24
paste input "[EMAIL_ADDRESS][DOMAIN_NAME]"
type input "[EMAIL_ADDRESS][DOMAIN_NAME]"
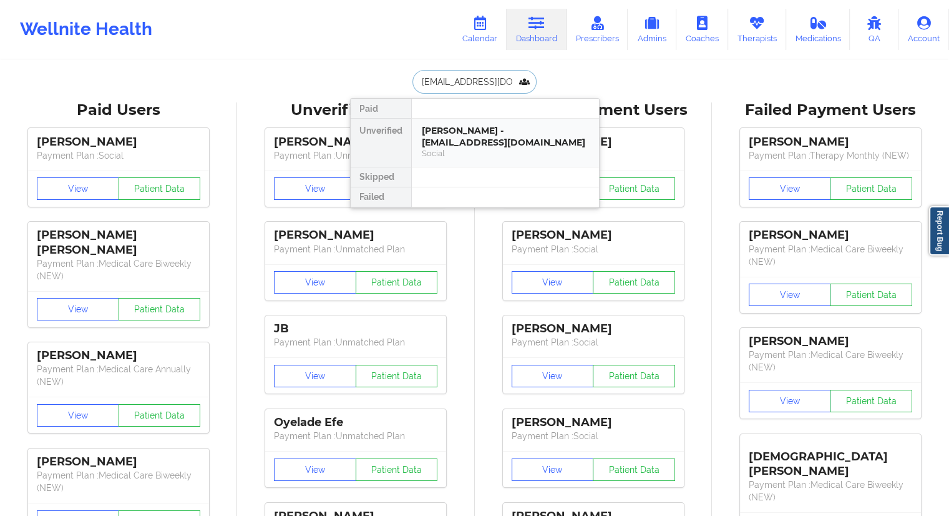
click at [445, 149] on div "Social" at bounding box center [505, 153] width 167 height 11
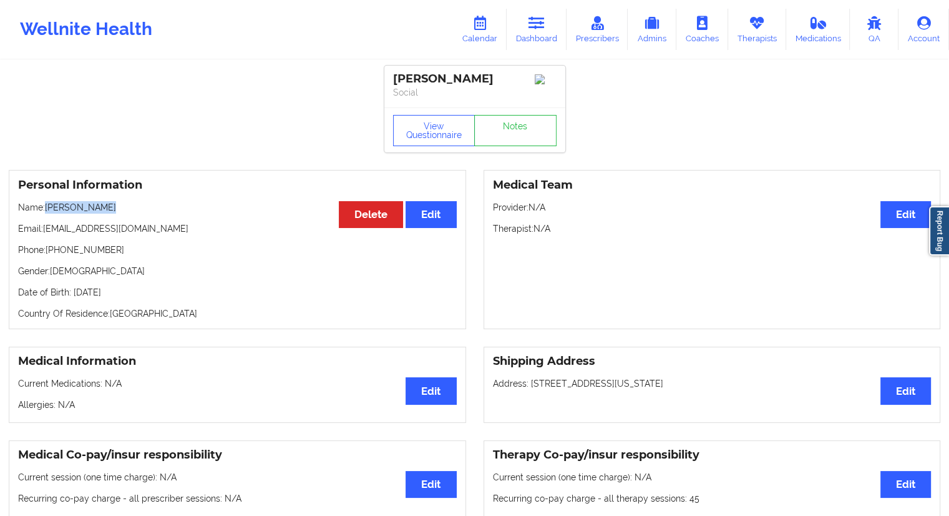
drag, startPoint x: 120, startPoint y: 213, endPoint x: 43, endPoint y: 208, distance: 76.9
click at [43, 208] on p "Name: [PERSON_NAME]" at bounding box center [237, 207] width 439 height 12
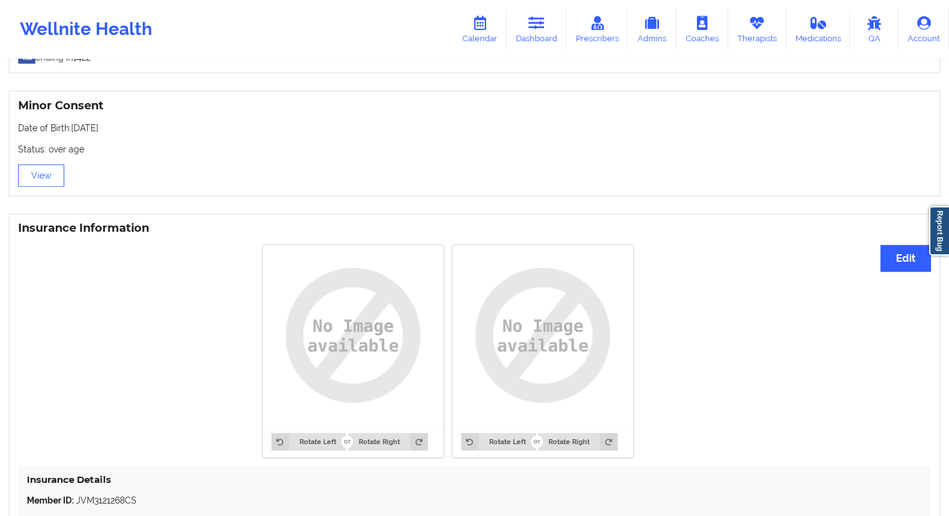
scroll to position [932, 0]
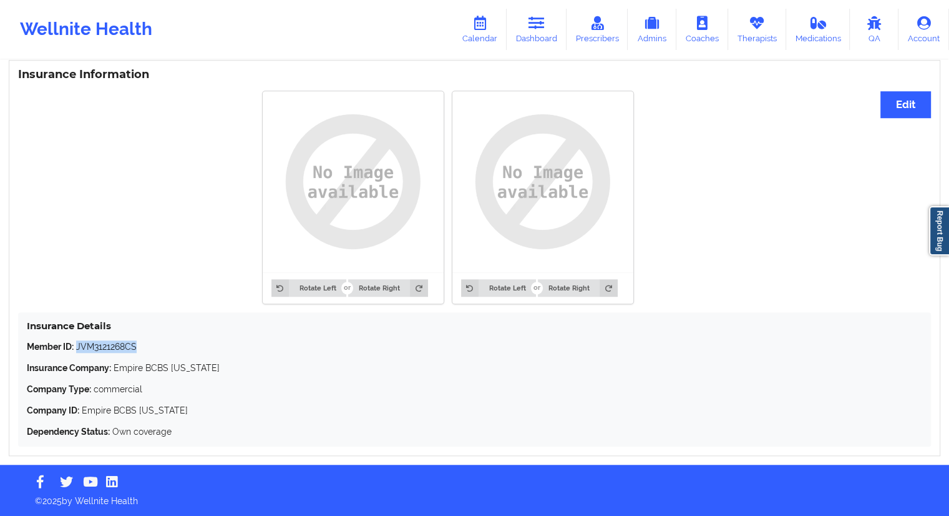
drag, startPoint x: 151, startPoint y: 343, endPoint x: 77, endPoint y: 341, distance: 73.7
click at [77, 341] on p "Member ID: JVM3121268CS" at bounding box center [475, 346] width 896 height 12
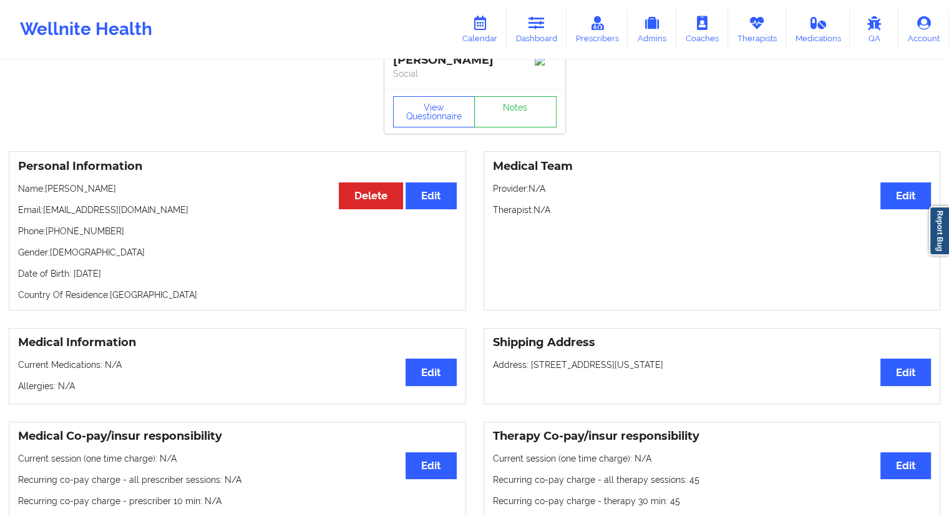
scroll to position [0, 0]
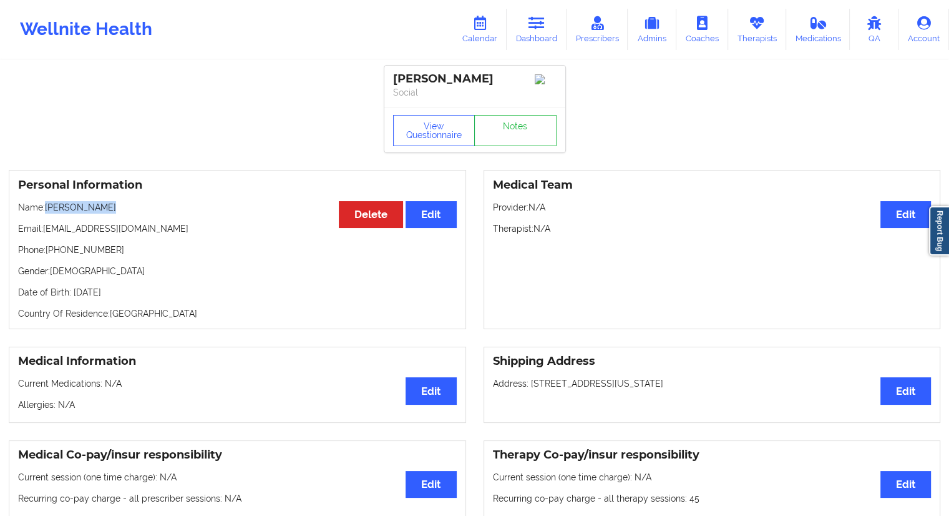
drag, startPoint x: 136, startPoint y: 205, endPoint x: 47, endPoint y: 208, distance: 89.3
click at [47, 208] on div "Personal Information Edit Delete Name: [PERSON_NAME] Email: [EMAIL_ADDRESS][DOM…" at bounding box center [238, 249] width 458 height 159
click at [530, 39] on link "Dashboard" at bounding box center [537, 29] width 60 height 41
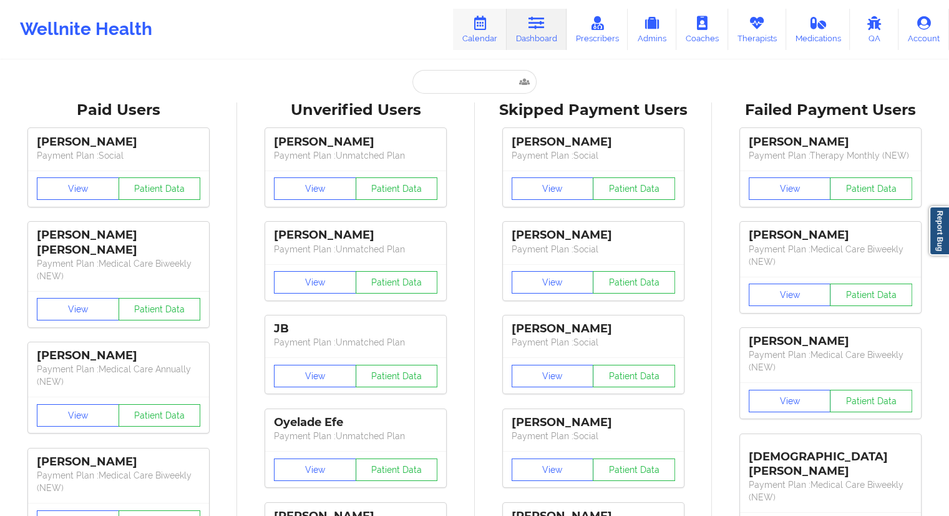
click at [486, 36] on link "Calendar" at bounding box center [480, 29] width 54 height 41
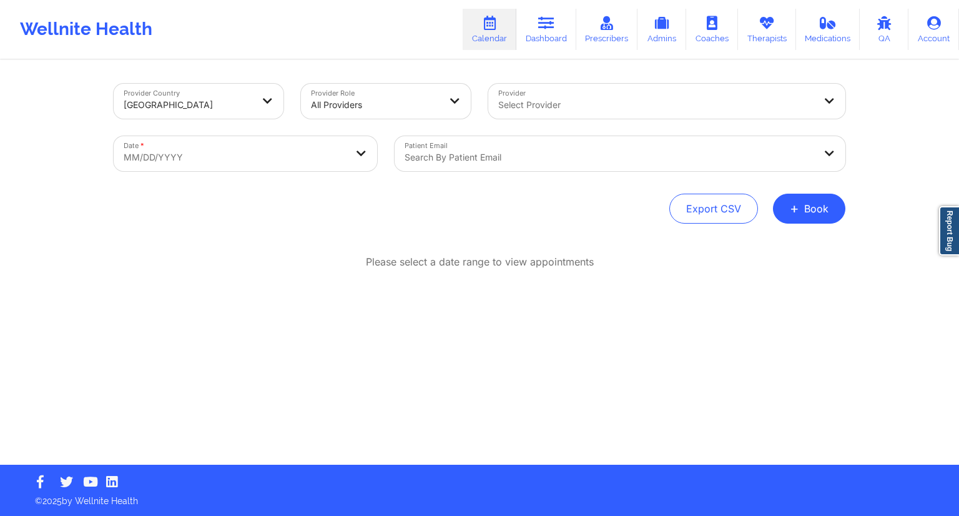
select select "2025-8"
select select "2025-9"
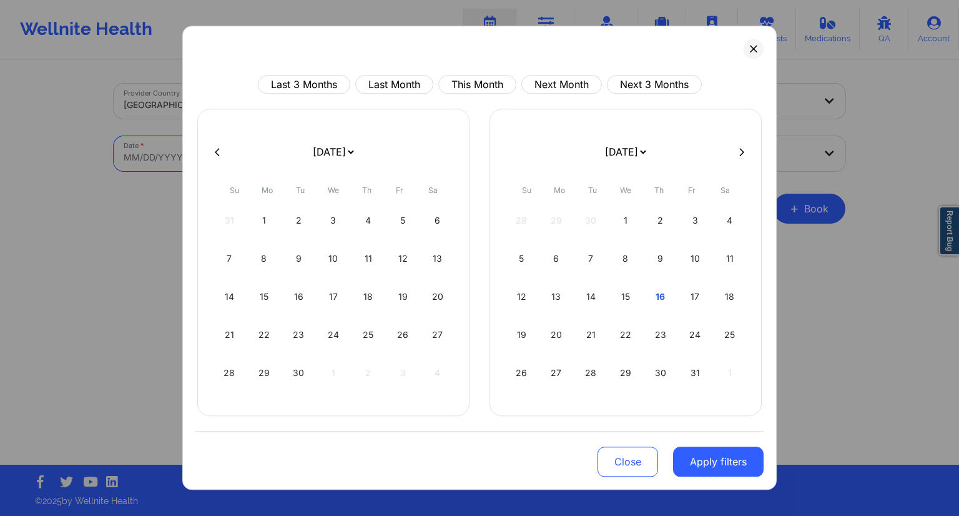
click at [325, 159] on body "Wellnite Health Calendar Dashboard Prescribers Admins Coaches Therapists Medica…" at bounding box center [479, 258] width 959 height 516
click at [660, 295] on div "16" at bounding box center [660, 296] width 32 height 35
select select "2025-9"
select select "2025-10"
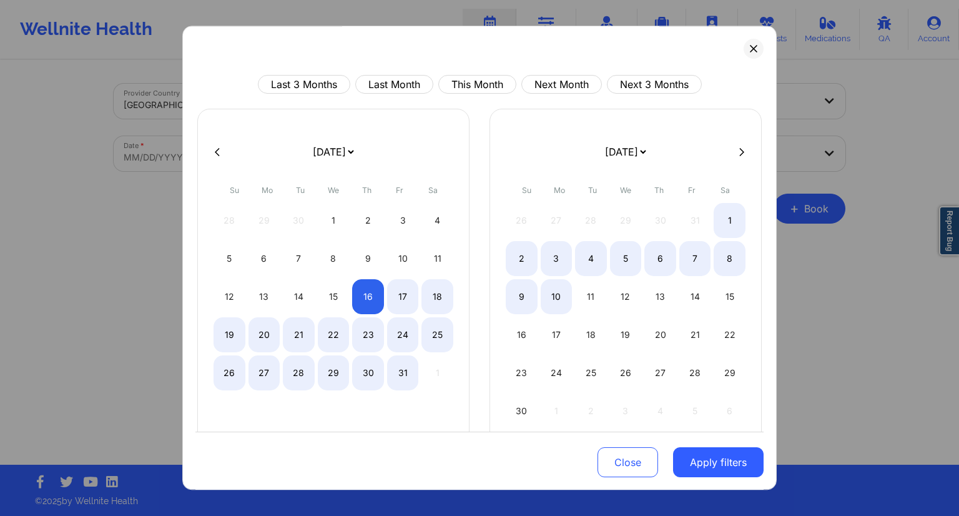
select select "2025-9"
select select "2025-10"
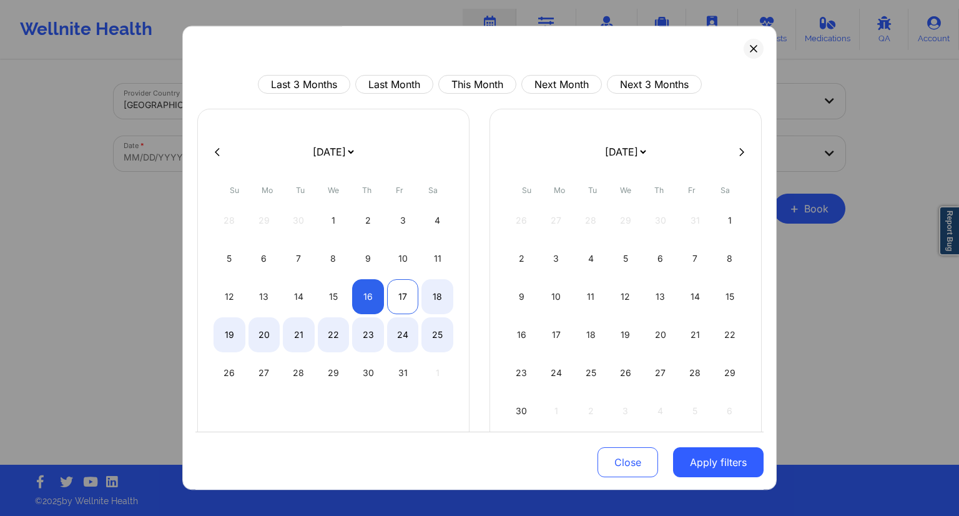
select select "2025-9"
select select "2025-10"
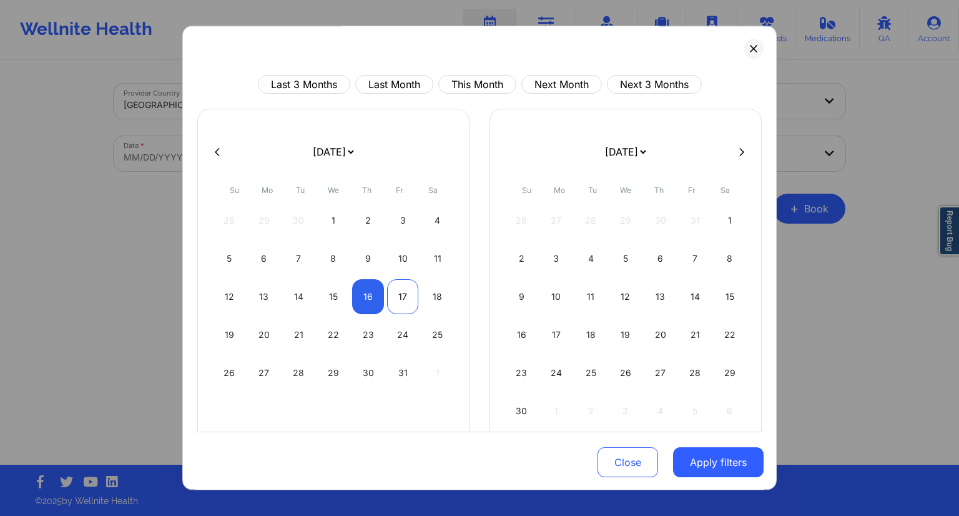
click at [398, 299] on div "17" at bounding box center [403, 296] width 32 height 35
select select "2025-9"
select select "2025-10"
click at [702, 451] on button "Apply filters" at bounding box center [718, 462] width 91 height 30
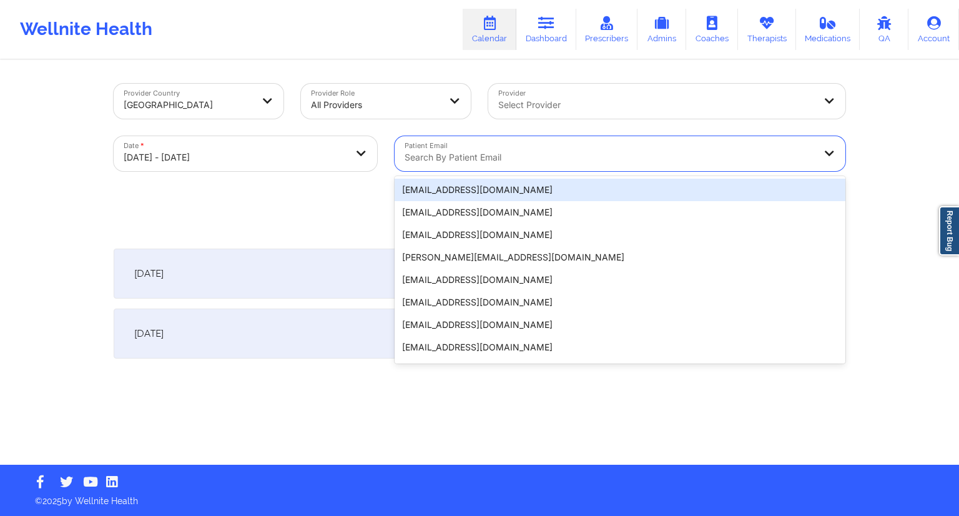
click at [435, 162] on div at bounding box center [608, 157] width 409 height 15
paste input "[EMAIL_ADDRESS][DOMAIN_NAME]"
type input "[EMAIL_ADDRESS][DOMAIN_NAME]"
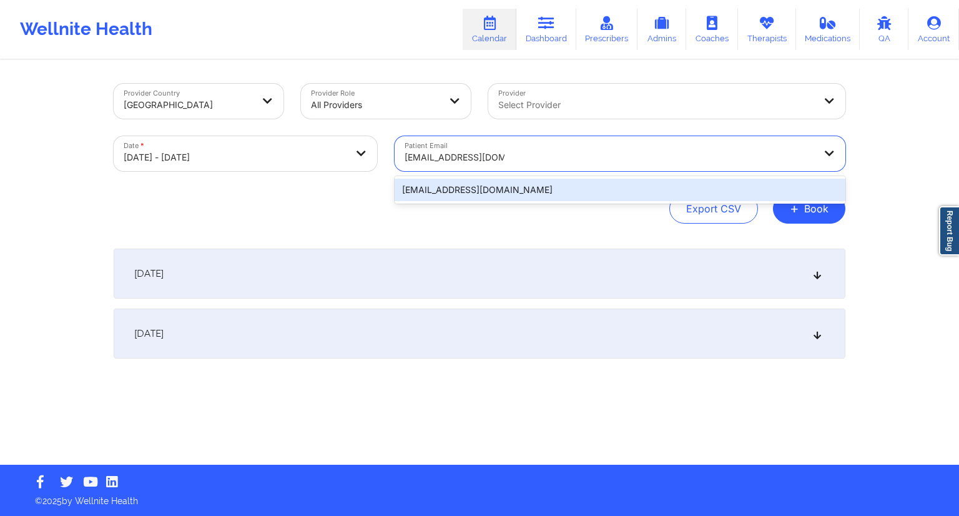
click at [459, 195] on div "[EMAIL_ADDRESS][DOMAIN_NAME]" at bounding box center [619, 190] width 451 height 22
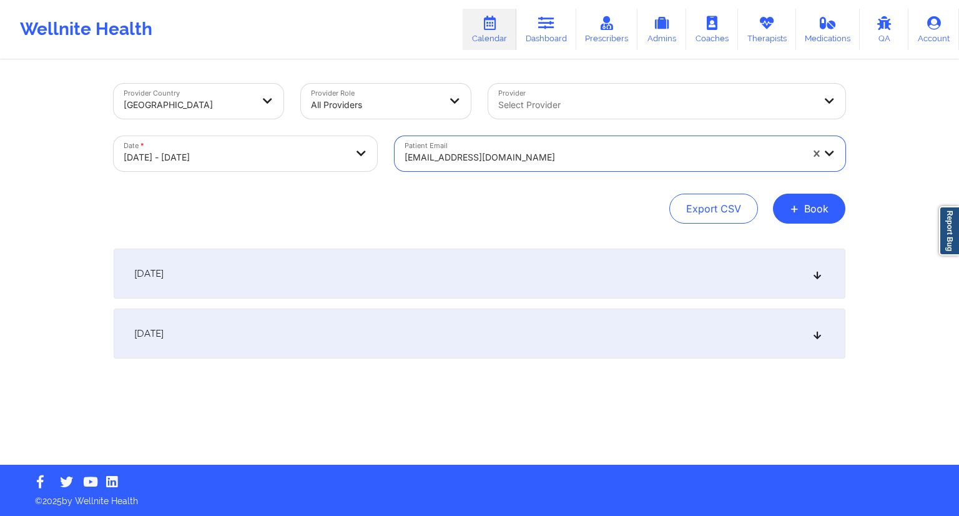
click at [429, 277] on div "[DATE]" at bounding box center [480, 273] width 732 height 50
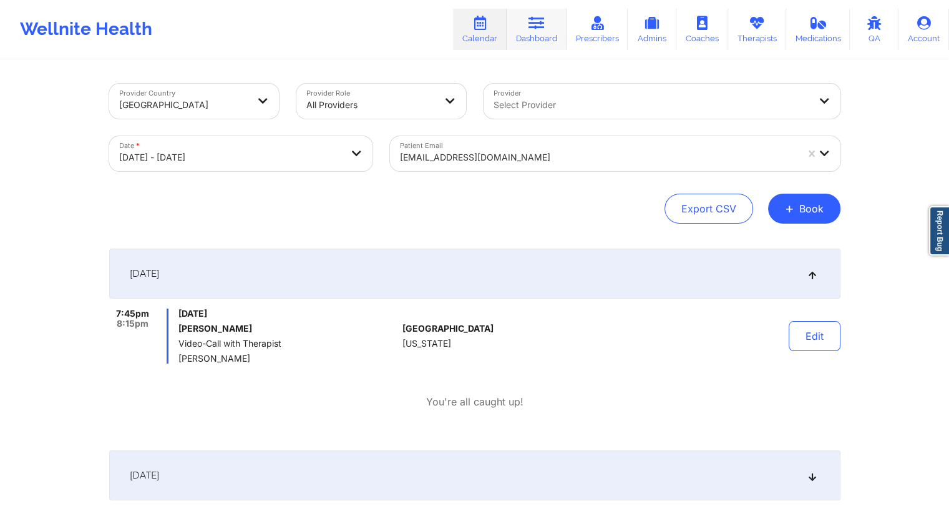
click at [541, 27] on icon at bounding box center [537, 23] width 16 height 14
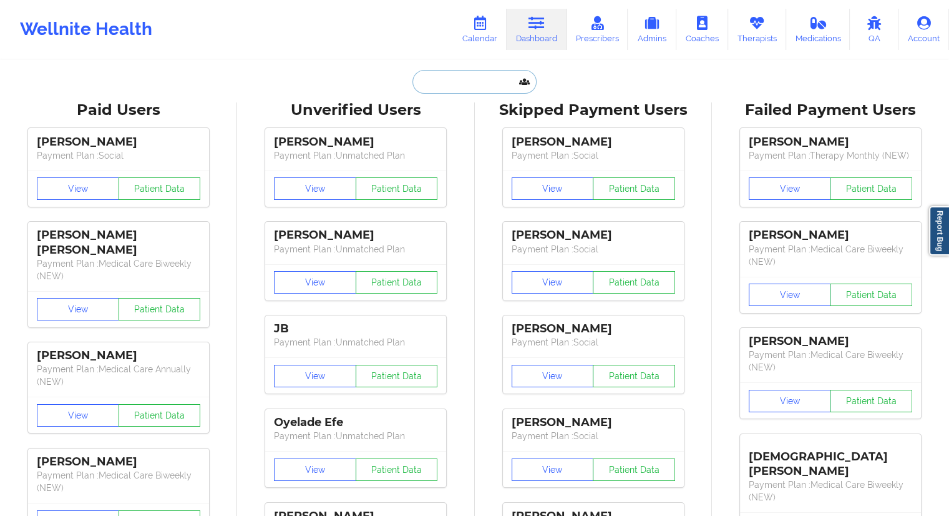
click at [433, 72] on input "text" at bounding box center [475, 82] width 124 height 24
paste input "[EMAIL_ADDRESS][DOMAIN_NAME]"
type input "[EMAIL_ADDRESS][DOMAIN_NAME]"
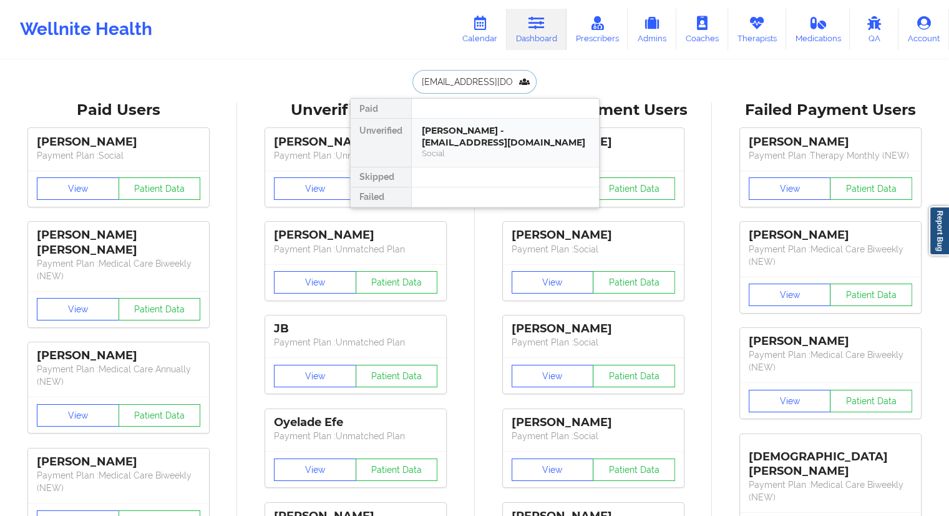
click at [436, 137] on div "[PERSON_NAME] - [EMAIL_ADDRESS][DOMAIN_NAME]" at bounding box center [505, 136] width 167 height 23
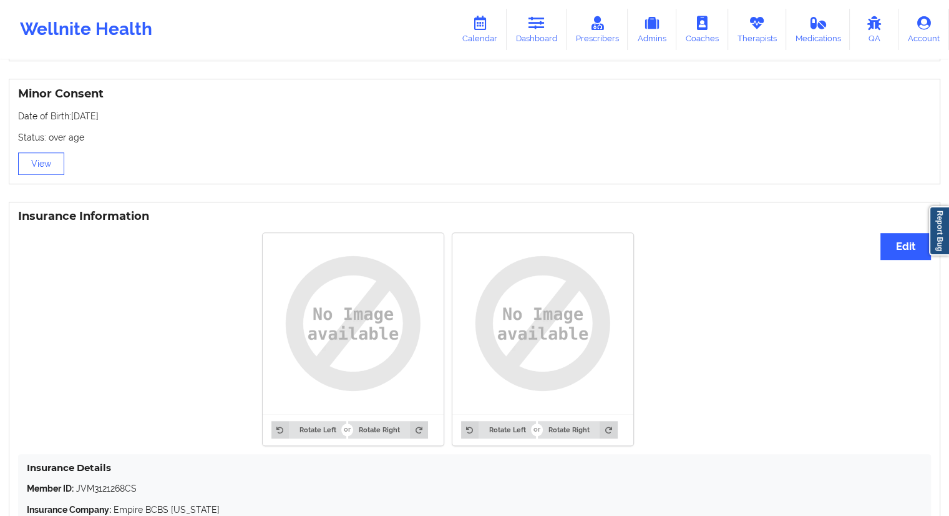
scroll to position [683, 0]
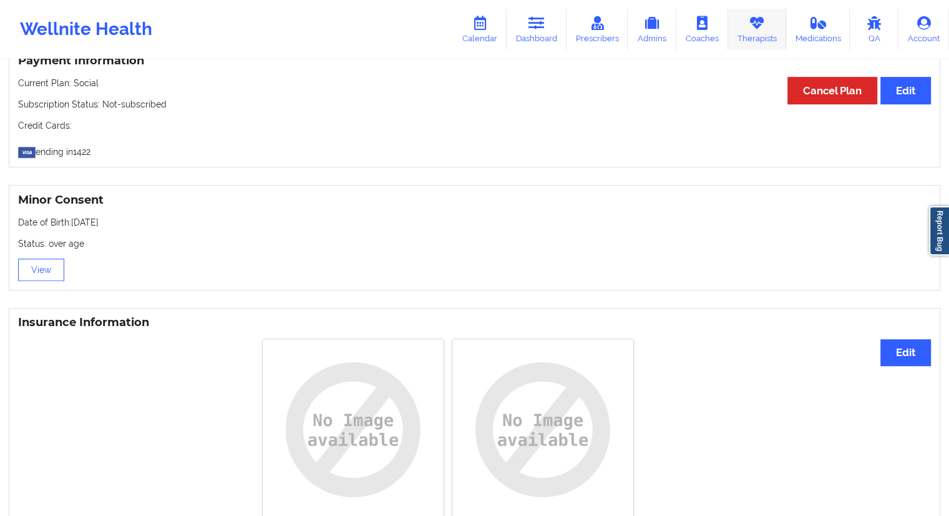
click at [744, 40] on link "Therapists" at bounding box center [757, 29] width 58 height 41
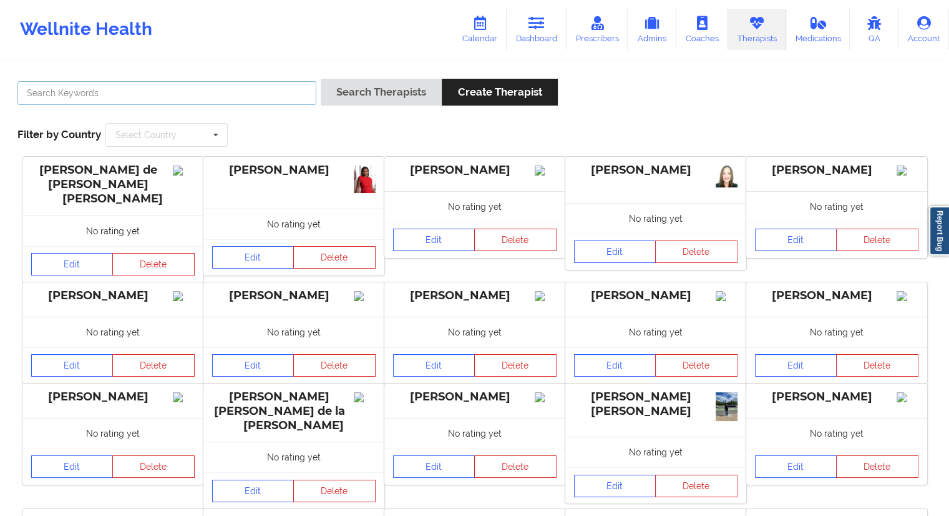
click at [40, 88] on input "text" at bounding box center [166, 93] width 299 height 24
paste input "[PERSON_NAME]"
type input "[PERSON_NAME]"
click at [377, 86] on button "Search Therapists" at bounding box center [381, 92] width 121 height 27
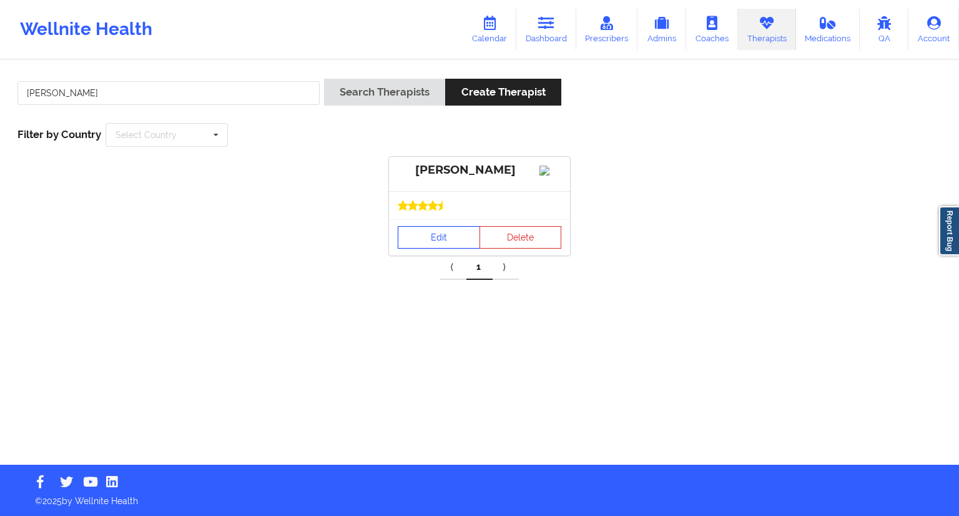
click at [433, 248] on link "Edit" at bounding box center [439, 237] width 82 height 22
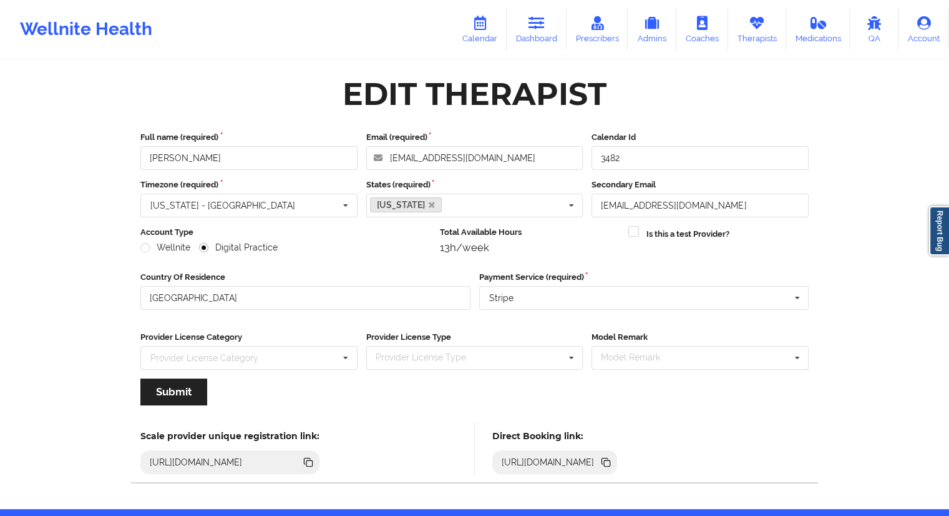
click at [613, 460] on icon at bounding box center [606, 462] width 14 height 14
click at [763, 31] on link "Therapists" at bounding box center [757, 29] width 58 height 41
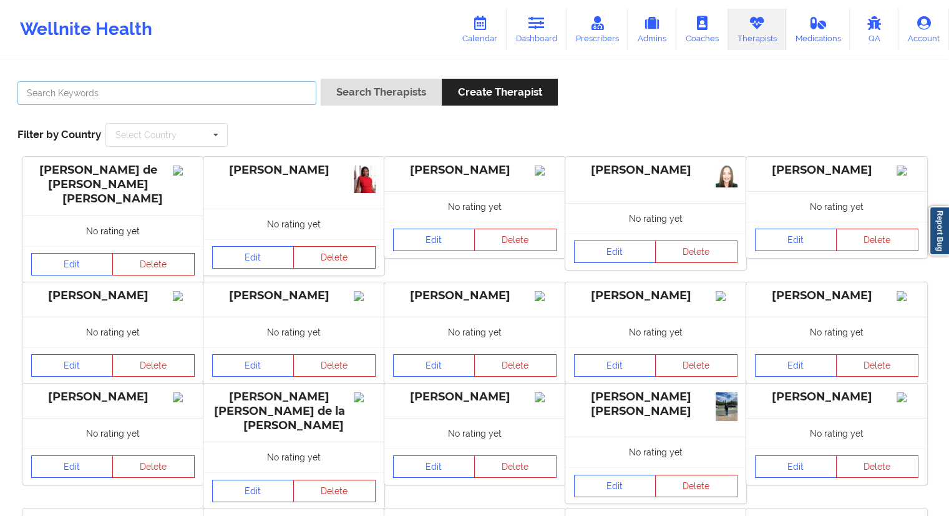
click at [203, 92] on input "text" at bounding box center [166, 93] width 299 height 24
paste input "[PERSON_NAME]"
click at [349, 84] on button "Search Therapists" at bounding box center [381, 92] width 121 height 27
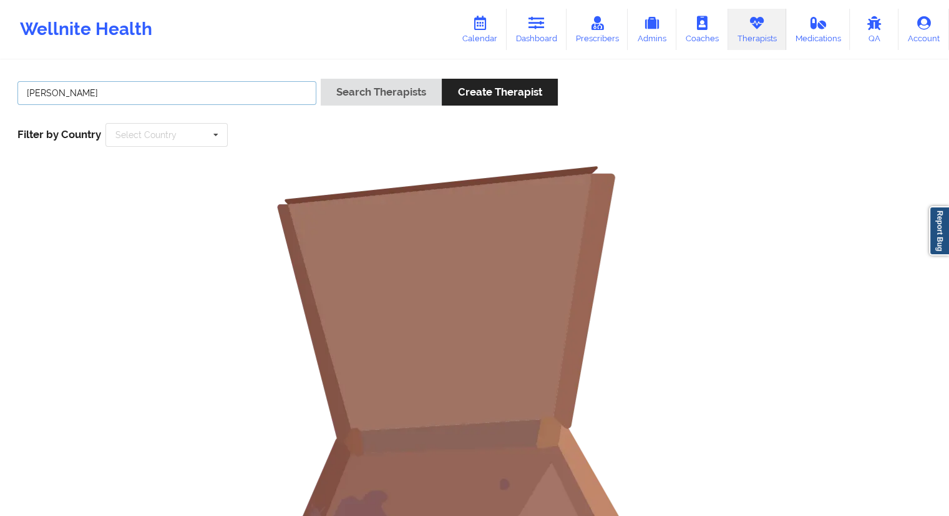
click at [119, 92] on input "[PERSON_NAME]" at bounding box center [166, 93] width 299 height 24
type input "[PERSON_NAME]"
click at [318, 88] on div "[PERSON_NAME]" at bounding box center [167, 97] width 308 height 36
click at [328, 91] on button "Search Therapists" at bounding box center [381, 92] width 121 height 27
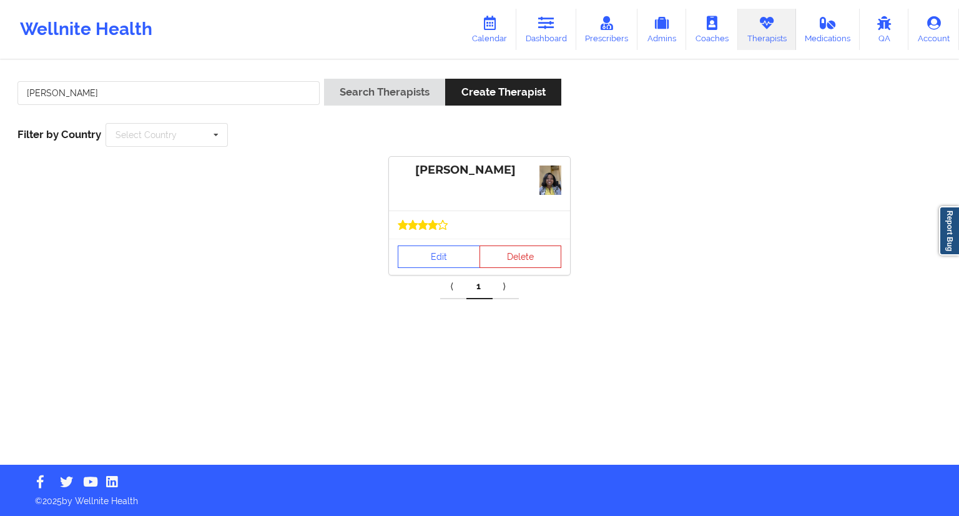
click at [423, 238] on div "Edit Delete" at bounding box center [479, 256] width 181 height 36
click at [424, 253] on link "Edit" at bounding box center [439, 256] width 82 height 22
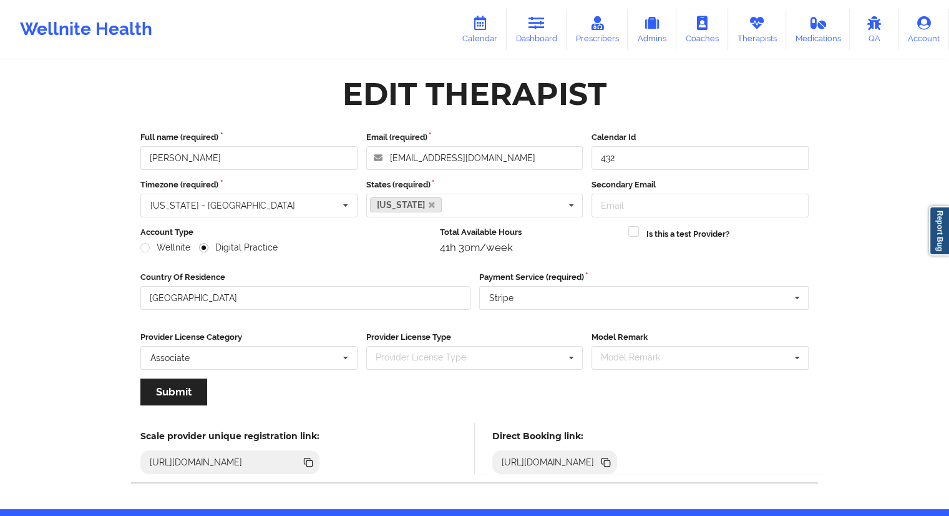
click at [610, 462] on icon at bounding box center [607, 463] width 6 height 6
click at [498, 33] on link "Calendar" at bounding box center [480, 29] width 54 height 41
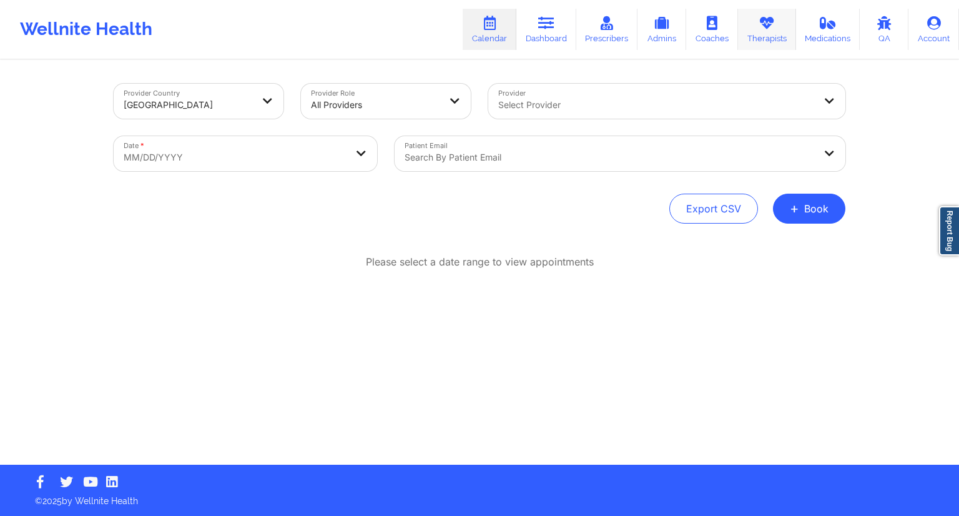
click at [778, 26] on link "Therapists" at bounding box center [767, 29] width 58 height 41
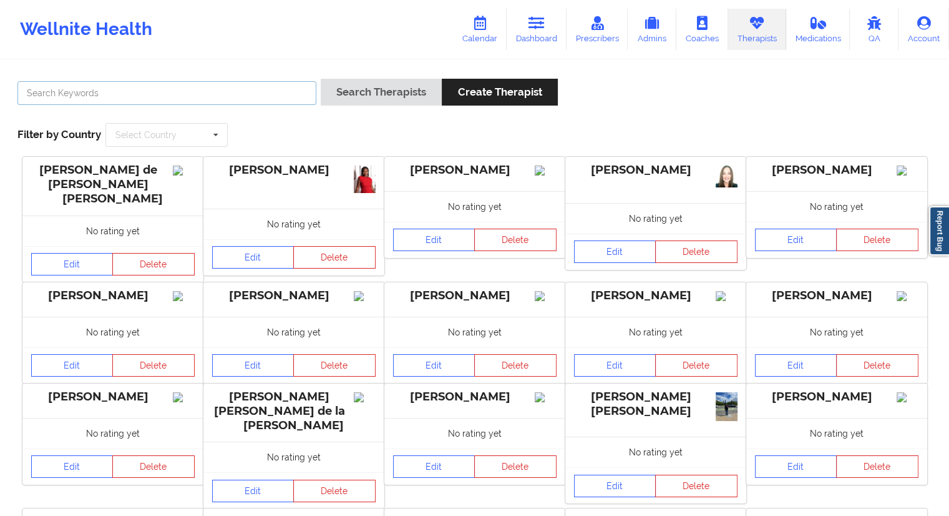
click at [149, 89] on input "text" at bounding box center [166, 93] width 299 height 24
paste input "[PERSON_NAME]"
click at [347, 95] on button "Search Therapists" at bounding box center [381, 92] width 121 height 27
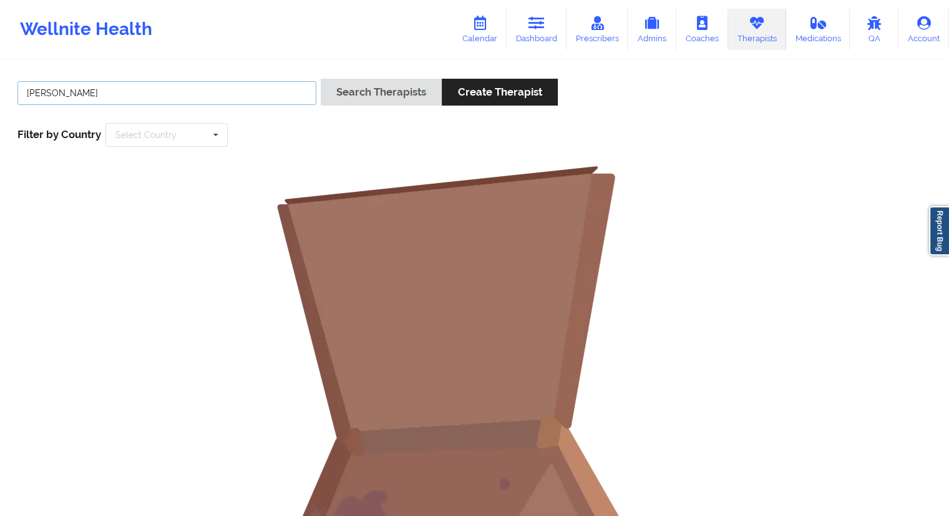
click at [102, 92] on input "[PERSON_NAME]" at bounding box center [166, 93] width 299 height 24
click at [22, 91] on input "[PERSON_NAME]" at bounding box center [166, 93] width 299 height 24
click at [52, 95] on input "[PERSON_NAME]" at bounding box center [166, 93] width 299 height 24
click at [55, 95] on input "[PERSON_NAME]" at bounding box center [166, 93] width 299 height 24
drag, startPoint x: 112, startPoint y: 96, endPoint x: 71, endPoint y: 93, distance: 41.3
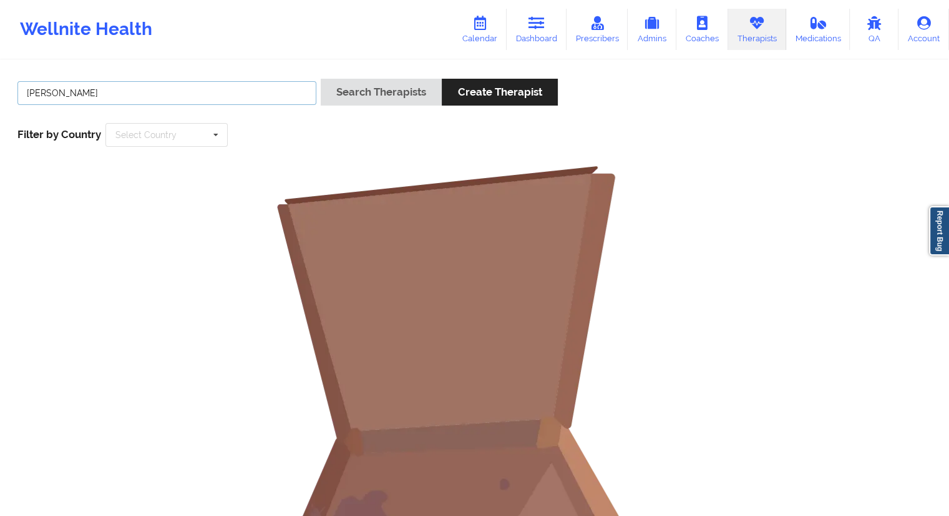
click at [71, 93] on input "[PERSON_NAME]" at bounding box center [166, 93] width 299 height 24
type input "[PERSON_NAME]"
click at [223, 54] on div "Wellnite Health Calendar Dashboard Prescribers Admins Coaches Therapists Medica…" at bounding box center [474, 29] width 949 height 59
click at [363, 85] on button "Search Therapists" at bounding box center [381, 92] width 121 height 27
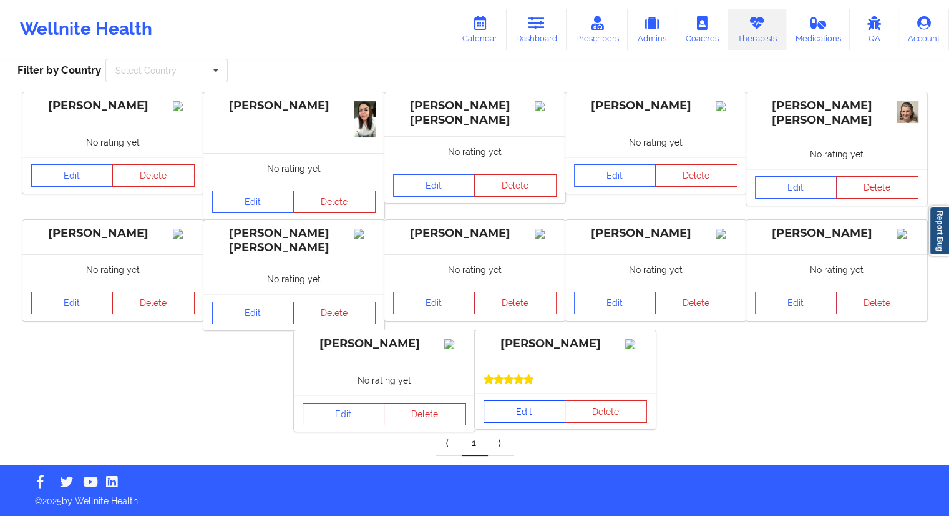
scroll to position [77, 0]
click at [526, 417] on link "Edit" at bounding box center [525, 411] width 82 height 22
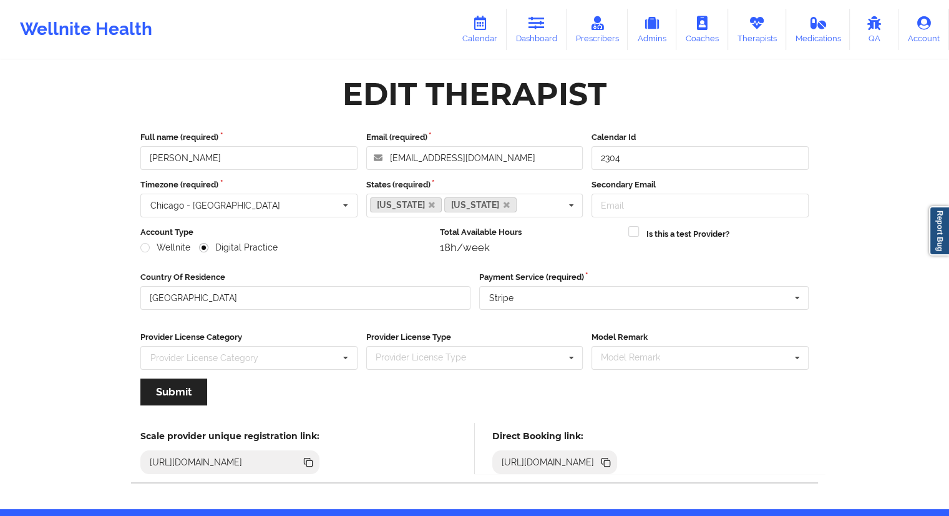
click at [610, 464] on icon at bounding box center [607, 463] width 6 height 6
click at [481, 32] on link "Calendar" at bounding box center [480, 29] width 54 height 41
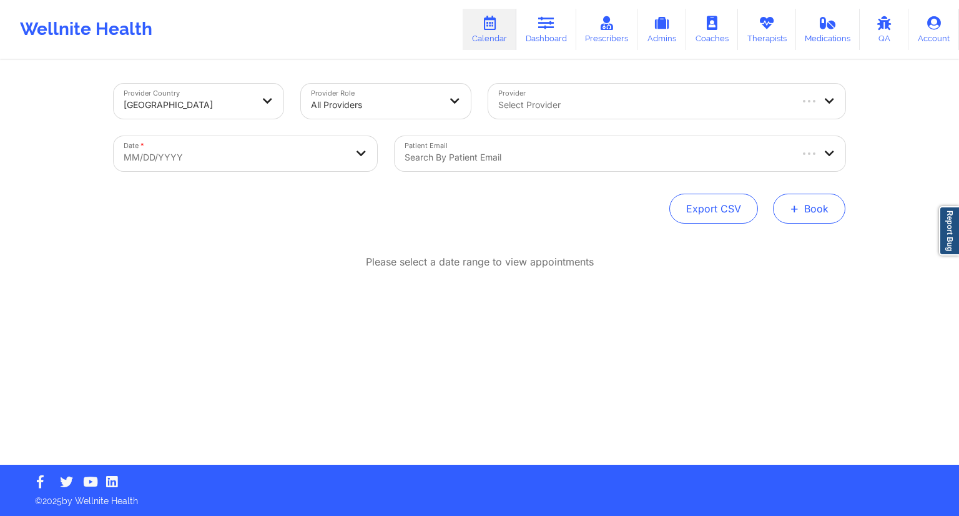
click at [828, 210] on button "+ Book" at bounding box center [809, 208] width 72 height 30
click at [771, 243] on button "Therapy Session" at bounding box center [787, 248] width 95 height 21
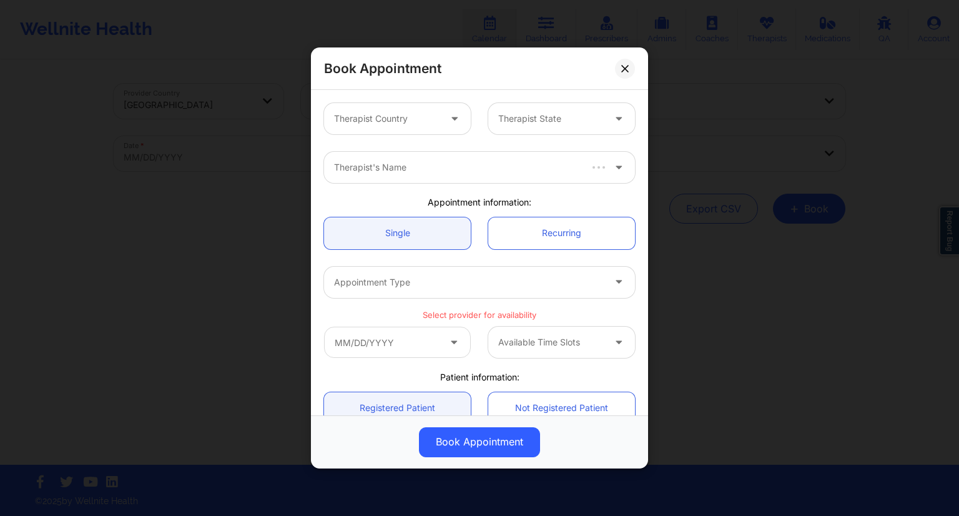
click at [423, 121] on div at bounding box center [386, 118] width 105 height 15
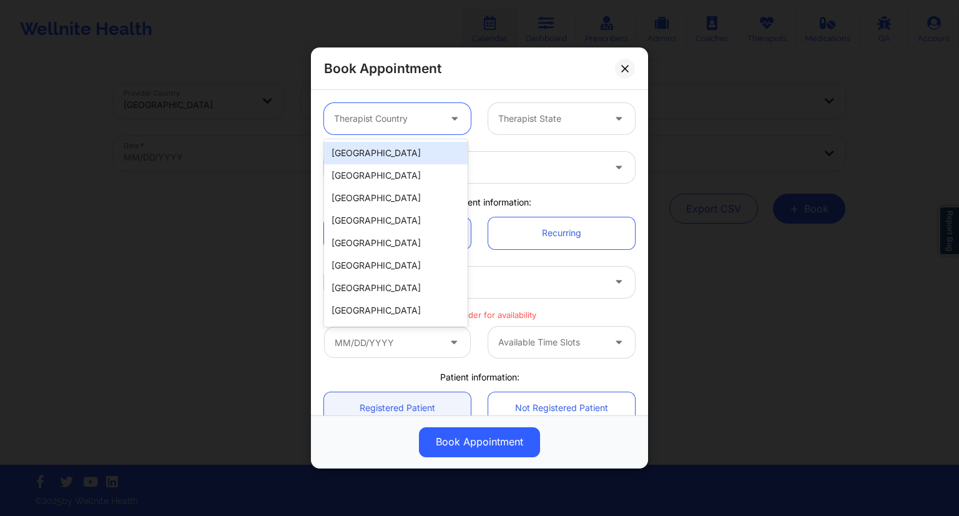
click at [379, 148] on div "[GEOGRAPHIC_DATA]" at bounding box center [396, 153] width 144 height 22
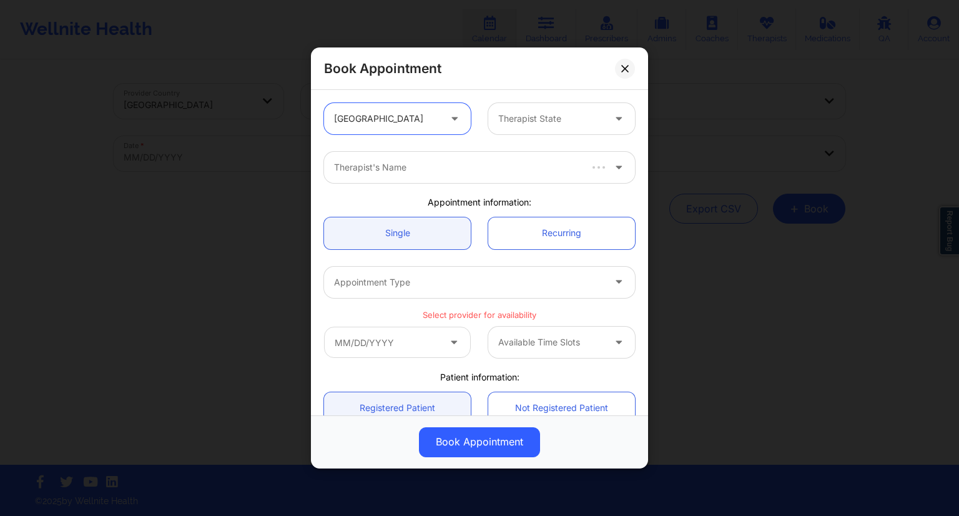
click at [514, 122] on div at bounding box center [550, 118] width 105 height 15
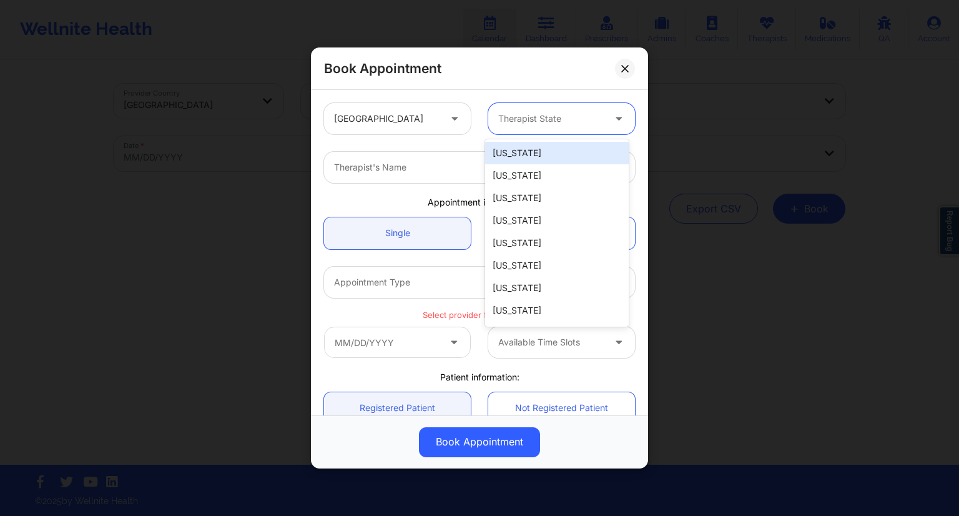
click at [516, 155] on div "[US_STATE]" at bounding box center [557, 153] width 144 height 22
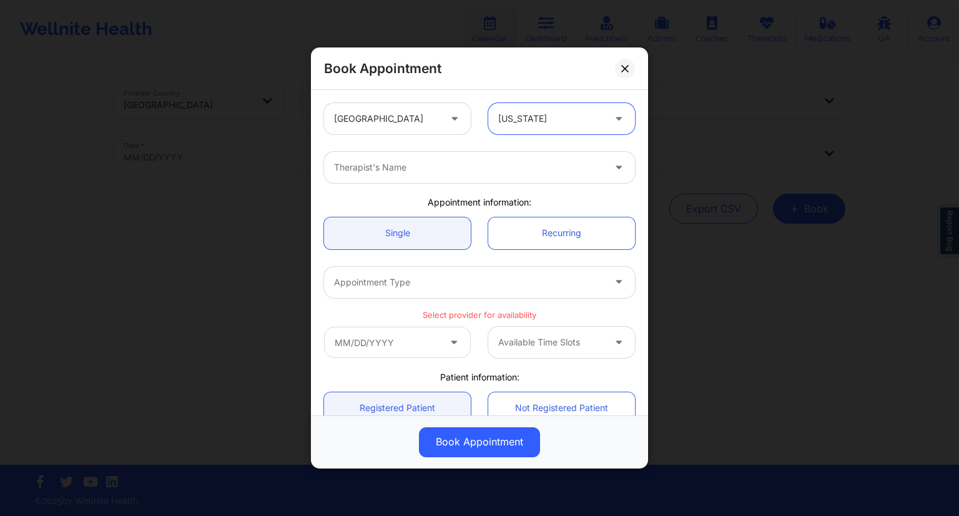
click at [384, 183] on div "Therapist's Name" at bounding box center [479, 167] width 328 height 49
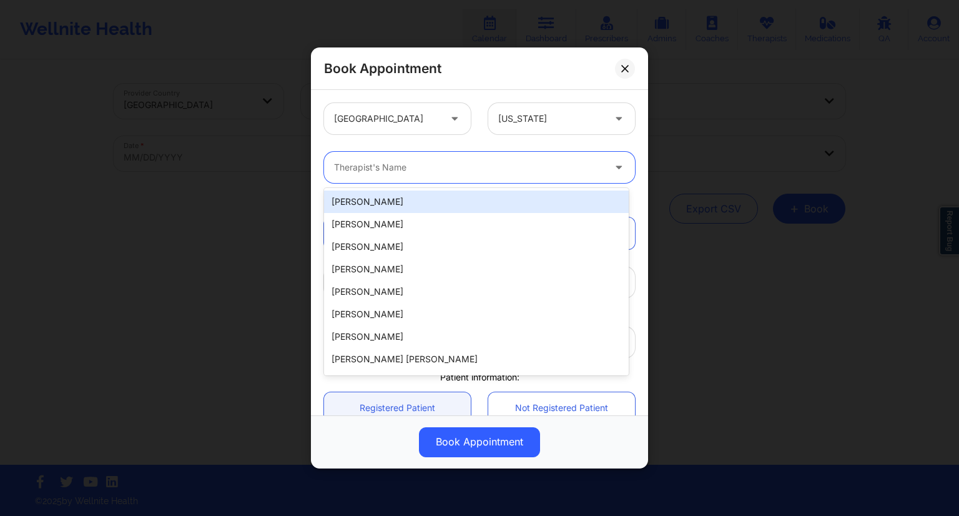
click at [386, 170] on div at bounding box center [469, 167] width 270 height 15
paste input "[PERSON_NAME]"
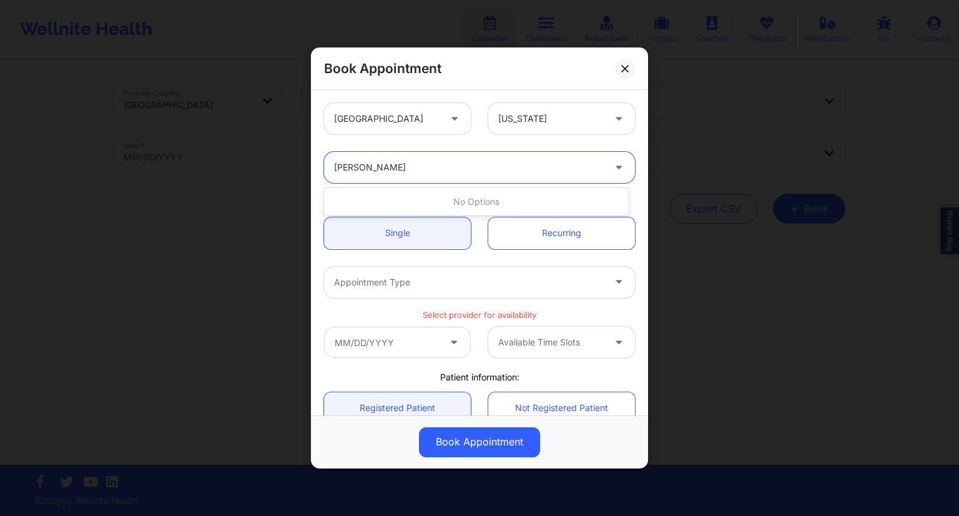
type input "[PERSON_NAME]"
click at [335, 162] on input "[PERSON_NAME]" at bounding box center [368, 167] width 69 height 12
click at [408, 165] on div at bounding box center [469, 167] width 270 height 15
click at [379, 165] on div at bounding box center [469, 167] width 270 height 15
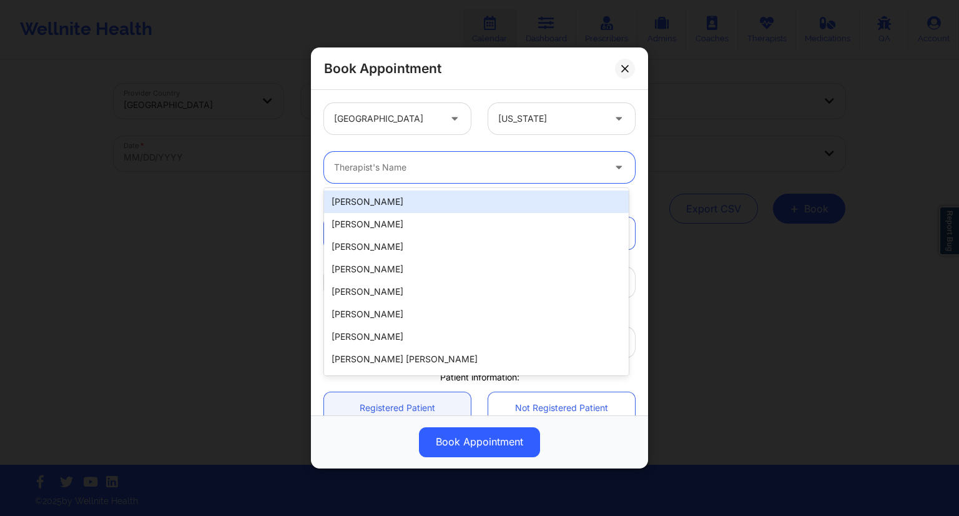
paste input "[PERSON_NAME]"
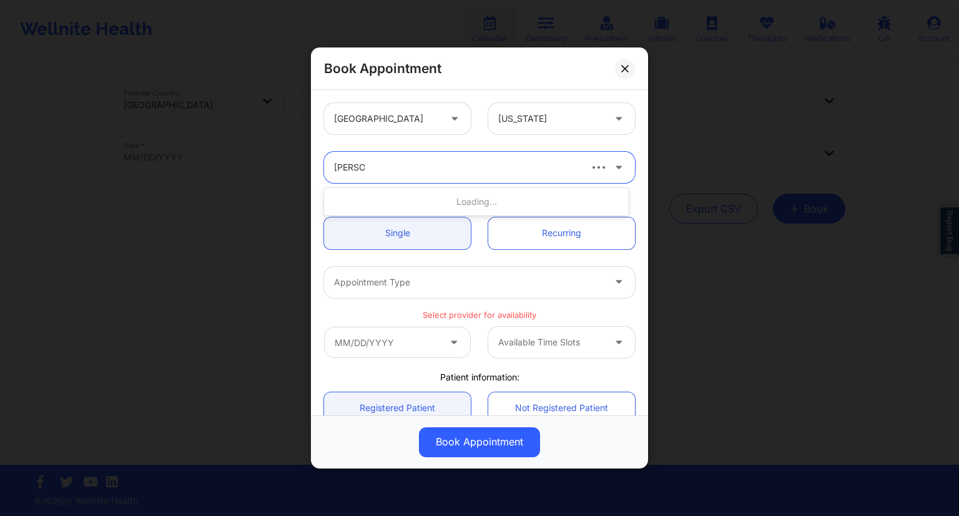
type input "[PERSON_NAME]"
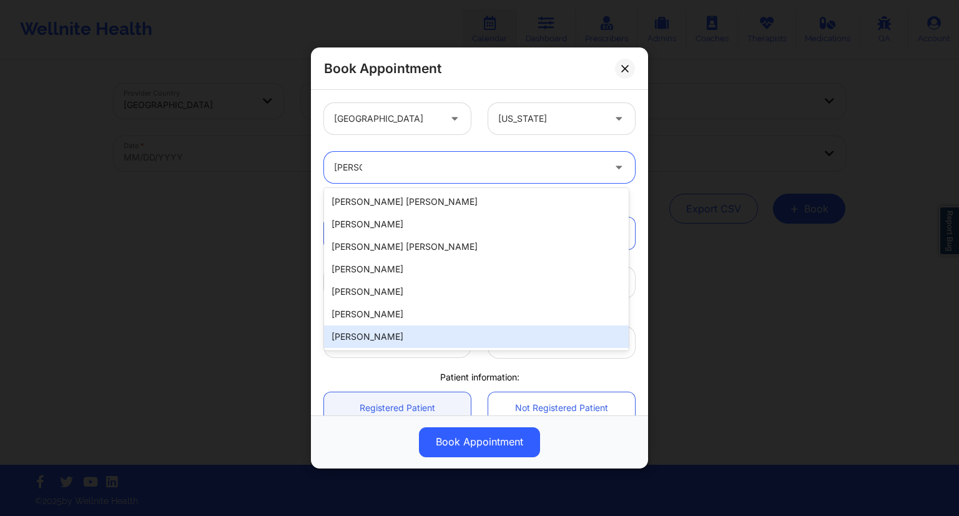
click at [381, 340] on div "[PERSON_NAME]" at bounding box center [476, 336] width 305 height 22
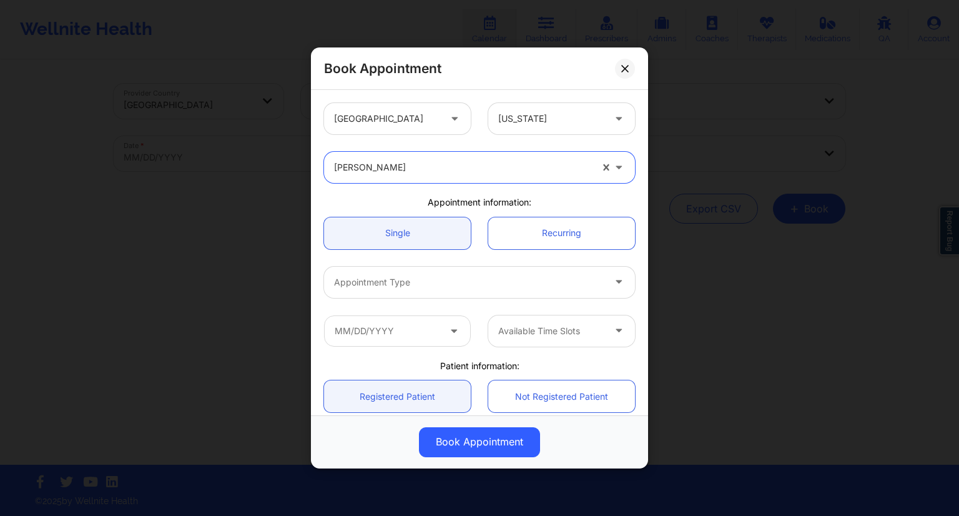
click at [414, 198] on div "Appointment information:" at bounding box center [479, 202] width 328 height 12
click at [404, 290] on div "Appointment Type" at bounding box center [464, 282] width 281 height 31
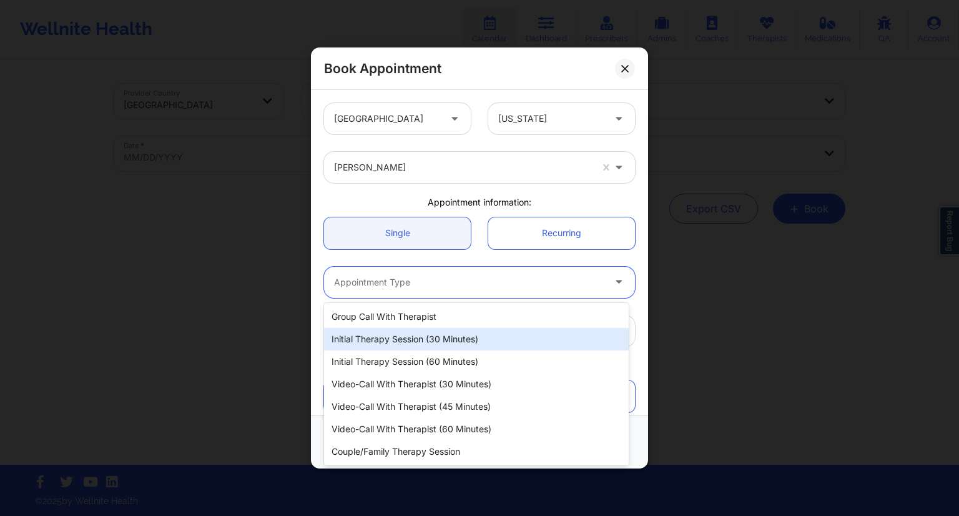
click at [406, 338] on div "Initial Therapy Session (30 minutes)" at bounding box center [476, 339] width 305 height 22
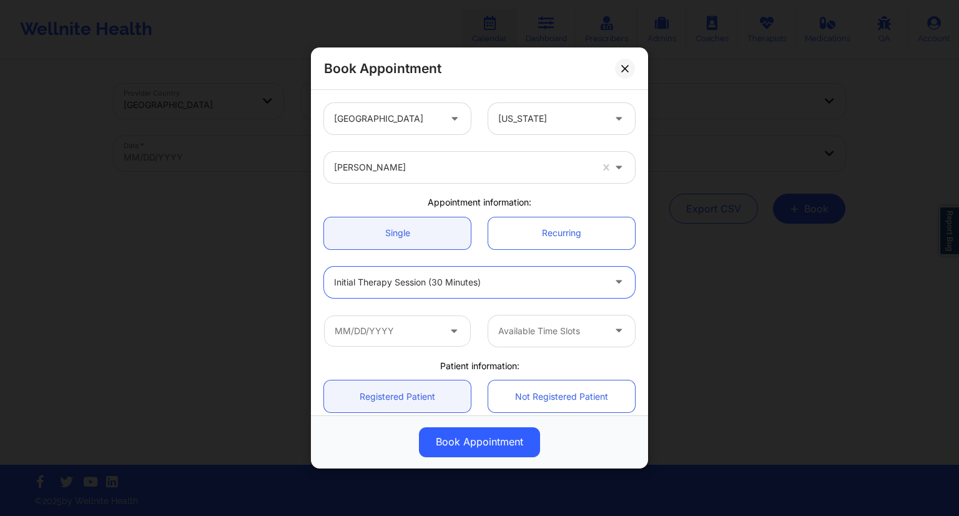
click at [408, 312] on div "Available Time Slots" at bounding box center [479, 330] width 328 height 49
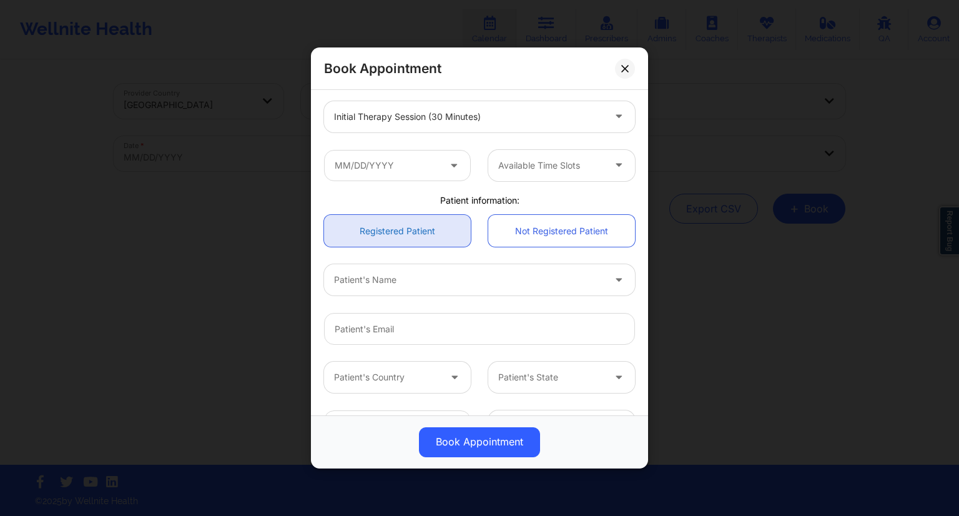
scroll to position [187, 0]
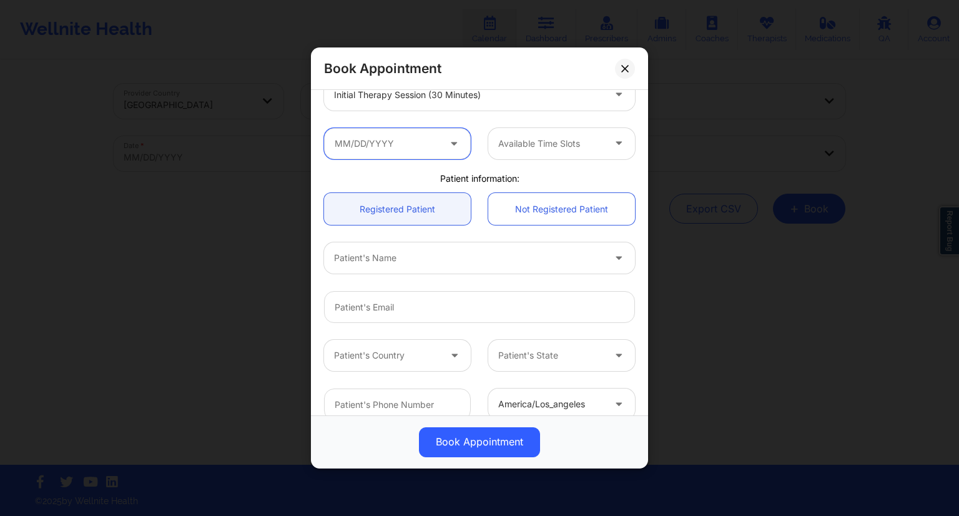
click at [426, 147] on input "text" at bounding box center [397, 143] width 147 height 31
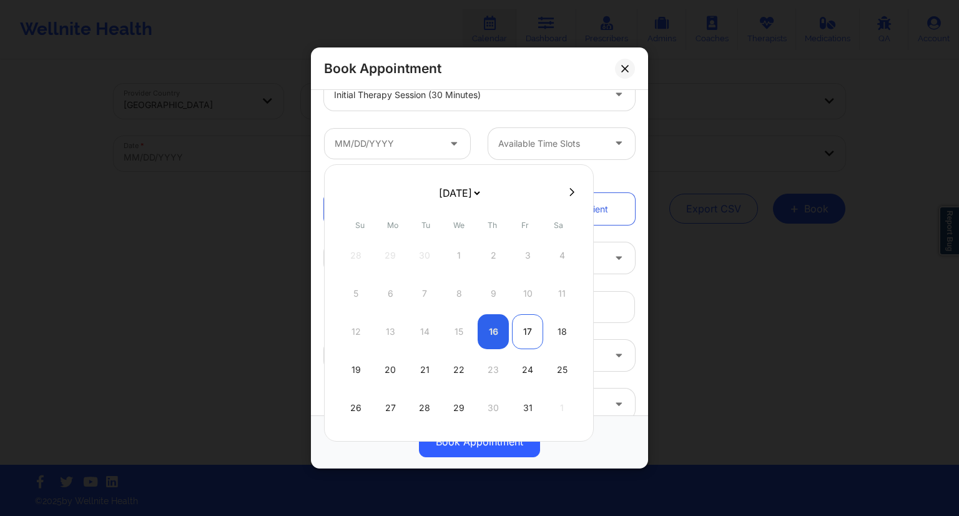
click at [519, 331] on div "17" at bounding box center [527, 331] width 31 height 35
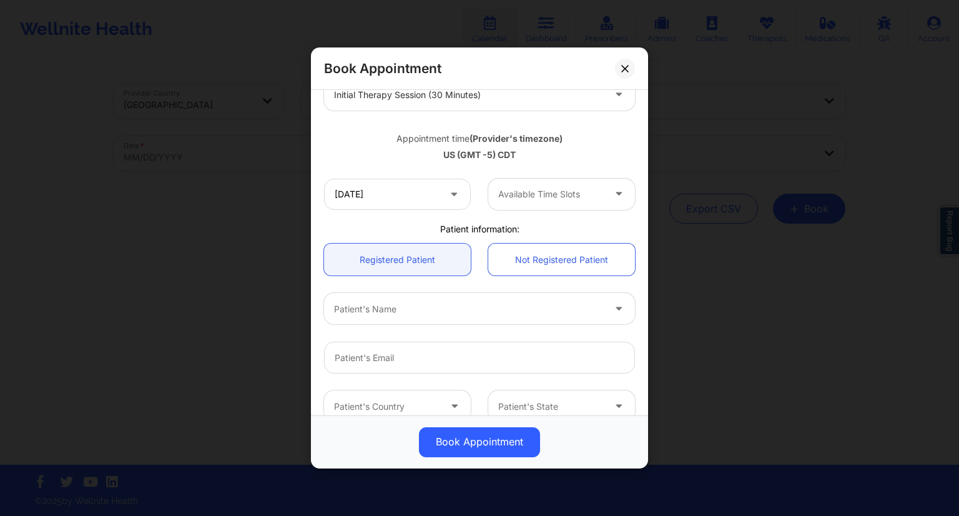
click at [546, 197] on div at bounding box center [550, 194] width 105 height 15
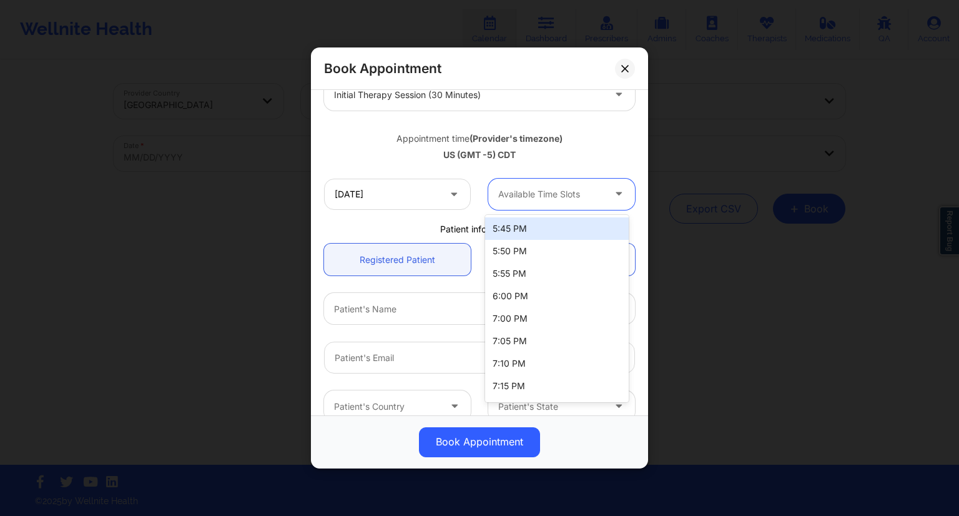
click at [546, 197] on div at bounding box center [550, 194] width 105 height 15
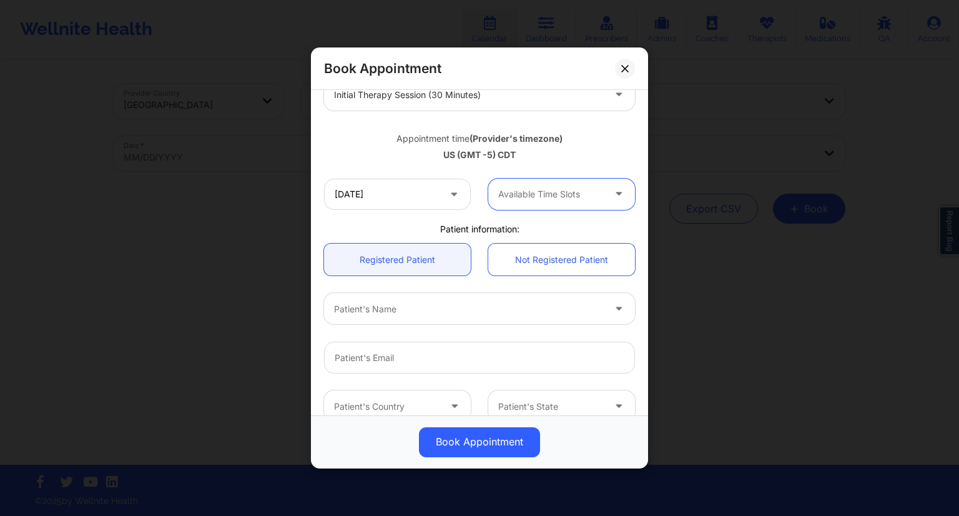
click at [541, 200] on div at bounding box center [550, 194] width 105 height 15
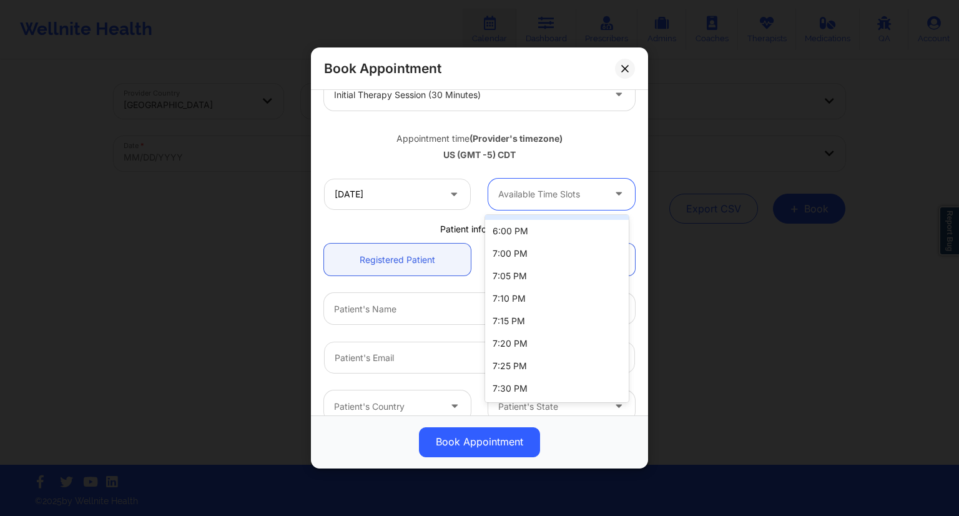
scroll to position [0, 0]
click at [522, 166] on div "Appointment time (Provider's timezone) [GEOGRAPHIC_DATA] (GMT -5) CDT" at bounding box center [479, 144] width 328 height 51
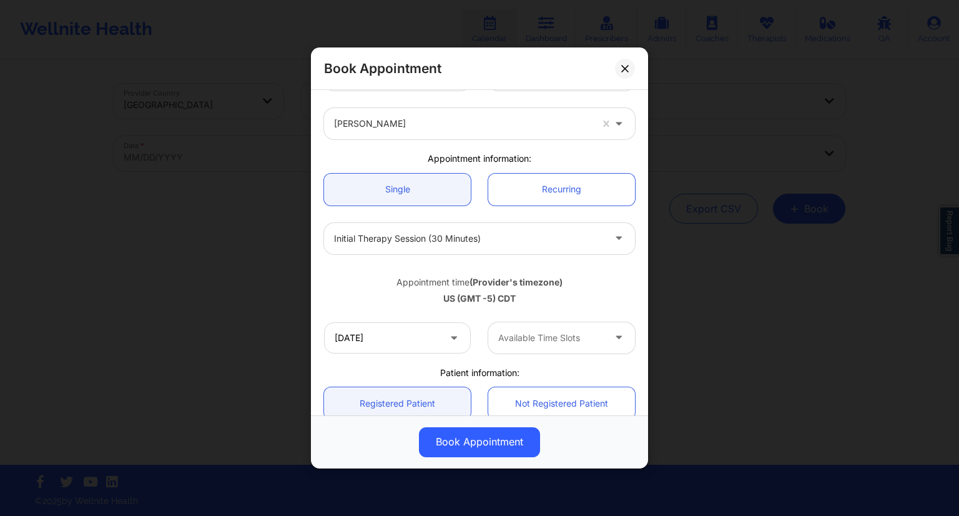
scroll to position [62, 0]
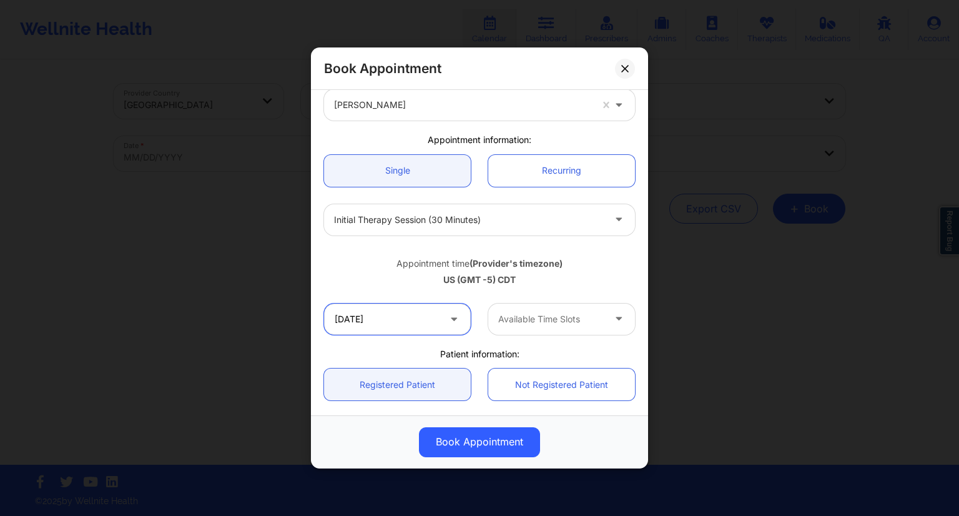
click at [424, 323] on input "[DATE]" at bounding box center [397, 318] width 147 height 31
click at [615, 293] on div "Appointment time (Provider's timezone) [GEOGRAPHIC_DATA] (GMT -5) CDT" at bounding box center [479, 269] width 328 height 51
click at [605, 321] on div at bounding box center [620, 318] width 30 height 31
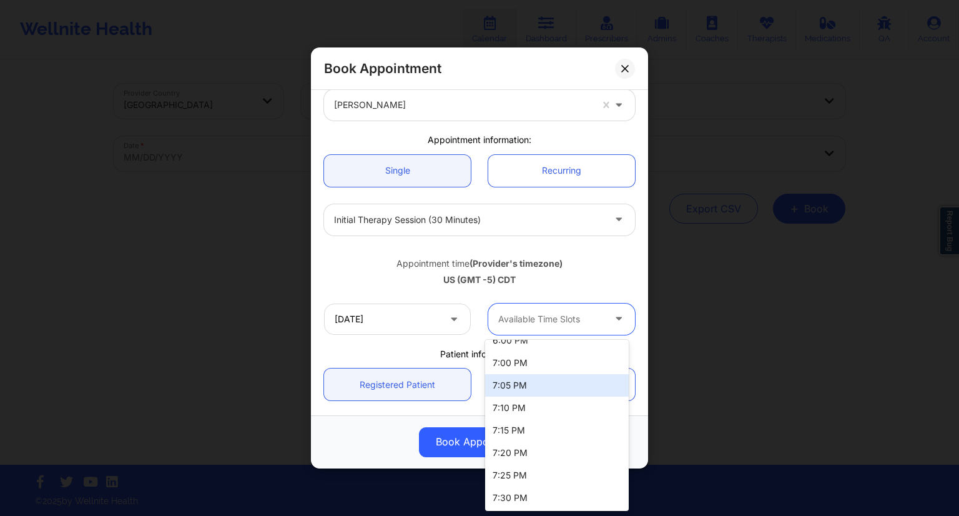
scroll to position [0, 0]
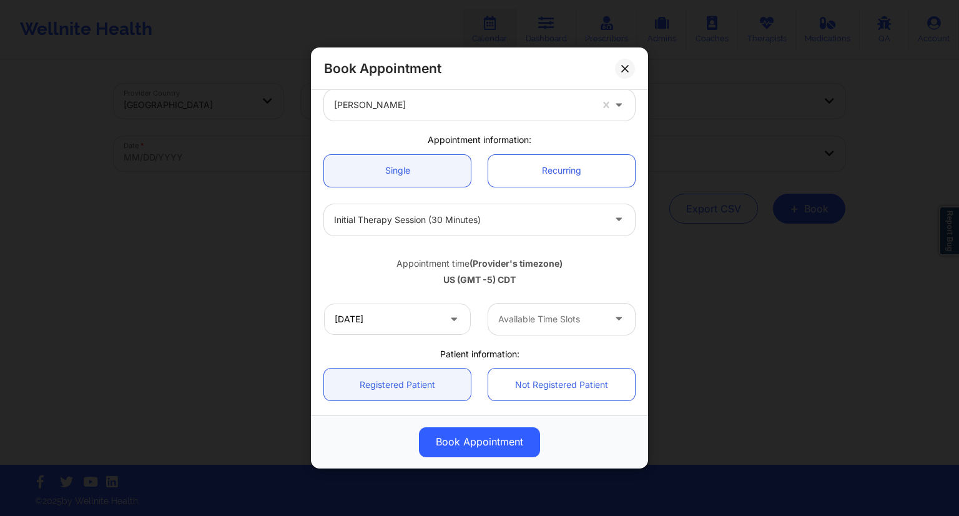
click at [394, 270] on div "Appointment time (Provider's timezone) [GEOGRAPHIC_DATA] (GMT -5) CDT" at bounding box center [479, 269] width 328 height 33
click at [460, 323] on input "[DATE]" at bounding box center [397, 318] width 147 height 31
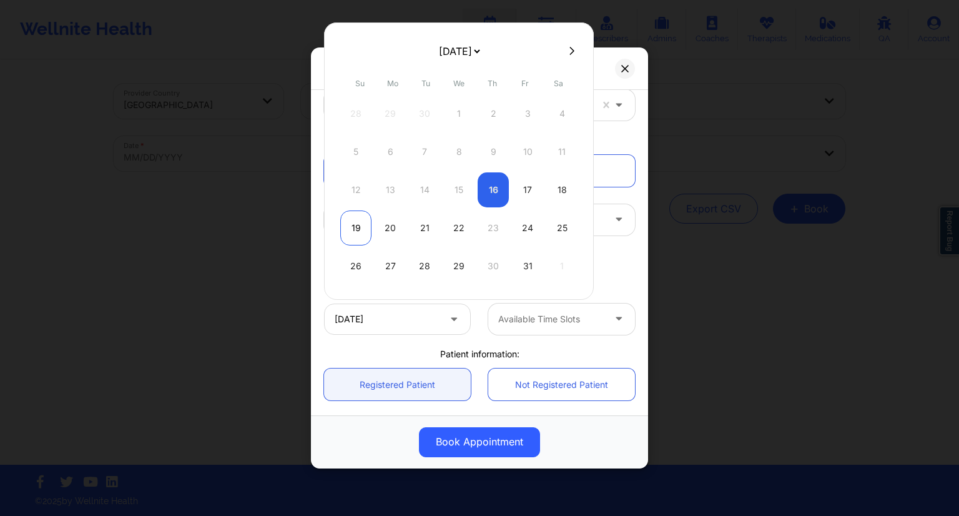
click at [364, 231] on div "19" at bounding box center [355, 227] width 31 height 35
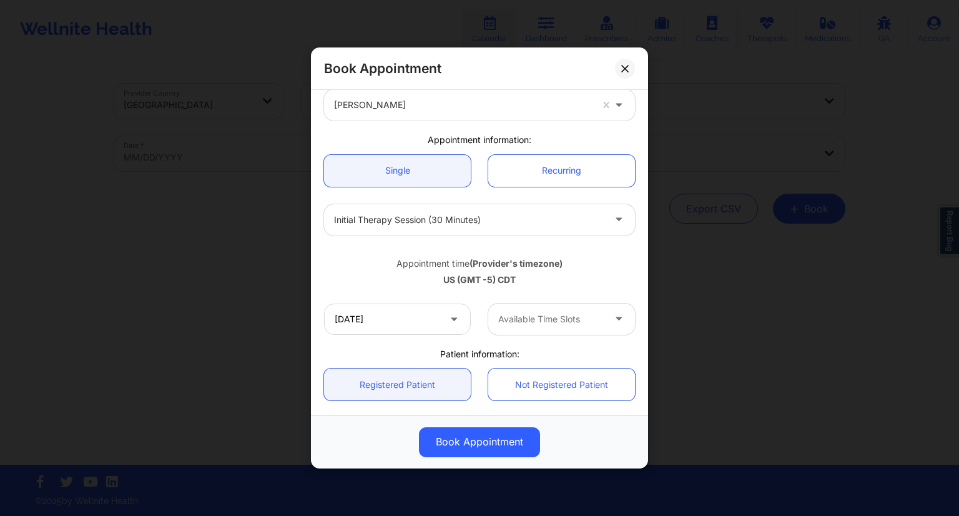
click at [572, 323] on div at bounding box center [550, 318] width 105 height 15
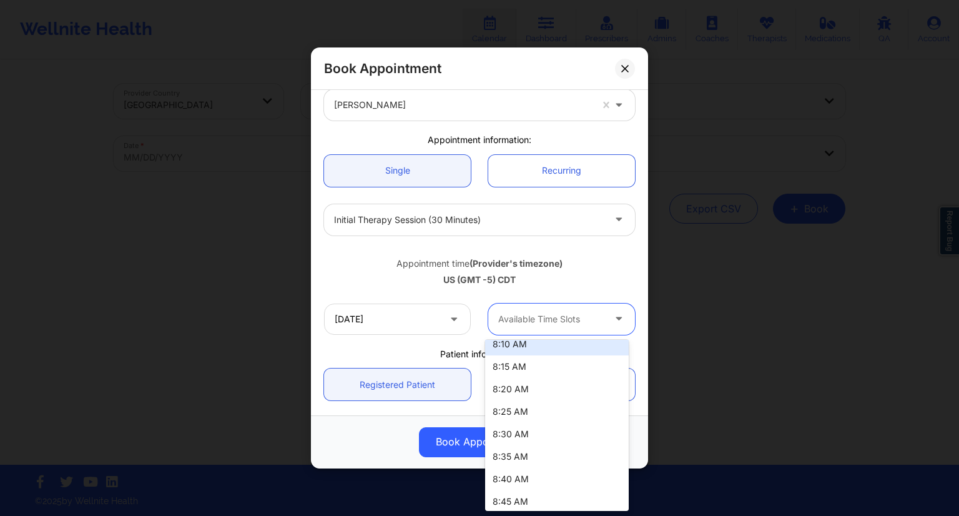
scroll to position [51, 0]
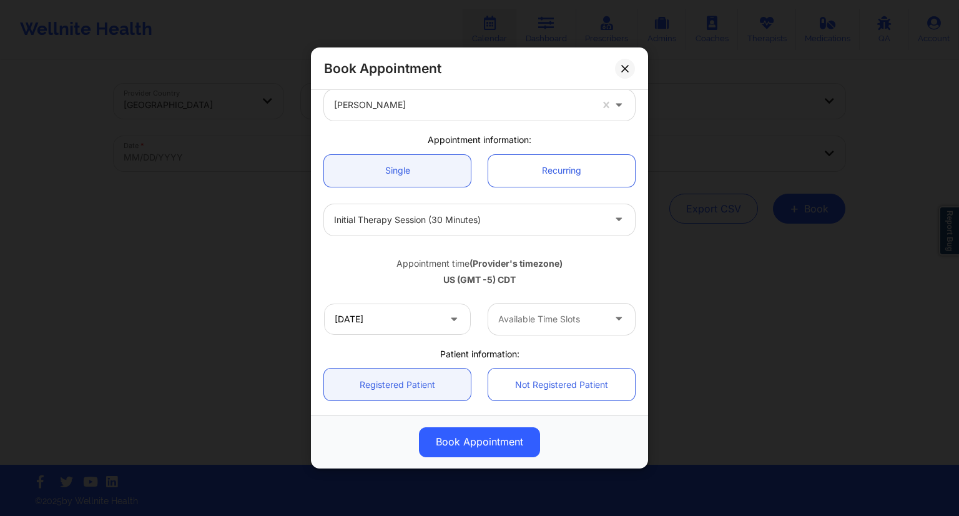
click at [550, 272] on div "Appointment time (Provider's timezone) [GEOGRAPHIC_DATA] (GMT -5) CDT" at bounding box center [479, 269] width 328 height 33
click at [444, 321] on input "[DATE]" at bounding box center [397, 318] width 147 height 31
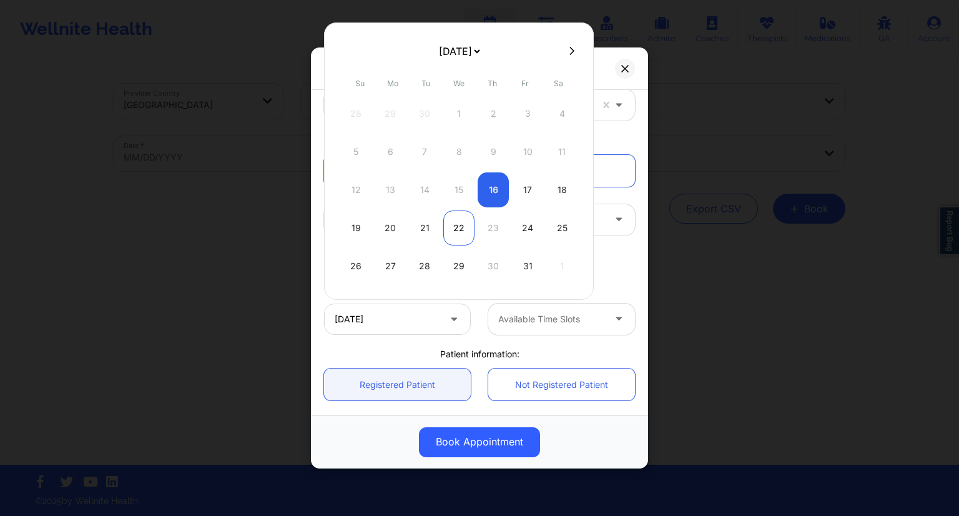
click at [455, 227] on div "22" at bounding box center [458, 227] width 31 height 35
type input "[DATE]"
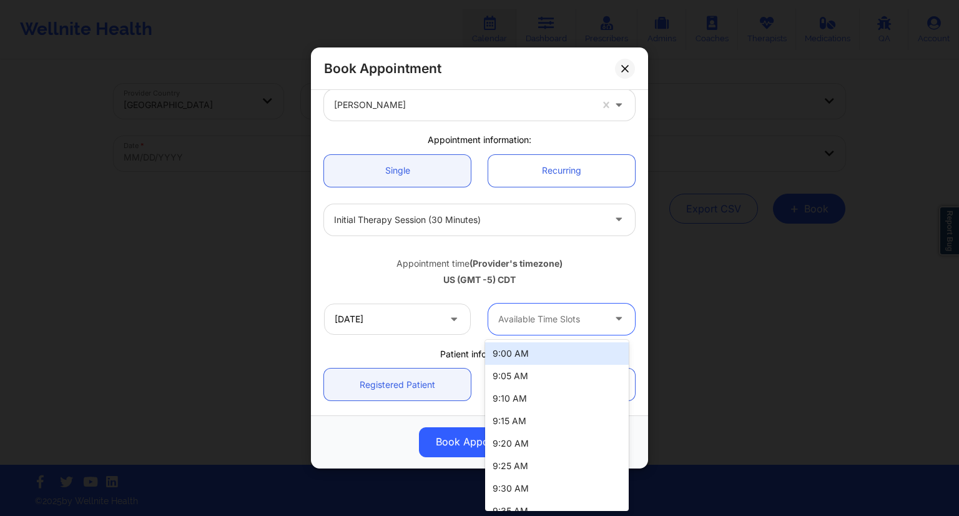
click at [569, 308] on div "Available Time Slots" at bounding box center [546, 318] width 117 height 31
click at [424, 324] on input "[DATE]" at bounding box center [397, 318] width 147 height 31
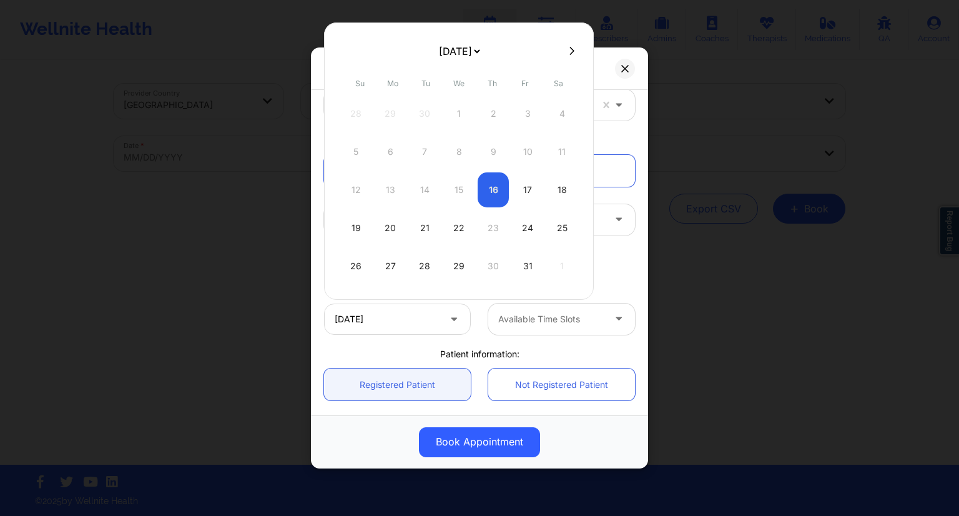
click at [587, 286] on div "[DATE] [DATE] [DATE] [DATE] [DATE] [DATE] [DATE] [DATE] [DATE] [DATE] [DATE] [D…" at bounding box center [459, 160] width 270 height 277
click at [556, 320] on div at bounding box center [550, 318] width 105 height 15
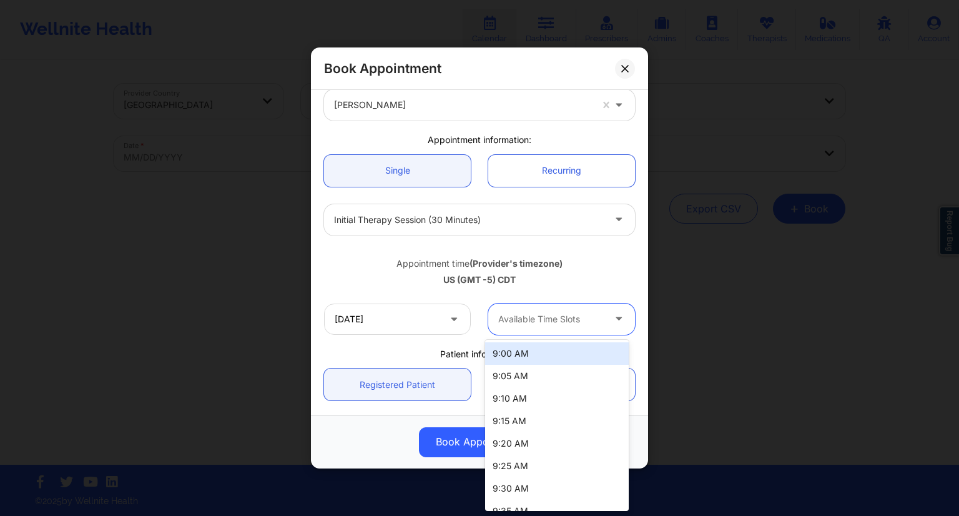
click at [559, 293] on div "Appointment time (Provider's timezone) [GEOGRAPHIC_DATA] (GMT -5) CDT" at bounding box center [479, 269] width 328 height 51
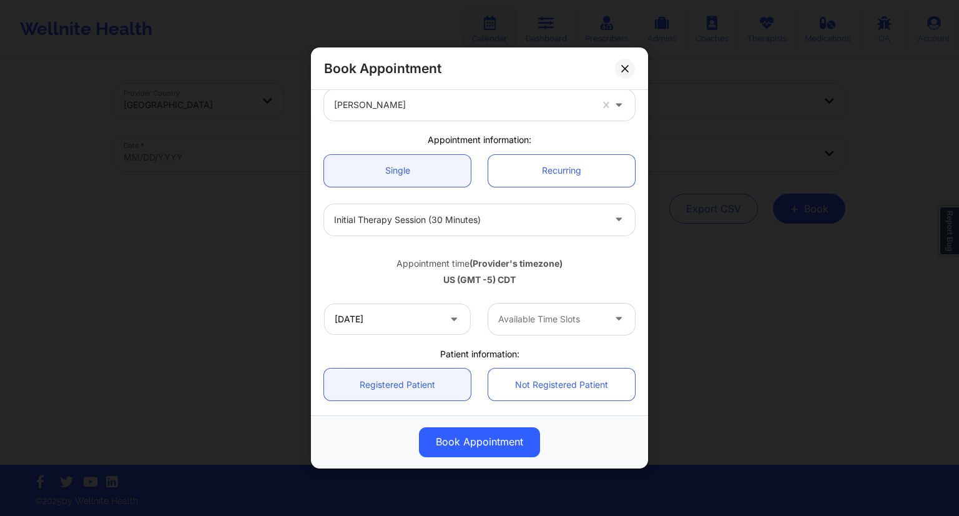
click at [521, 315] on div at bounding box center [550, 318] width 105 height 15
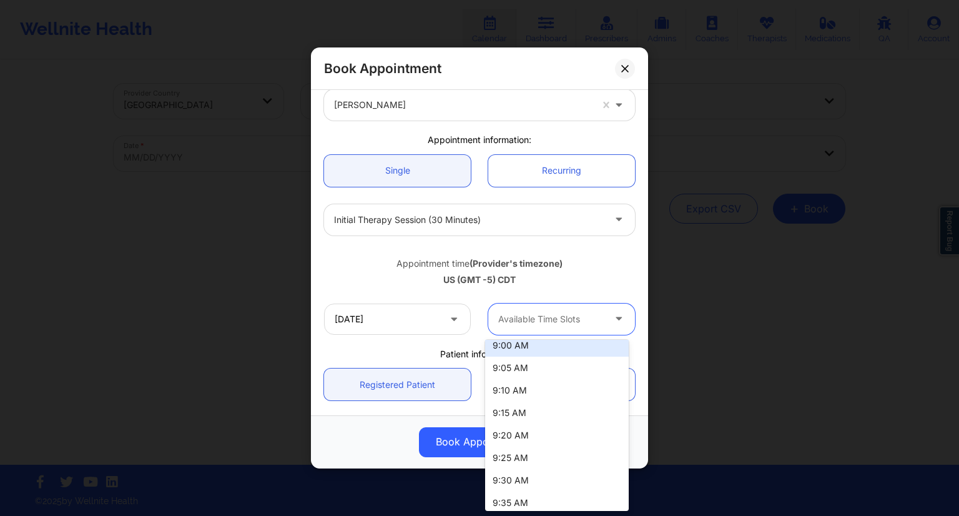
scroll to position [0, 0]
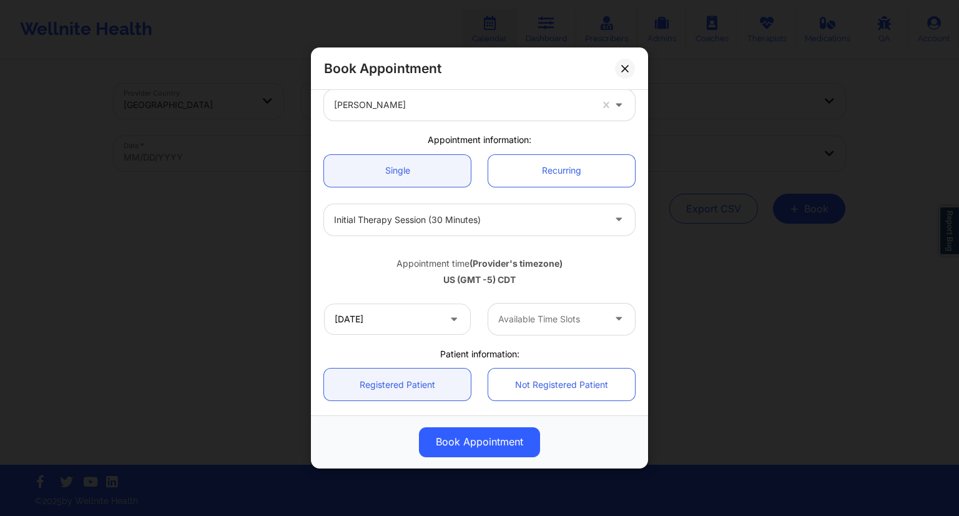
click at [554, 318] on div at bounding box center [550, 318] width 105 height 15
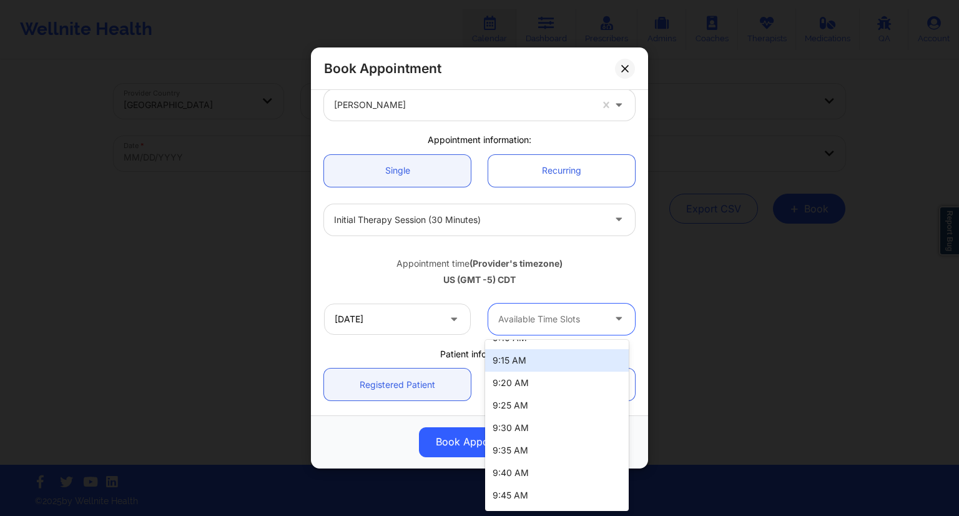
scroll to position [8, 0]
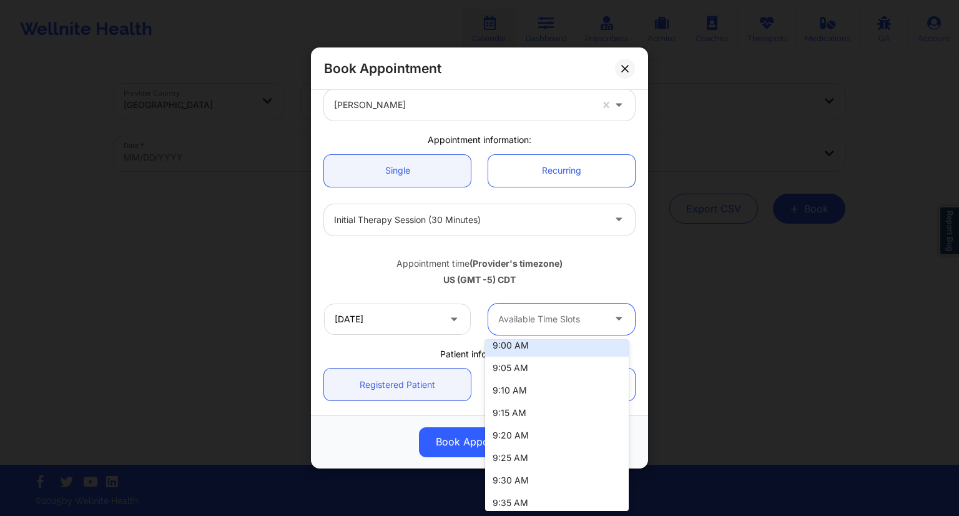
click at [592, 283] on div "US (GMT -5) CDT" at bounding box center [479, 279] width 311 height 12
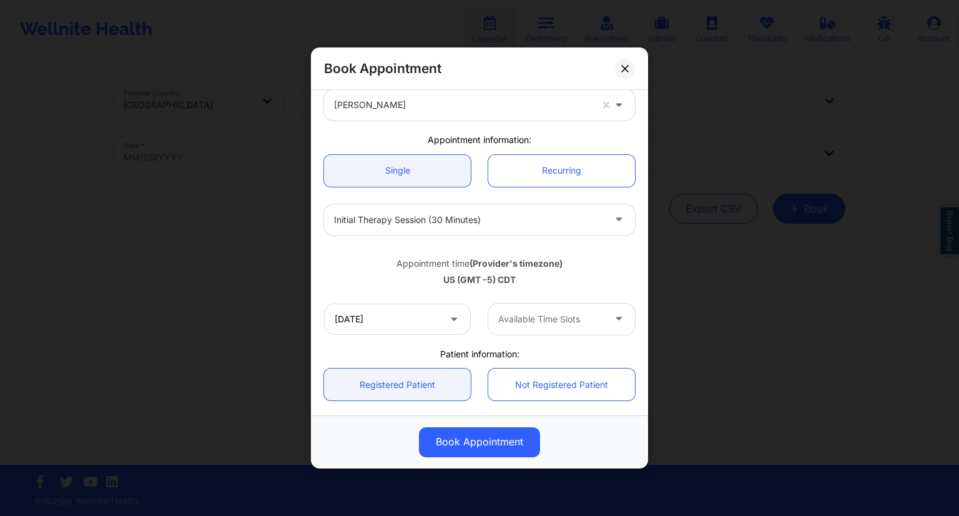
click at [567, 318] on div at bounding box center [550, 318] width 105 height 15
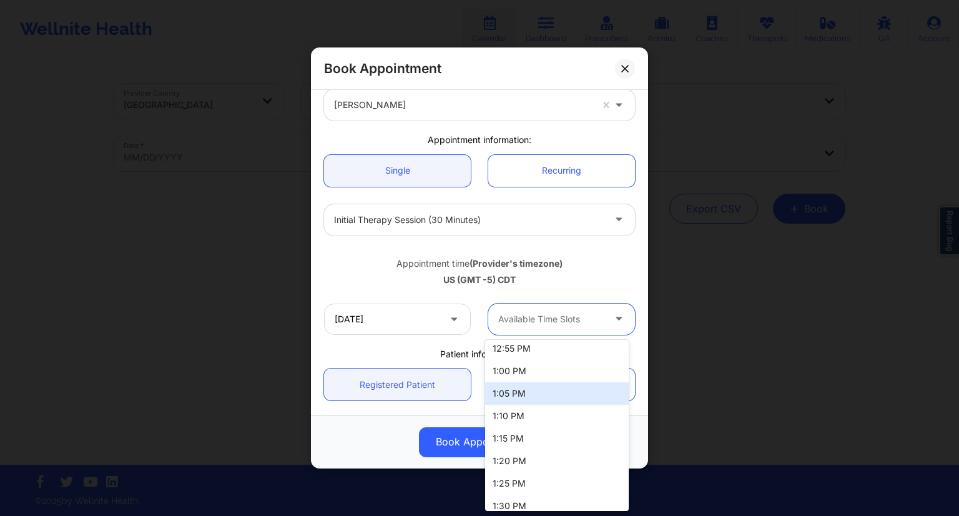
scroll to position [1069, 0]
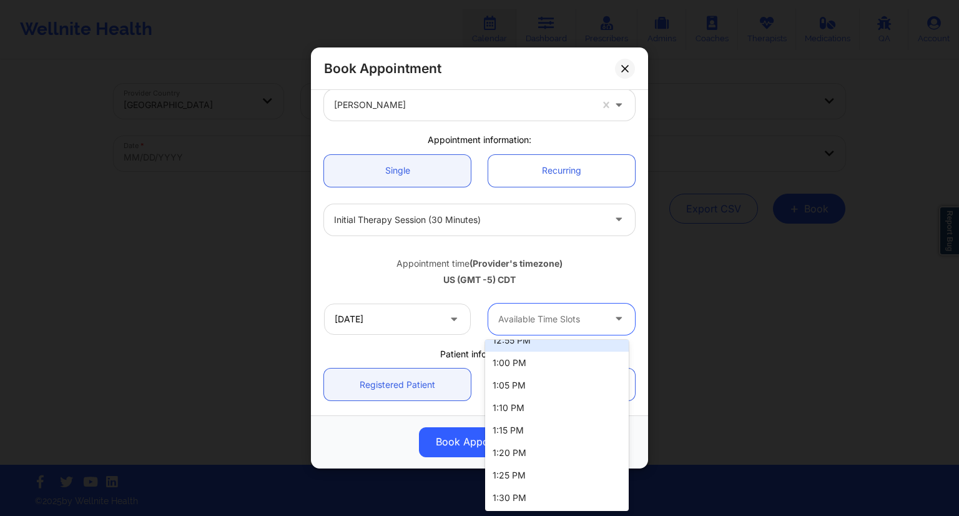
click at [532, 285] on div "US (GMT -5) CDT" at bounding box center [479, 279] width 311 height 12
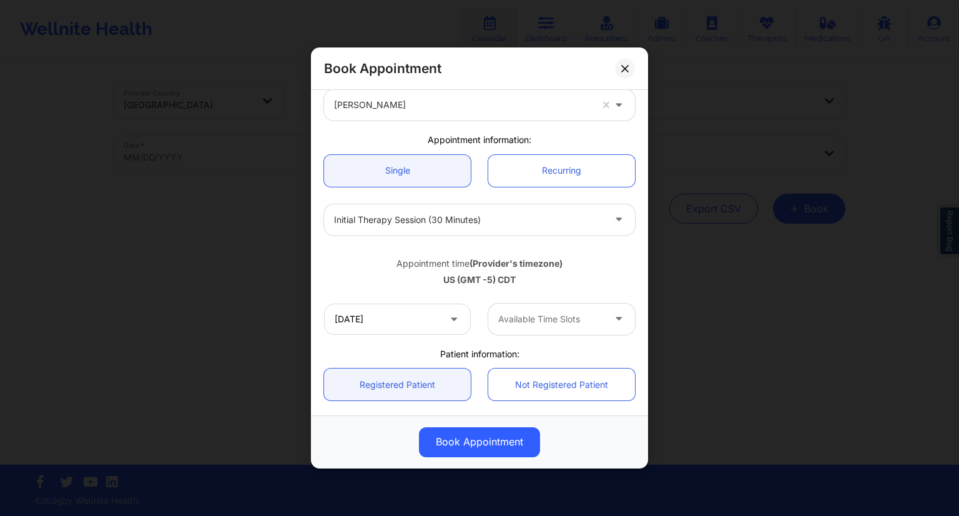
click at [562, 291] on div "Appointment time (Provider's timezone) [GEOGRAPHIC_DATA] (GMT -5) CDT" at bounding box center [479, 269] width 328 height 51
click at [555, 279] on div "US (GMT -5) CDT" at bounding box center [479, 279] width 311 height 12
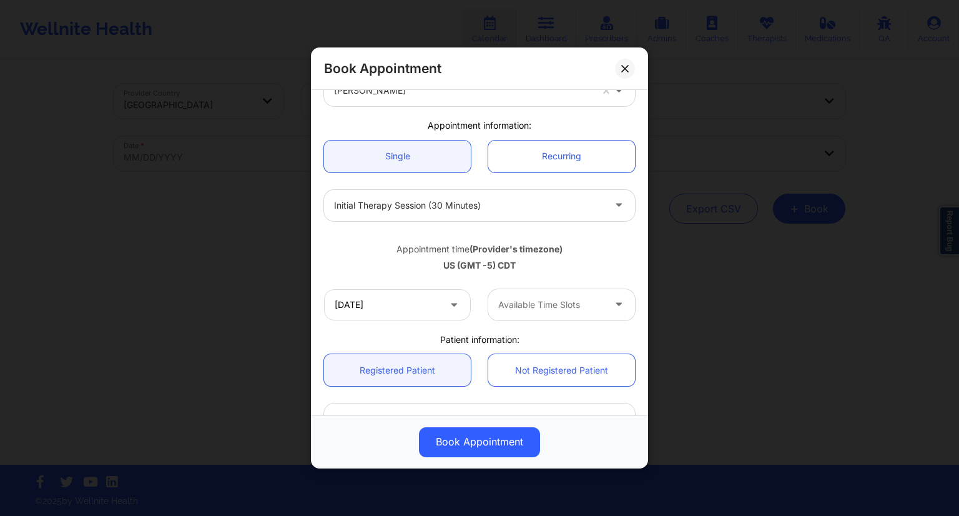
scroll to position [65, 0]
